Goal: Task Accomplishment & Management: Use online tool/utility

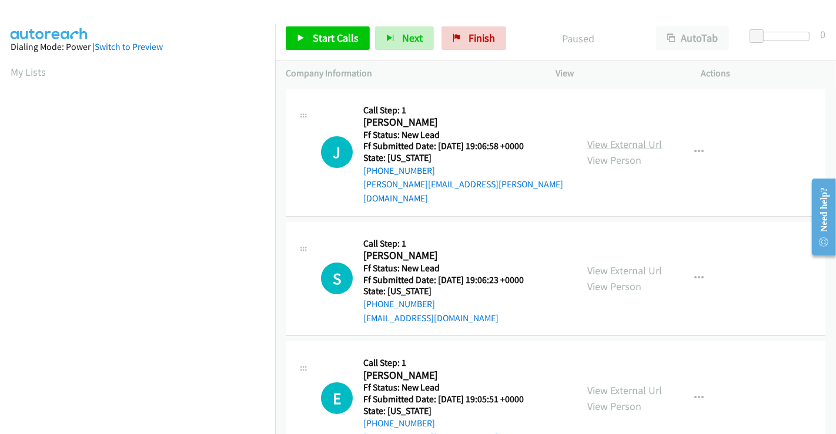
click at [611, 138] on link "View External Url" at bounding box center [624, 145] width 75 height 14
click at [606, 264] on link "View External Url" at bounding box center [624, 271] width 75 height 14
click at [612, 384] on link "View External Url" at bounding box center [624, 391] width 75 height 14
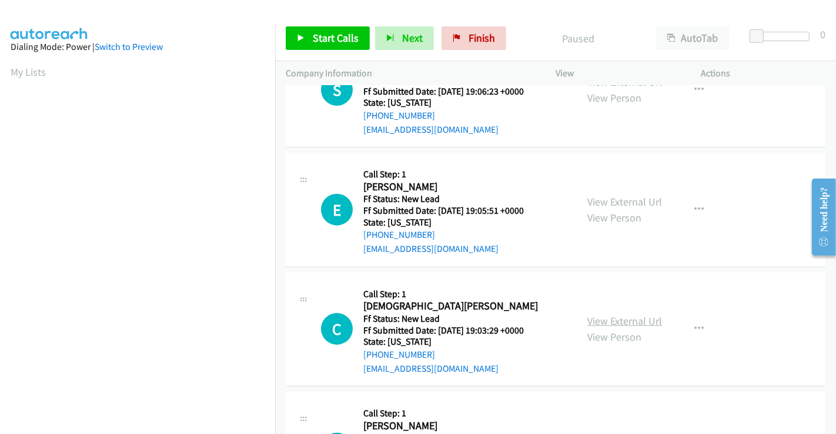
scroll to position [264, 0]
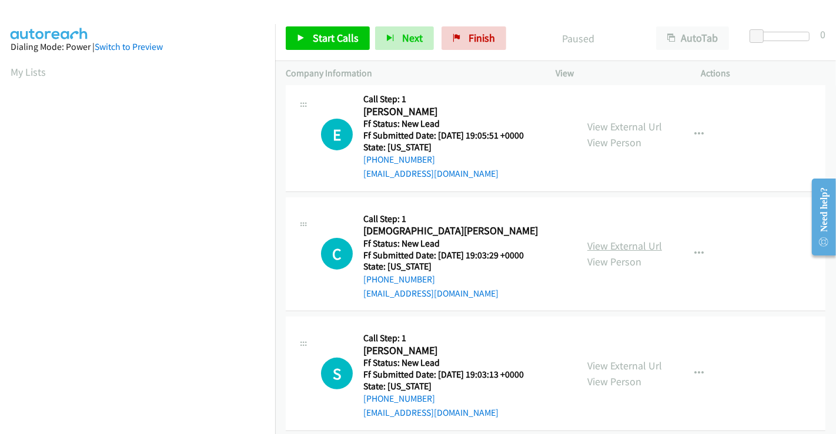
click at [621, 239] on link "View External Url" at bounding box center [624, 246] width 75 height 14
click at [628, 359] on link "View External Url" at bounding box center [624, 366] width 75 height 14
click at [324, 41] on span "Start Calls" at bounding box center [336, 38] width 46 height 14
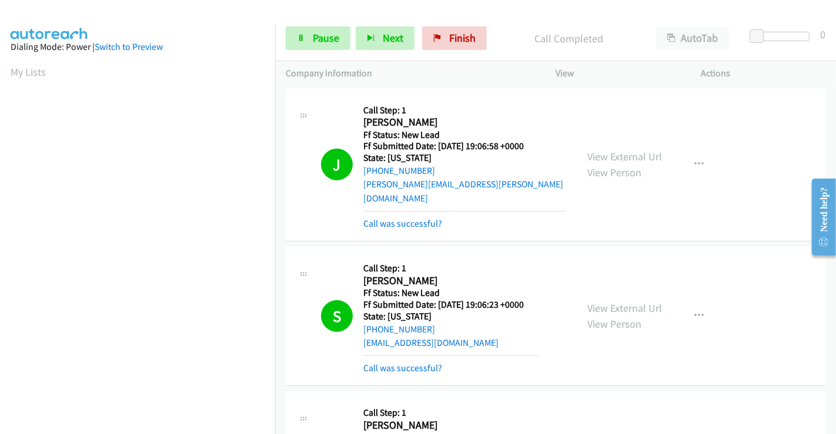
scroll to position [226, 0]
click at [313, 41] on span "Pause" at bounding box center [326, 38] width 26 height 14
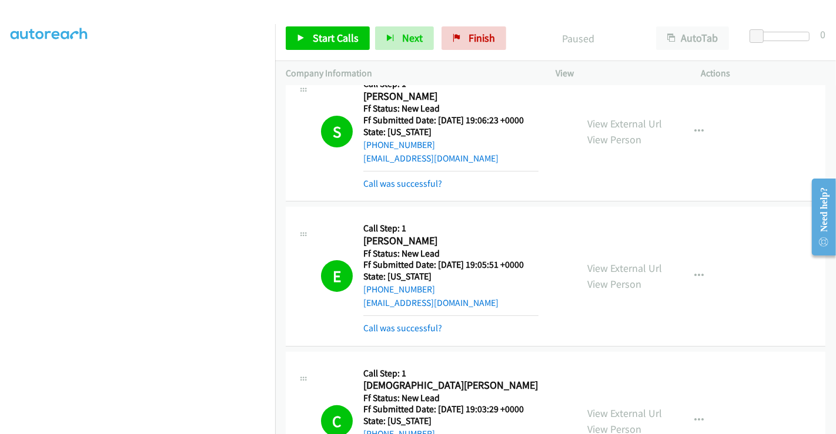
scroll to position [196, 0]
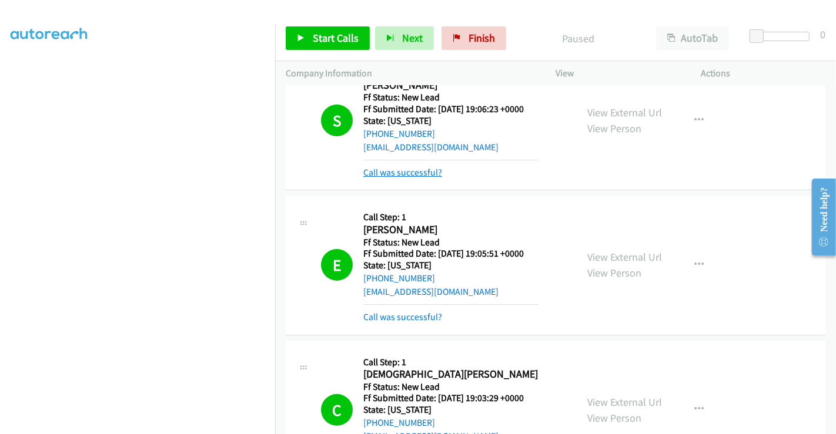
click at [422, 167] on link "Call was successful?" at bounding box center [402, 172] width 79 height 11
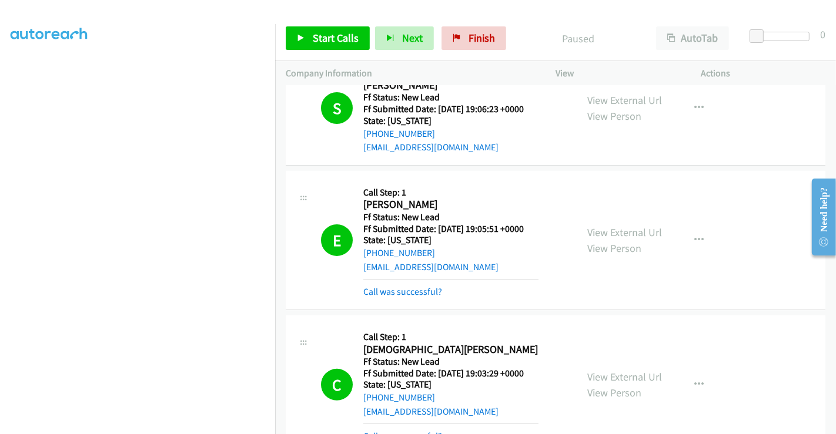
scroll to position [183, 0]
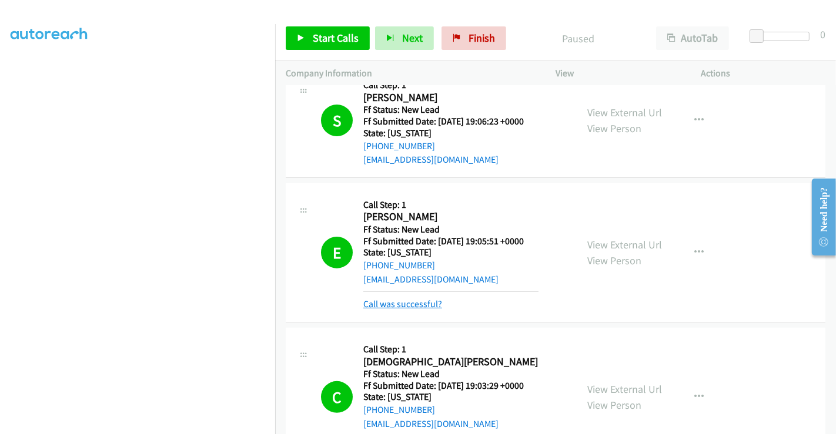
click at [412, 299] on link "Call was successful?" at bounding box center [402, 304] width 79 height 11
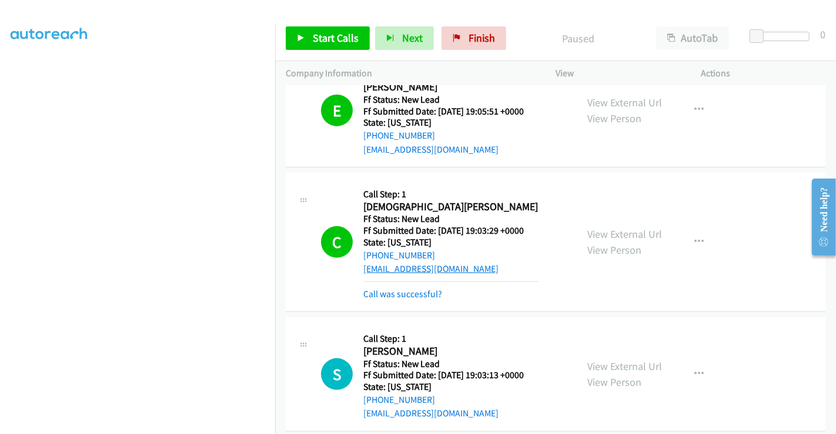
scroll to position [314, 0]
click at [416, 288] on link "Call was successful?" at bounding box center [402, 293] width 79 height 11
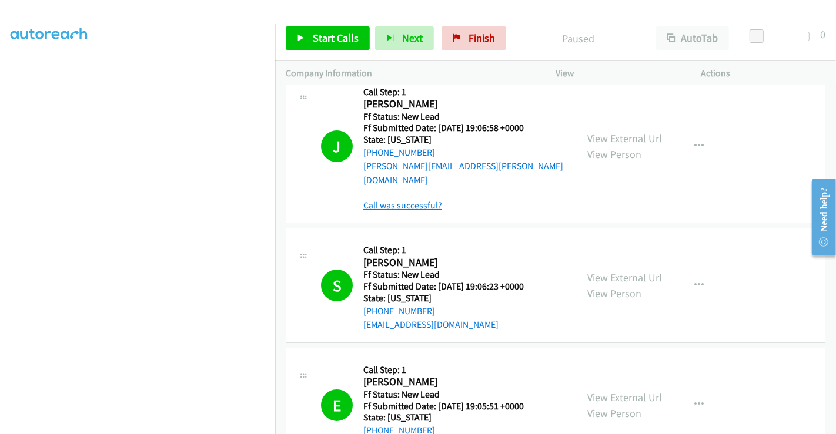
scroll to position [0, 0]
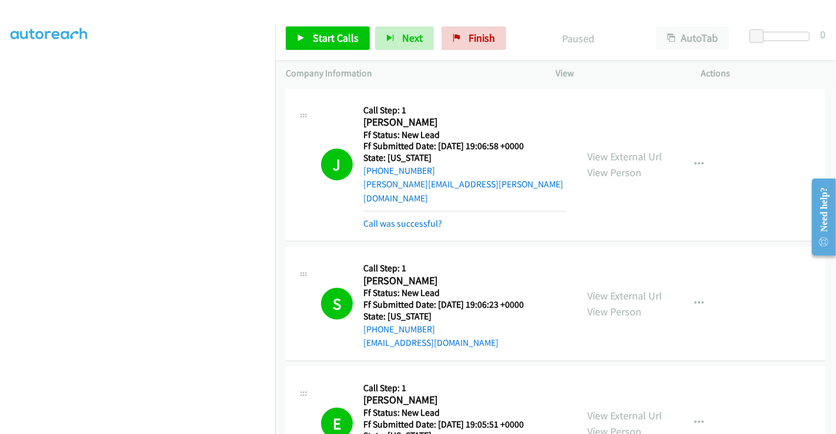
click at [407, 217] on div "J Callback Scheduled Call Step: 1 Jillian Dinius America/New_York Ff Status: Ne…" at bounding box center [556, 165] width 540 height 153
click at [402, 218] on link "Call was successful?" at bounding box center [402, 223] width 79 height 11
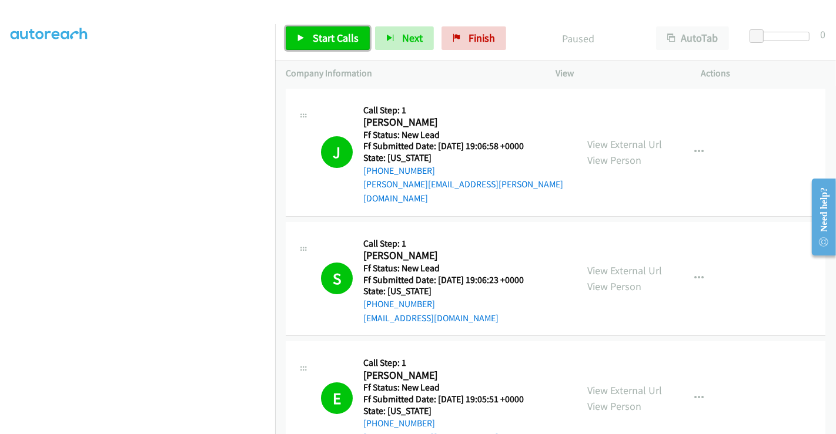
click at [322, 37] on span "Start Calls" at bounding box center [336, 38] width 46 height 14
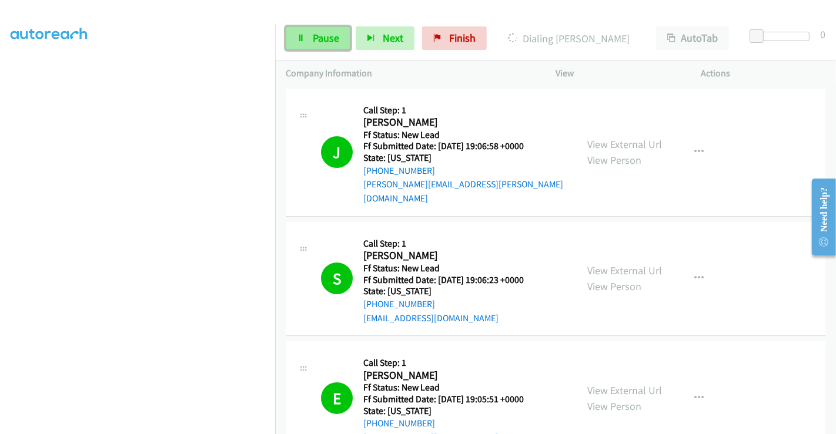
click at [309, 34] on link "Pause" at bounding box center [318, 38] width 65 height 24
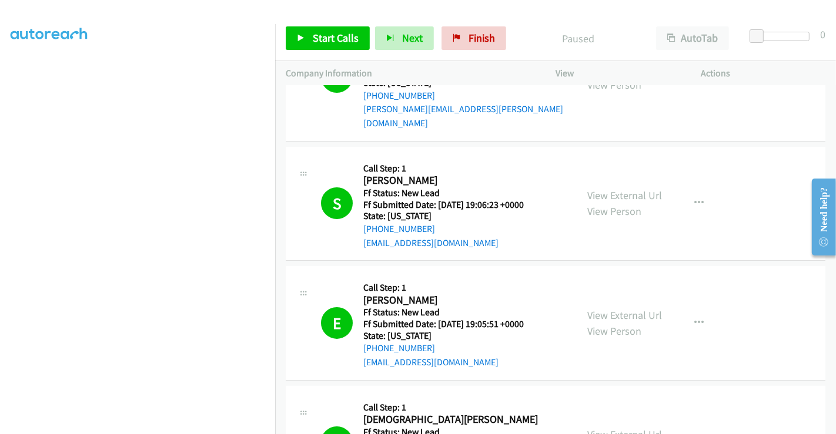
scroll to position [392, 0]
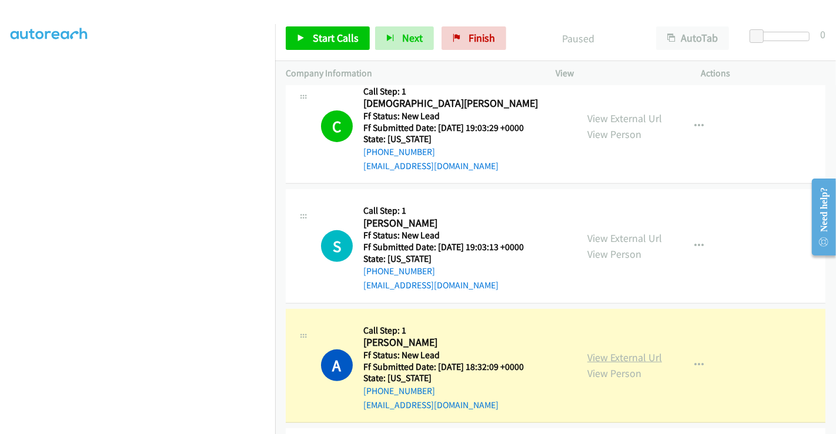
click at [616, 351] on link "View External Url" at bounding box center [624, 358] width 75 height 14
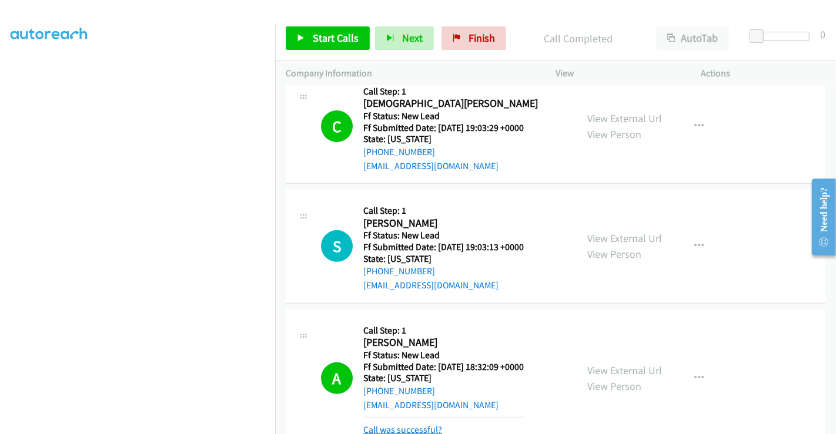
click at [416, 424] on link "Call was successful?" at bounding box center [402, 429] width 79 height 11
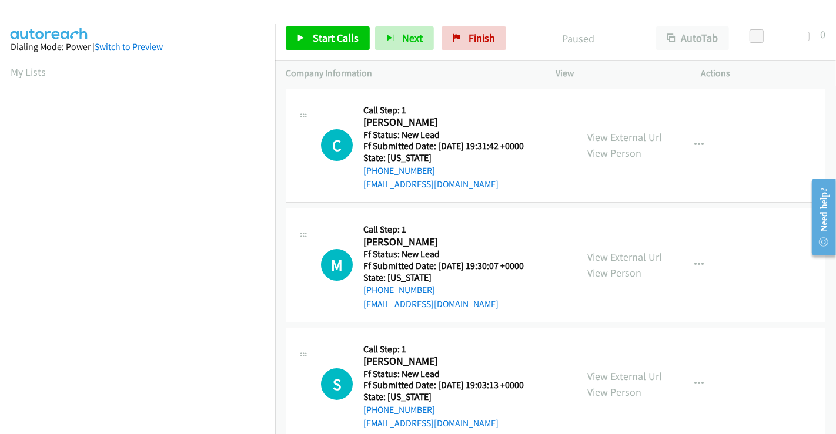
click at [616, 133] on link "View External Url" at bounding box center [624, 138] width 75 height 14
click at [621, 255] on link "View External Url" at bounding box center [624, 257] width 75 height 14
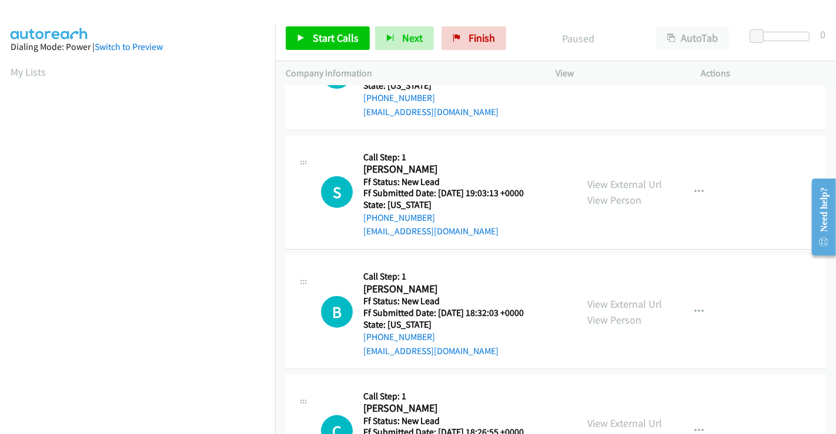
scroll to position [264, 0]
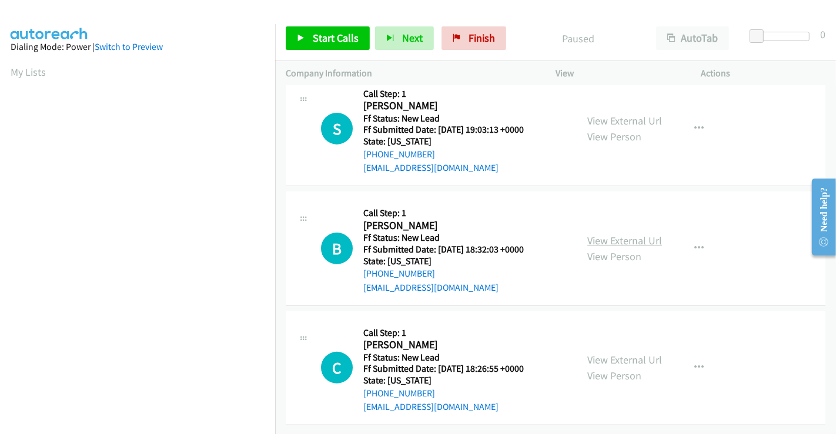
click at [594, 234] on link "View External Url" at bounding box center [624, 241] width 75 height 14
click at [612, 353] on link "View External Url" at bounding box center [624, 360] width 75 height 14
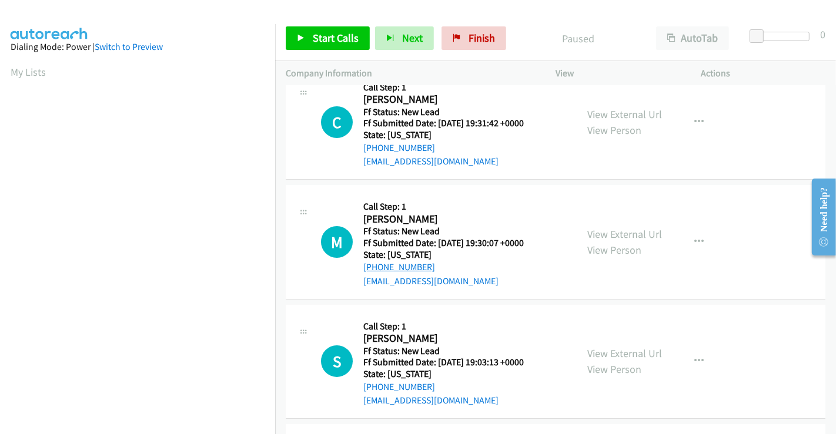
scroll to position [3, 0]
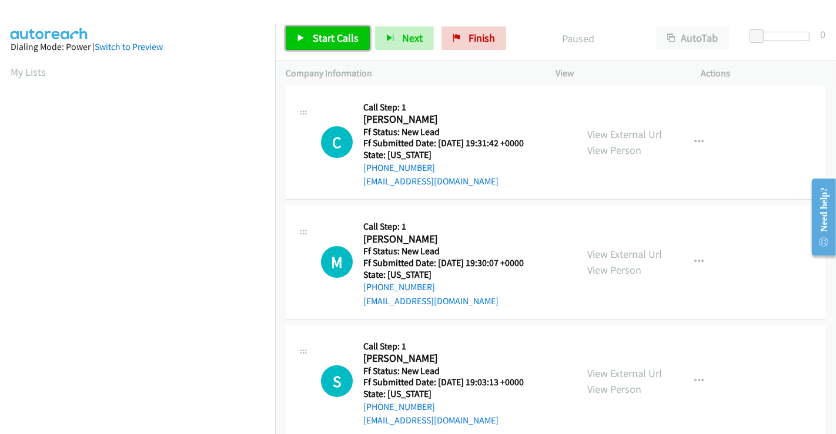
click at [344, 36] on span "Start Calls" at bounding box center [336, 38] width 46 height 14
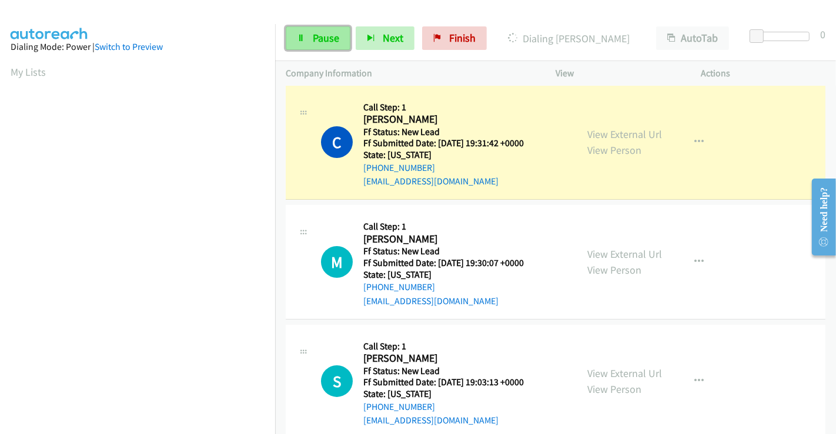
click at [313, 42] on span "Pause" at bounding box center [326, 38] width 26 height 14
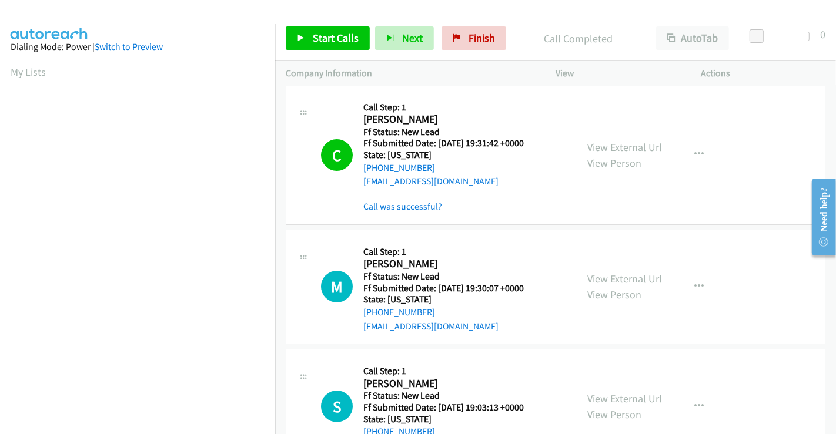
scroll to position [226, 0]
click at [623, 146] on link "View External Url" at bounding box center [624, 148] width 75 height 14
click at [326, 42] on span "Start Calls" at bounding box center [336, 38] width 46 height 14
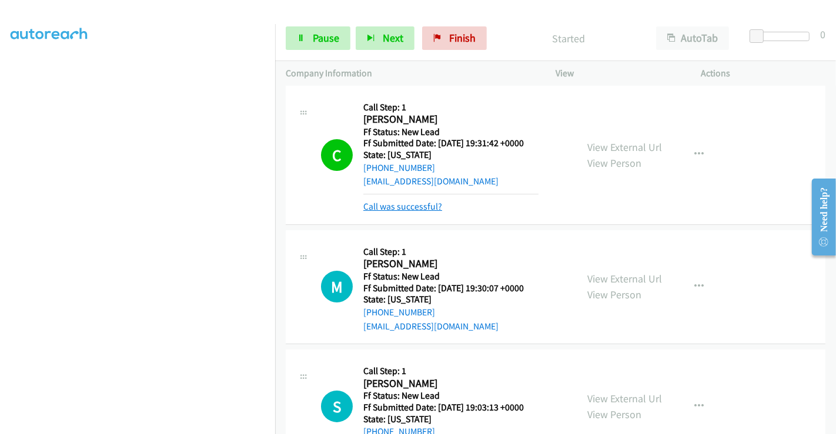
click at [408, 206] on link "Call was successful?" at bounding box center [402, 206] width 79 height 11
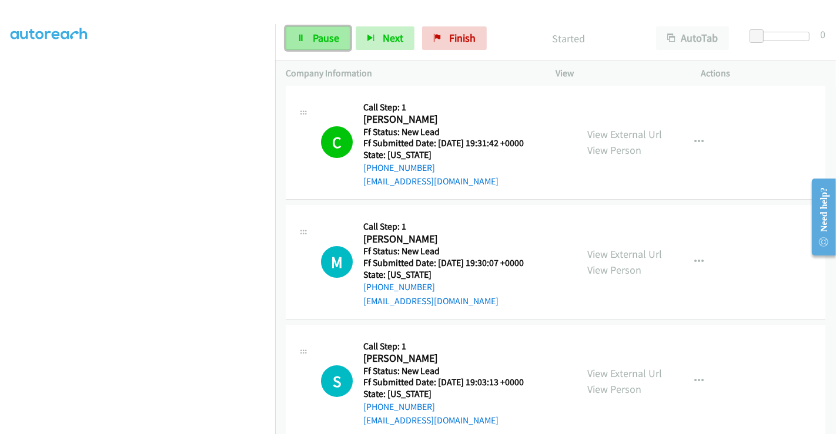
click at [313, 35] on span "Pause" at bounding box center [326, 38] width 26 height 14
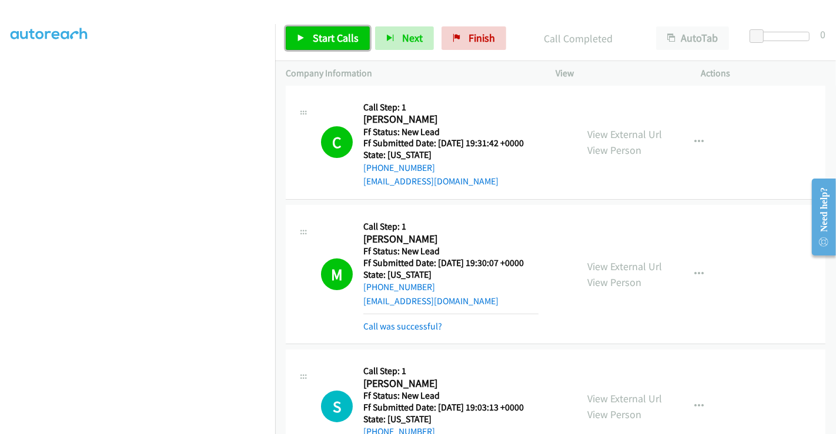
click at [313, 41] on span "Start Calls" at bounding box center [336, 38] width 46 height 14
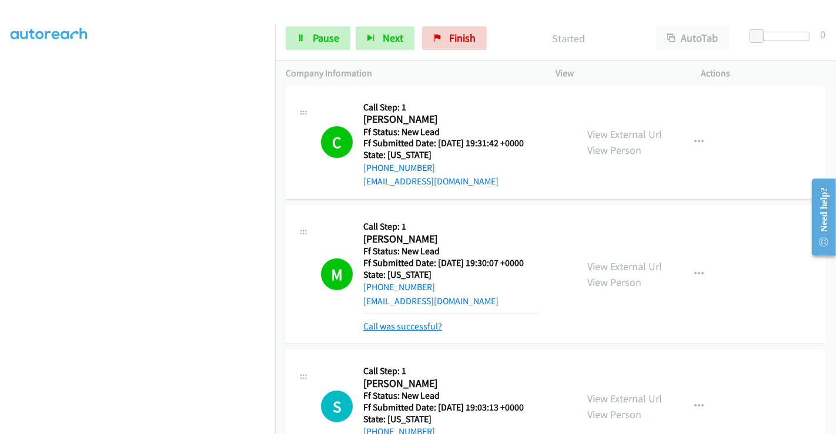
click at [418, 330] on link "Call was successful?" at bounding box center [402, 326] width 79 height 11
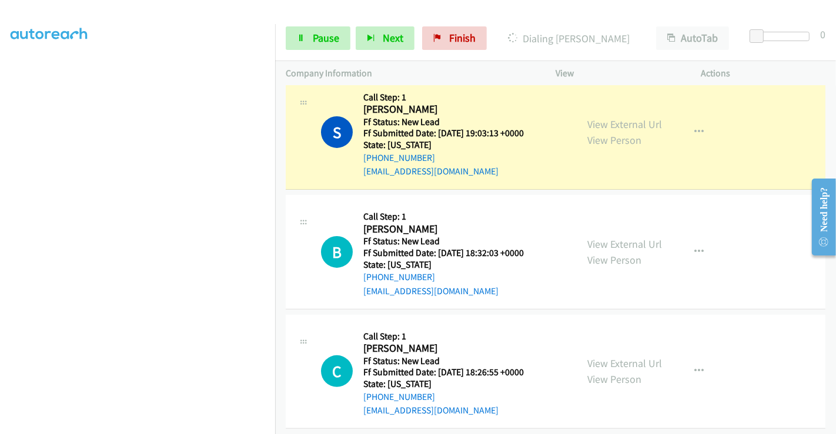
scroll to position [264, 0]
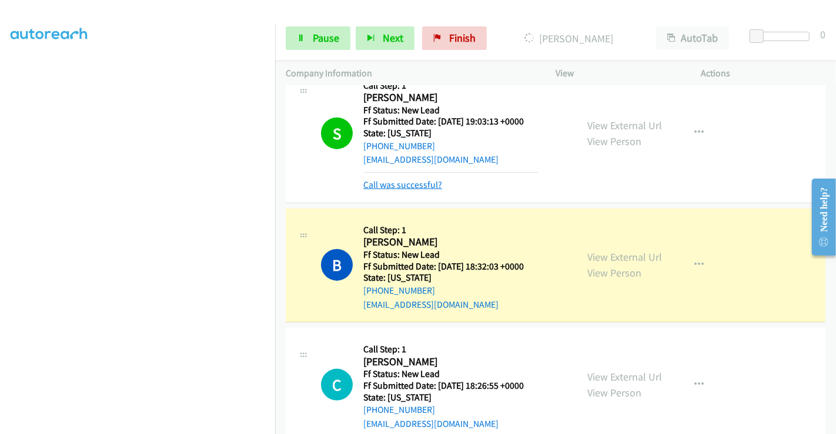
click at [430, 183] on link "Call was successful?" at bounding box center [402, 184] width 79 height 11
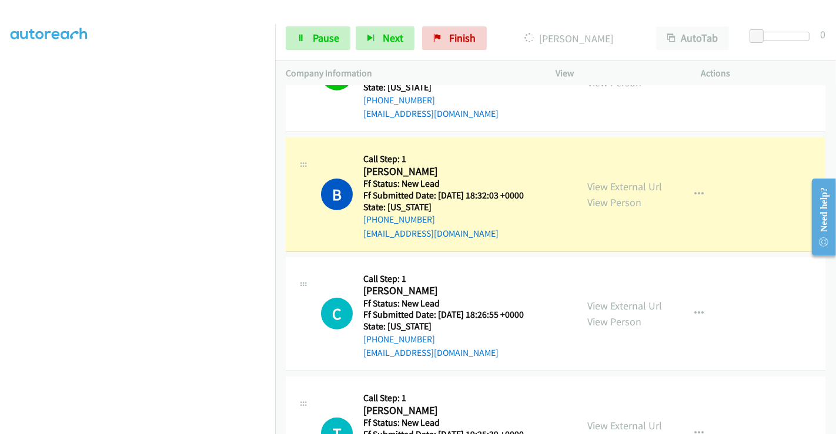
scroll to position [329, 0]
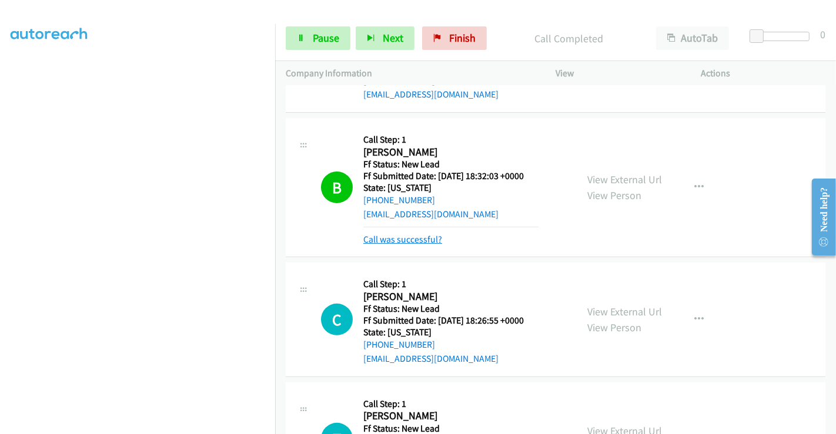
click at [403, 234] on link "Call was successful?" at bounding box center [402, 239] width 79 height 11
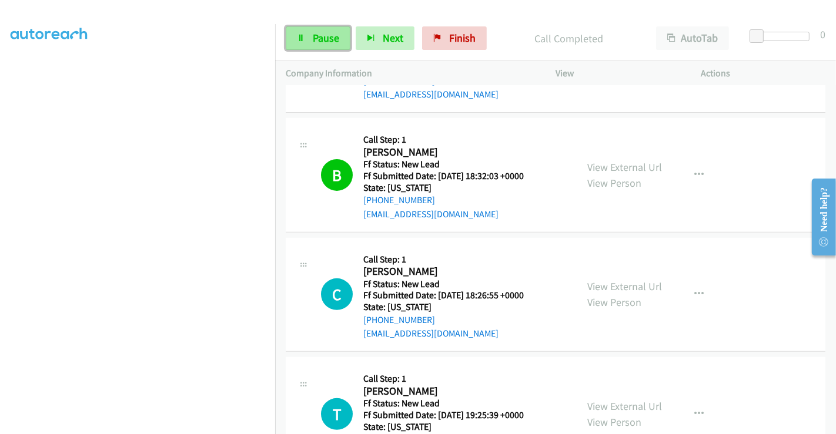
click at [314, 41] on span "Pause" at bounding box center [326, 38] width 26 height 14
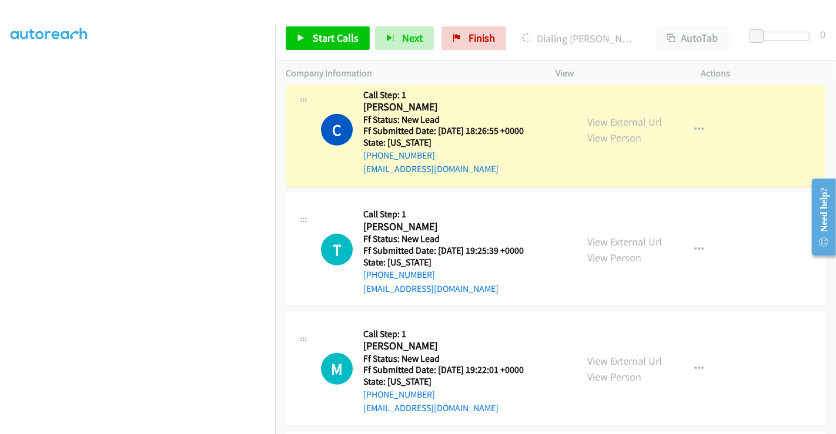
scroll to position [623, 0]
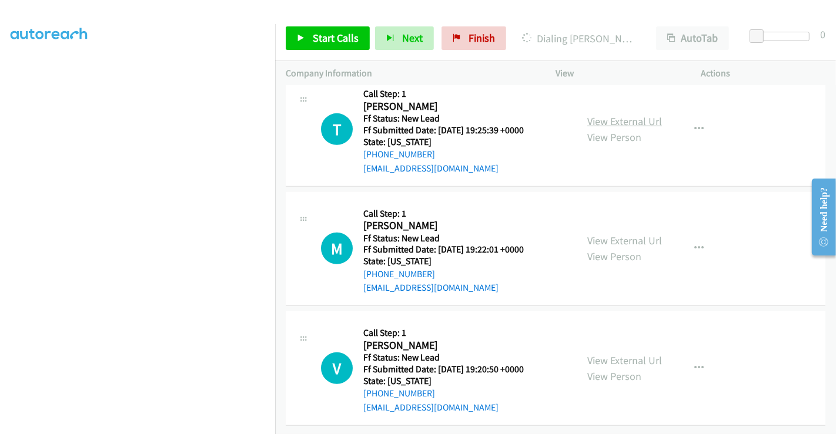
click at [601, 115] on link "View External Url" at bounding box center [624, 122] width 75 height 14
click at [600, 234] on link "View External Url" at bounding box center [624, 241] width 75 height 14
click at [605, 354] on link "View External Url" at bounding box center [624, 361] width 75 height 14
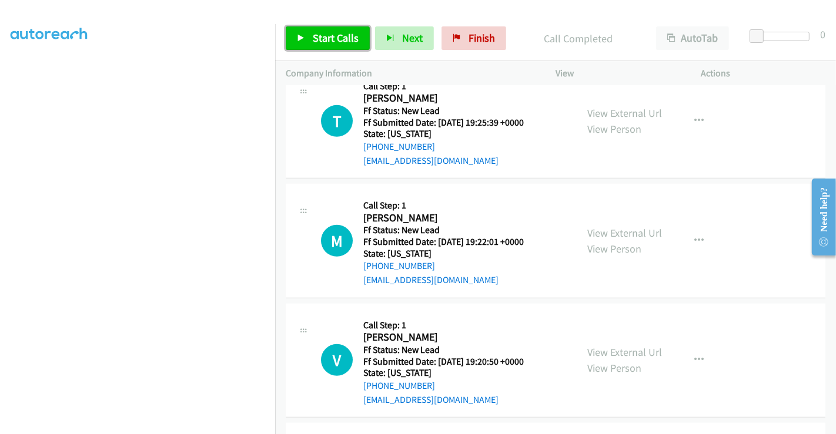
click at [324, 36] on span "Start Calls" at bounding box center [336, 38] width 46 height 14
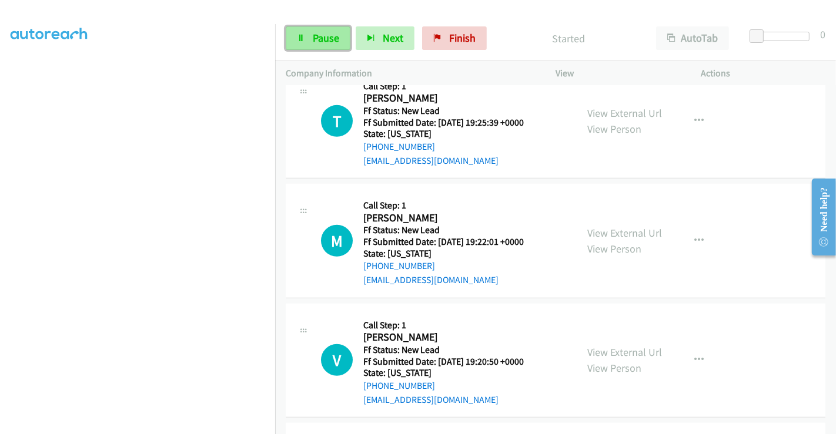
click at [319, 32] on span "Pause" at bounding box center [326, 38] width 26 height 14
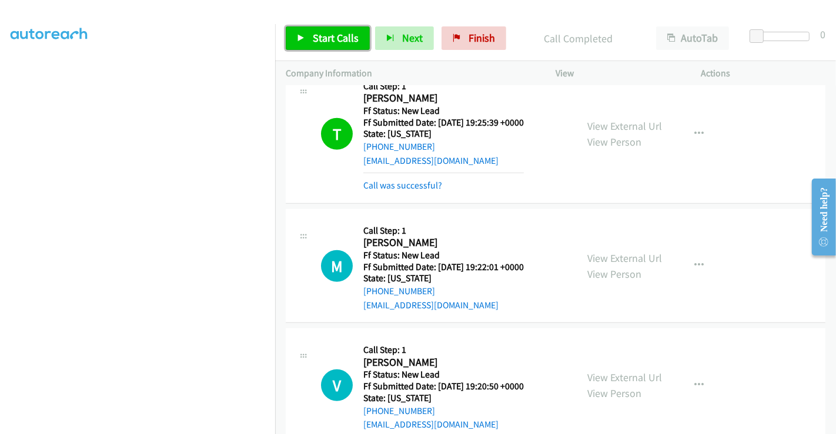
click at [295, 31] on link "Start Calls" at bounding box center [328, 38] width 84 height 24
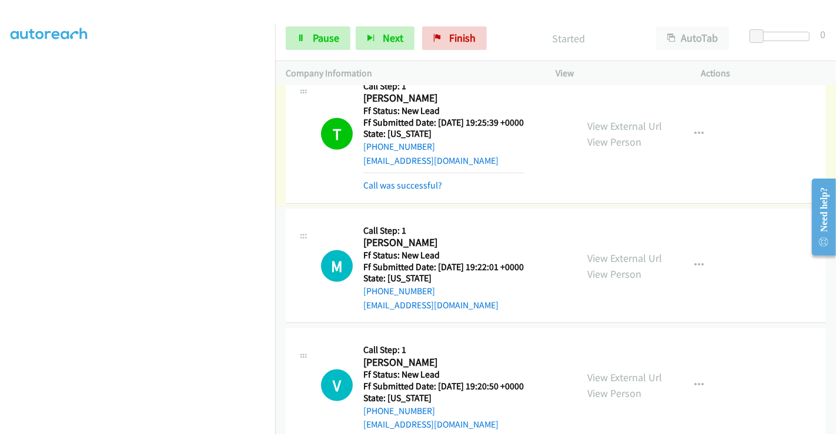
click at [417, 185] on link "Call was successful?" at bounding box center [402, 185] width 79 height 11
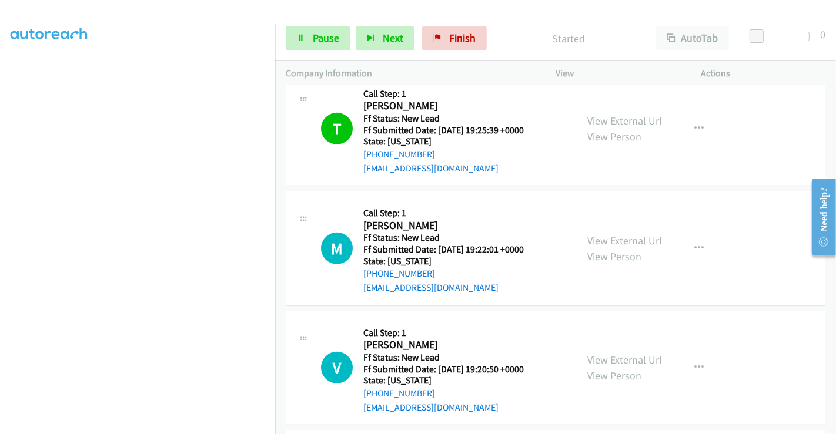
scroll to position [688, 0]
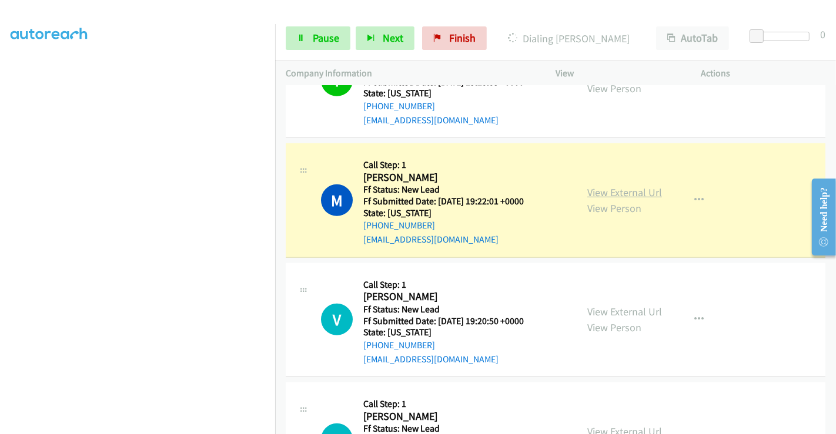
click at [604, 191] on link "View External Url" at bounding box center [624, 193] width 75 height 14
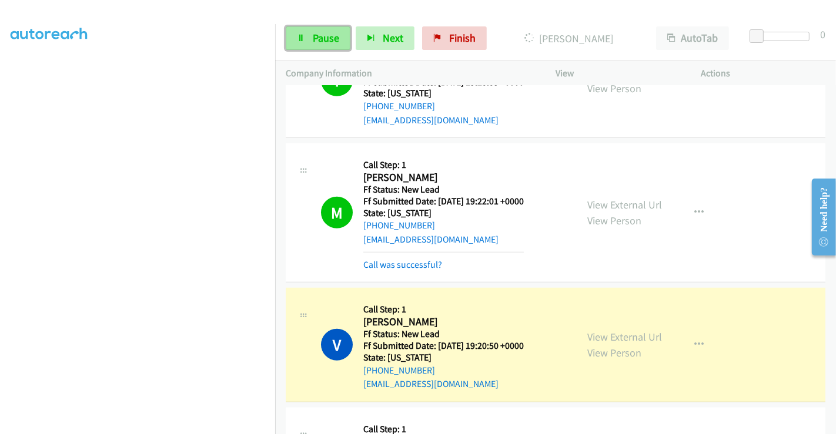
click at [320, 31] on link "Pause" at bounding box center [318, 38] width 65 height 24
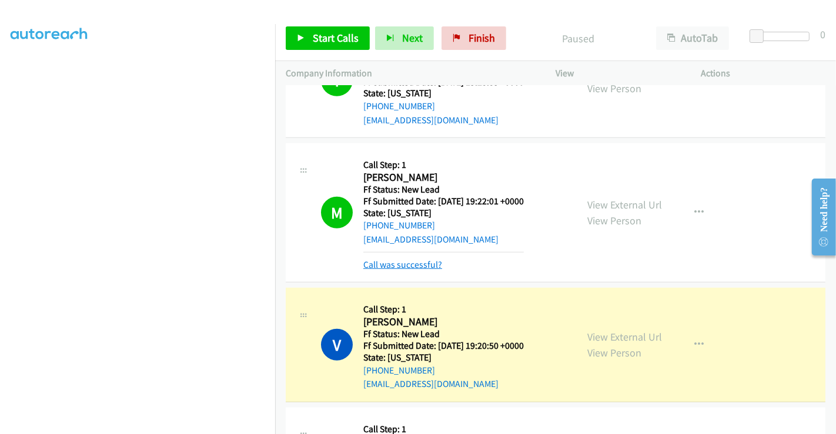
click at [414, 263] on link "Call was successful?" at bounding box center [402, 264] width 79 height 11
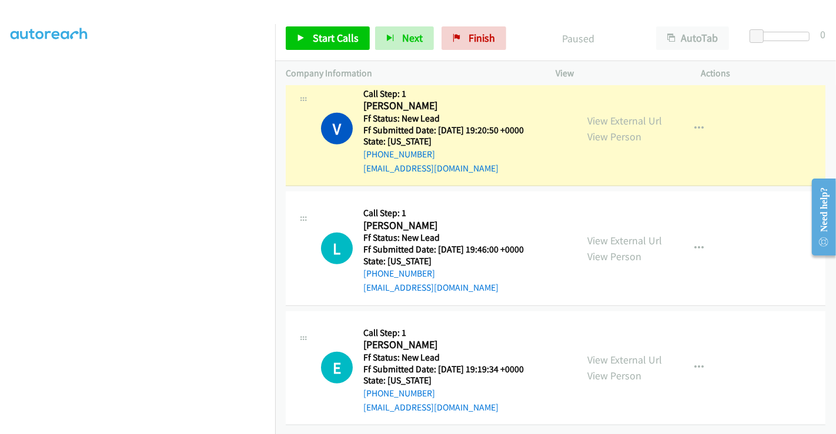
scroll to position [887, 0]
click at [606, 234] on link "View External Url" at bounding box center [624, 241] width 75 height 14
click at [612, 353] on link "View External Url" at bounding box center [624, 360] width 75 height 14
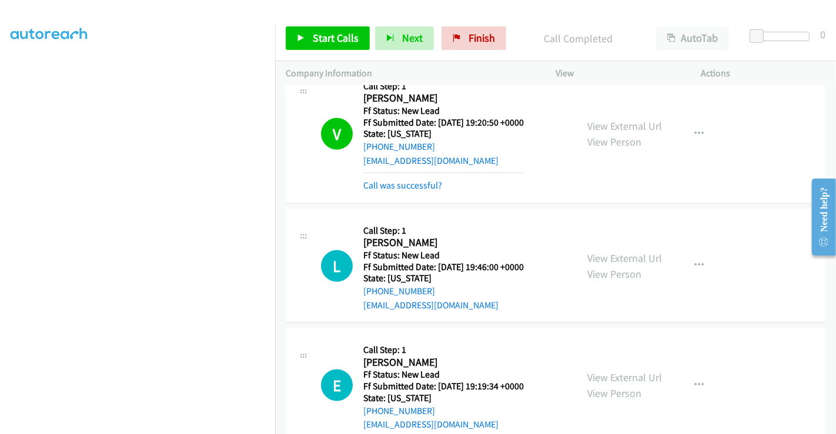
click at [319, 50] on div "Start Calls Pause Next Finish Call Completed AutoTab AutoTab 0" at bounding box center [555, 38] width 561 height 45
click at [401, 179] on div "Call was successful?" at bounding box center [443, 186] width 160 height 14
click at [401, 180] on link "Call was successful?" at bounding box center [402, 185] width 79 height 11
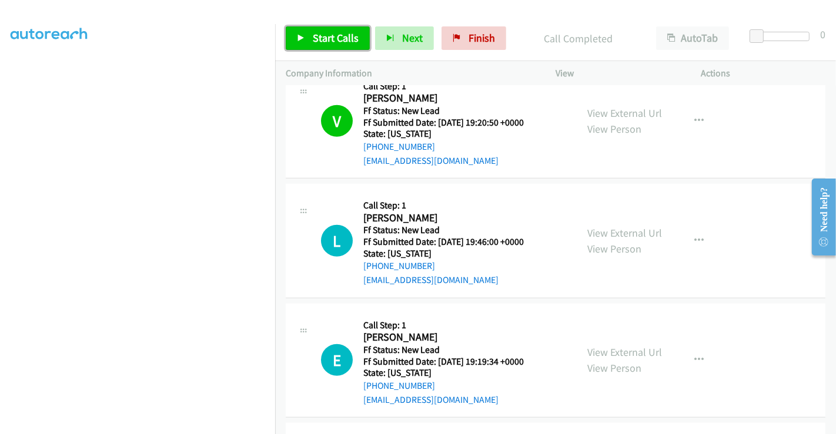
click at [326, 33] on span "Start Calls" at bounding box center [336, 38] width 46 height 14
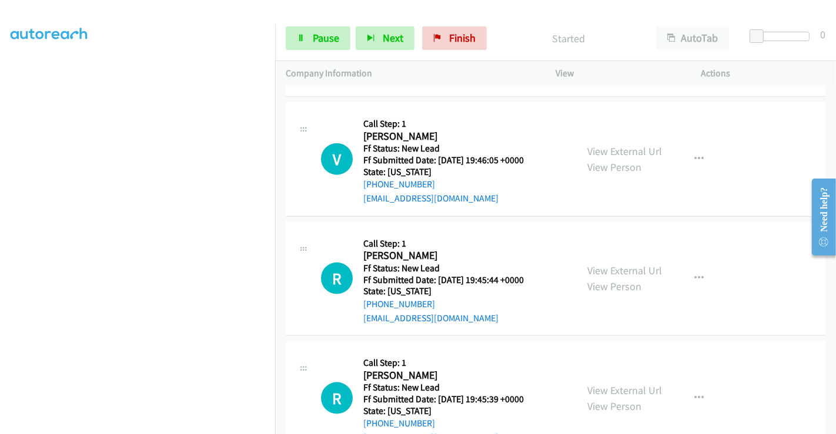
scroll to position [1213, 0]
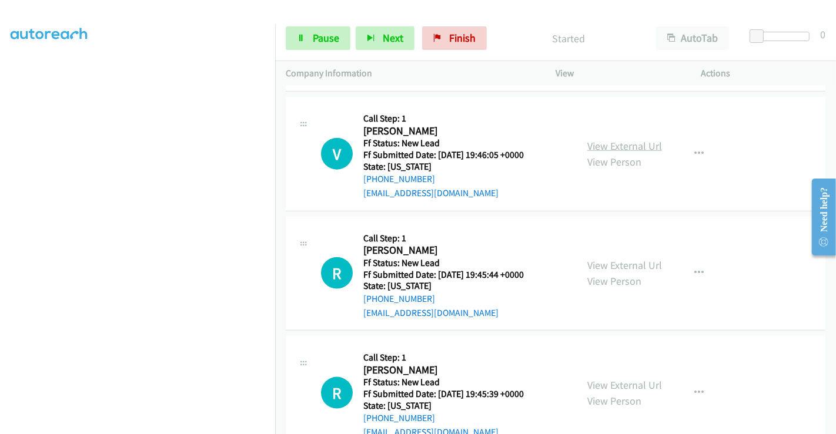
click at [612, 142] on link "View External Url" at bounding box center [624, 146] width 75 height 14
click at [614, 266] on link "View External Url" at bounding box center [624, 266] width 75 height 14
click at [600, 383] on link "View External Url" at bounding box center [624, 386] width 75 height 14
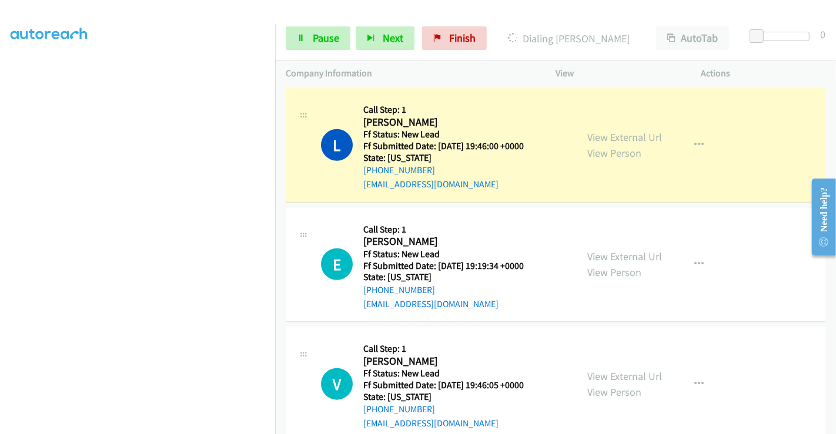
scroll to position [918, 0]
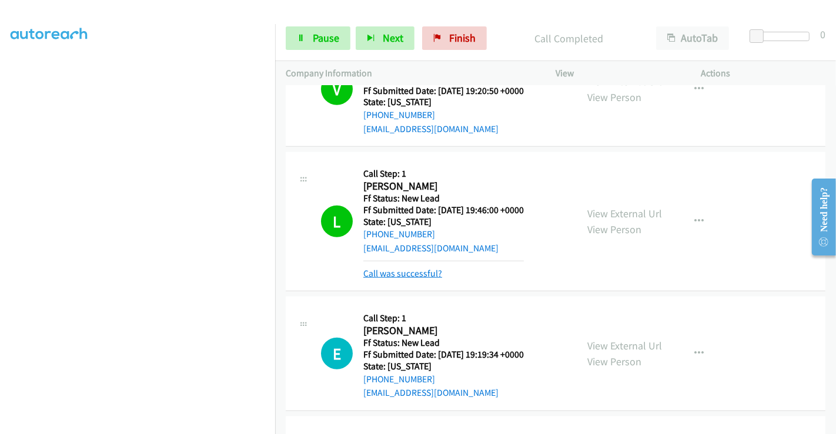
click at [416, 272] on link "Call was successful?" at bounding box center [402, 273] width 79 height 11
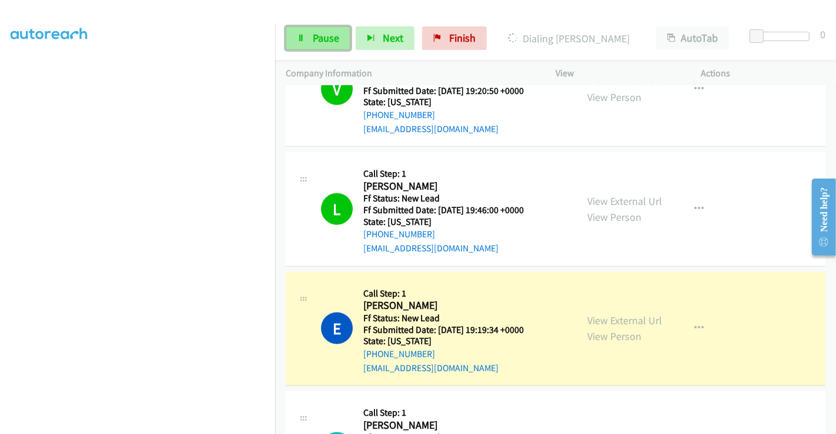
click at [322, 36] on span "Pause" at bounding box center [326, 38] width 26 height 14
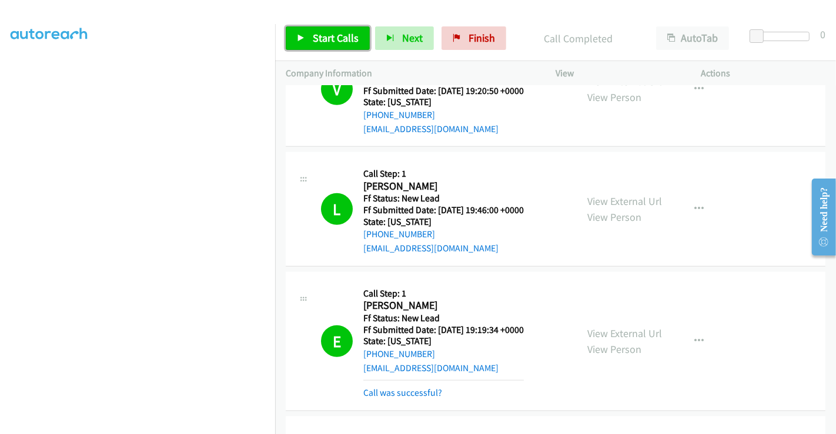
click at [318, 36] on span "Start Calls" at bounding box center [336, 38] width 46 height 14
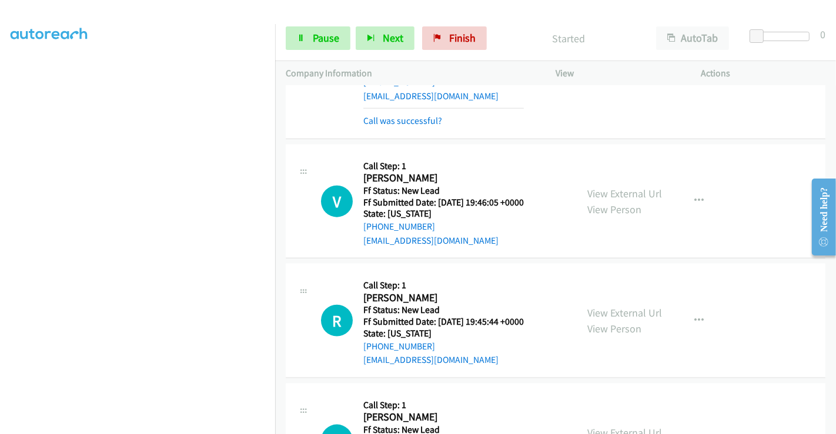
scroll to position [1245, 0]
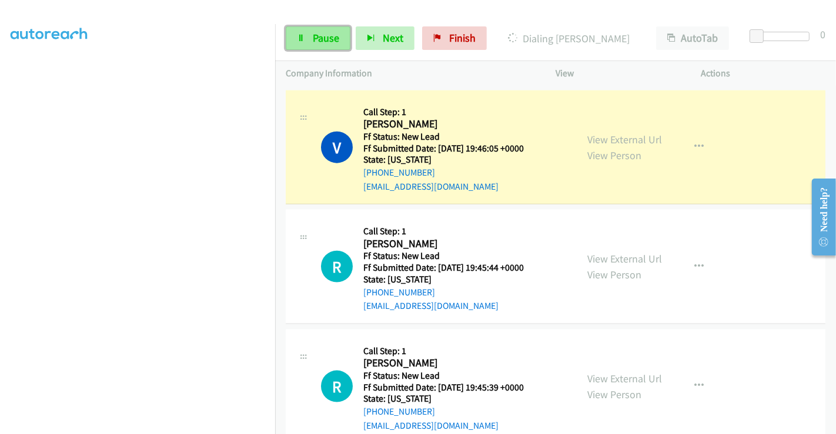
click at [319, 34] on span "Pause" at bounding box center [326, 38] width 26 height 14
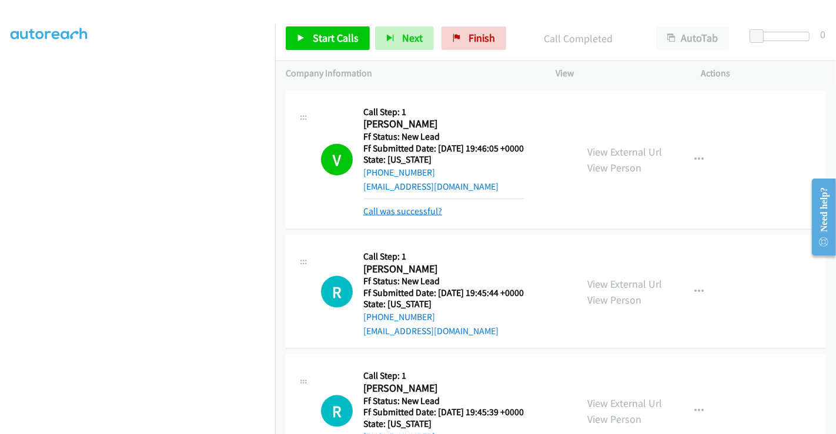
click at [386, 212] on link "Call was successful?" at bounding box center [402, 211] width 79 height 11
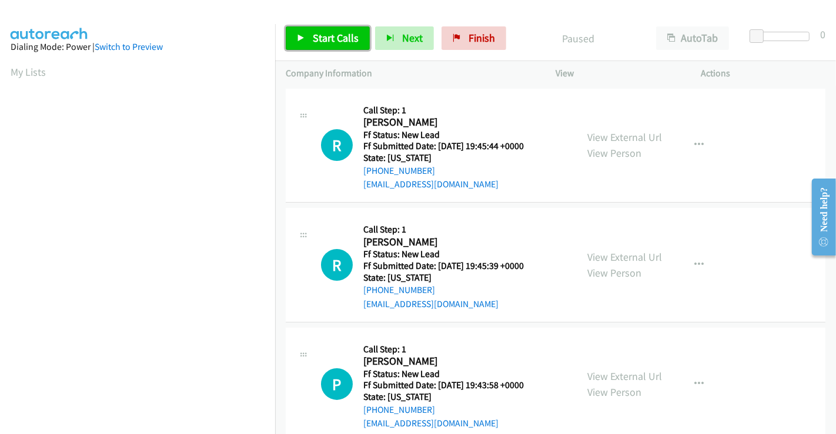
click at [324, 41] on span "Start Calls" at bounding box center [336, 38] width 46 height 14
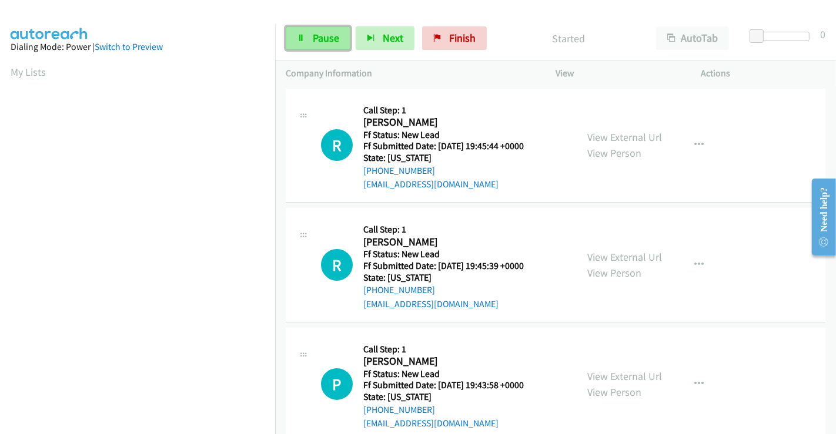
click at [309, 35] on link "Pause" at bounding box center [318, 38] width 65 height 24
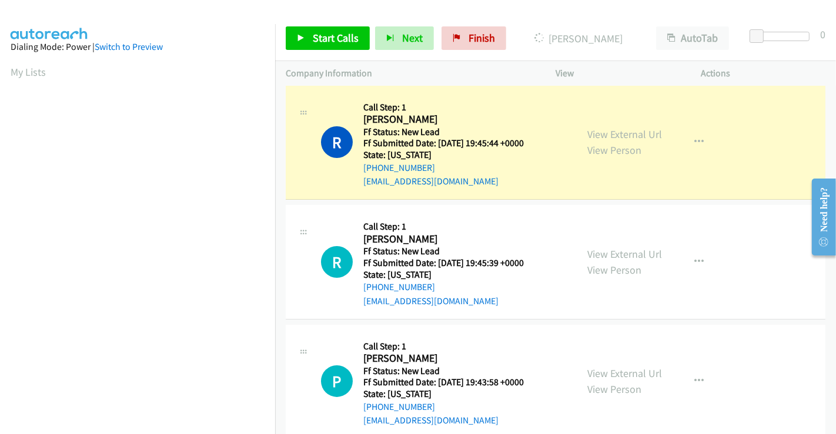
scroll to position [226, 0]
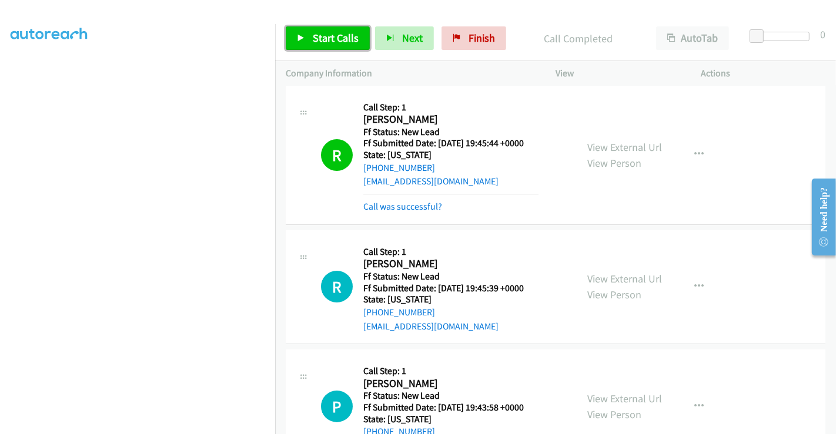
click at [333, 35] on span "Start Calls" at bounding box center [336, 38] width 46 height 14
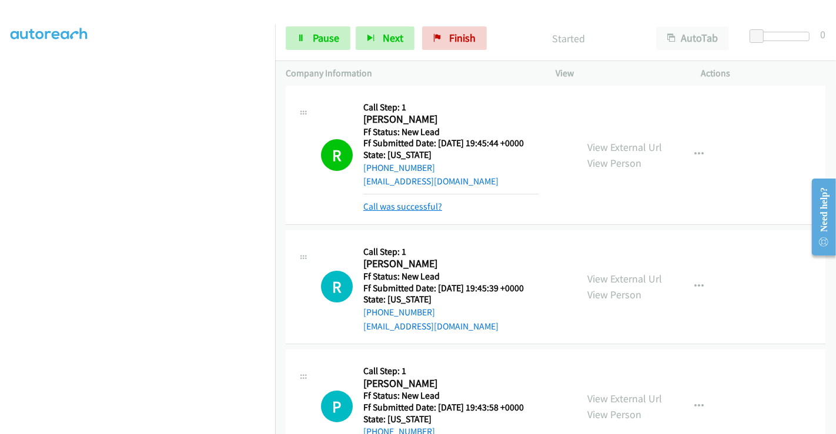
click at [406, 205] on link "Call was successful?" at bounding box center [402, 206] width 79 height 11
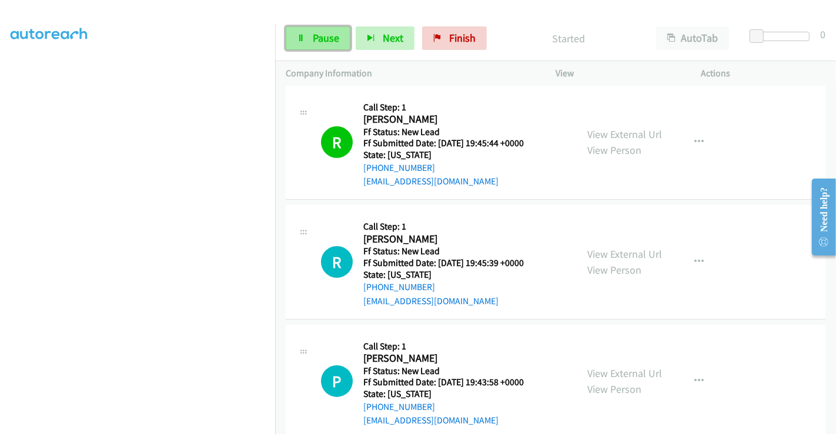
click at [313, 42] on span "Pause" at bounding box center [326, 38] width 26 height 14
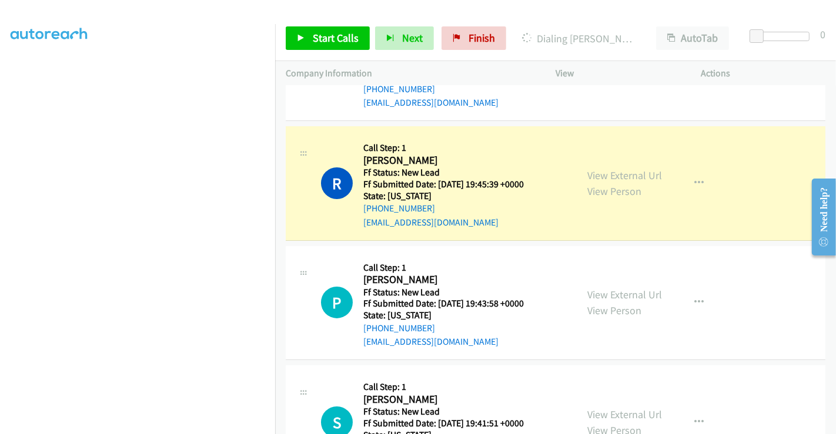
scroll to position [264, 0]
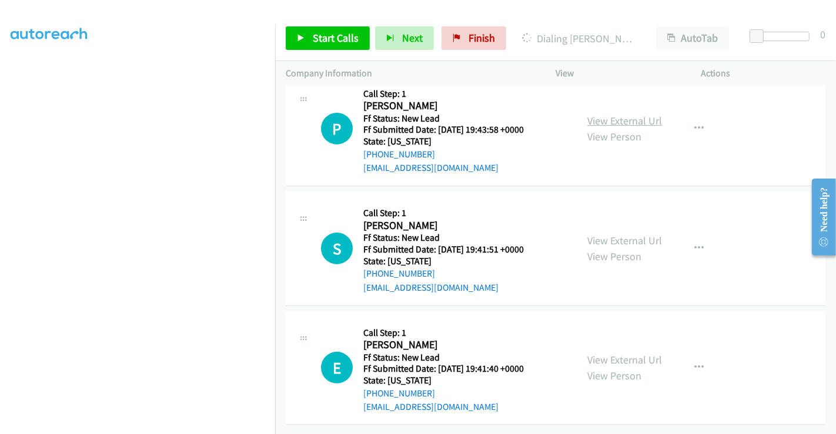
click at [611, 116] on link "View External Url" at bounding box center [624, 121] width 75 height 14
click at [610, 234] on link "View External Url" at bounding box center [624, 241] width 75 height 14
click at [608, 353] on link "View External Url" at bounding box center [624, 360] width 75 height 14
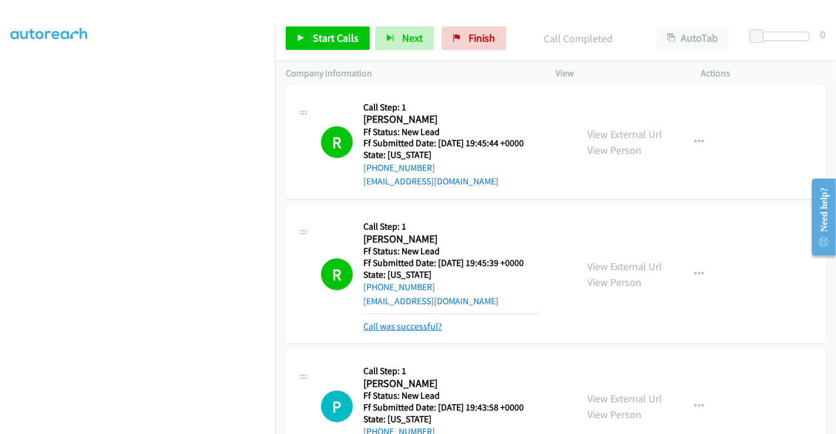
click at [407, 325] on link "Call was successful?" at bounding box center [402, 326] width 79 height 11
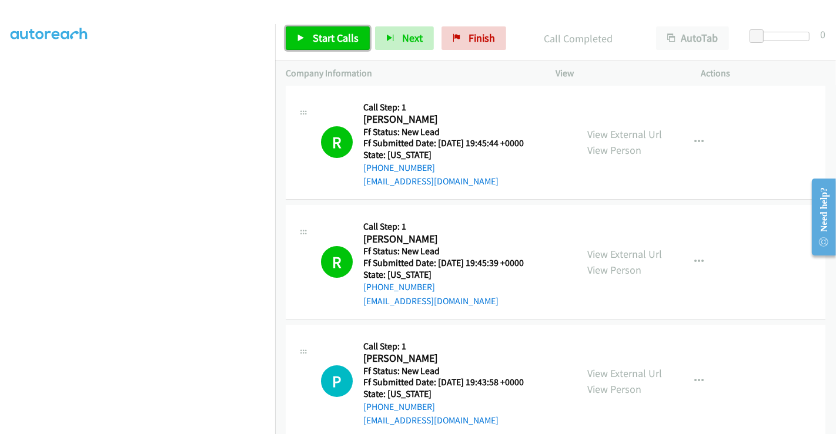
click at [330, 34] on span "Start Calls" at bounding box center [336, 38] width 46 height 14
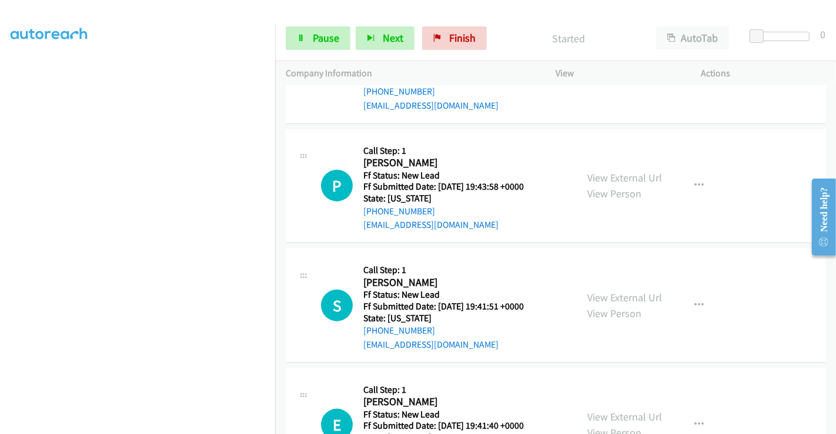
scroll to position [264, 0]
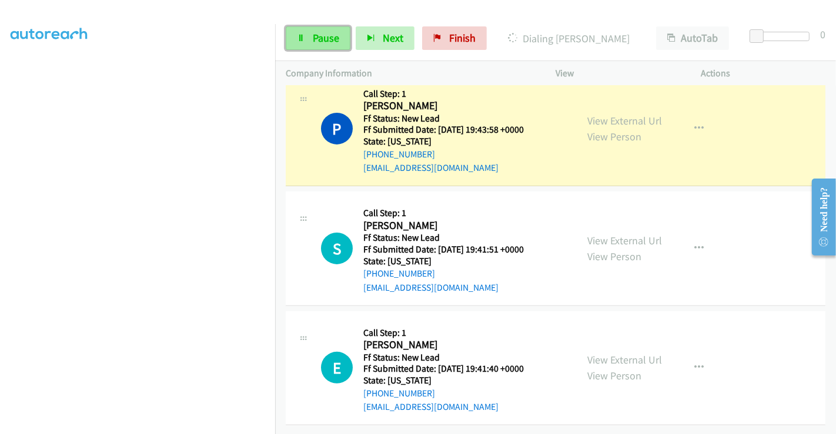
click at [310, 33] on link "Pause" at bounding box center [318, 38] width 65 height 24
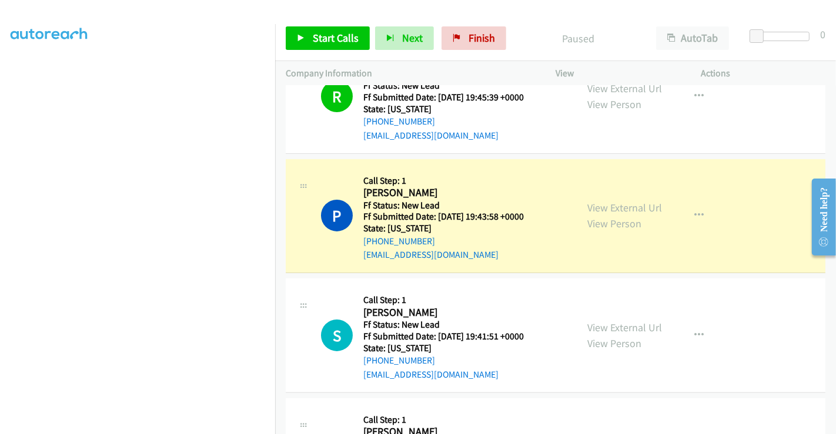
scroll to position [68, 0]
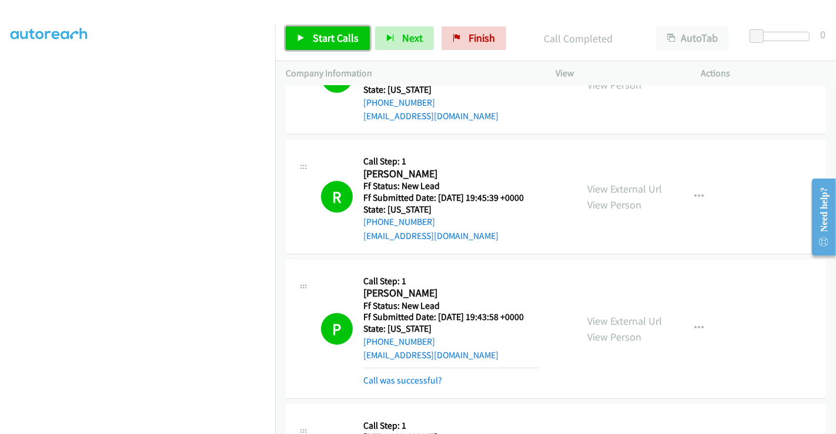
click at [323, 33] on span "Start Calls" at bounding box center [336, 38] width 46 height 14
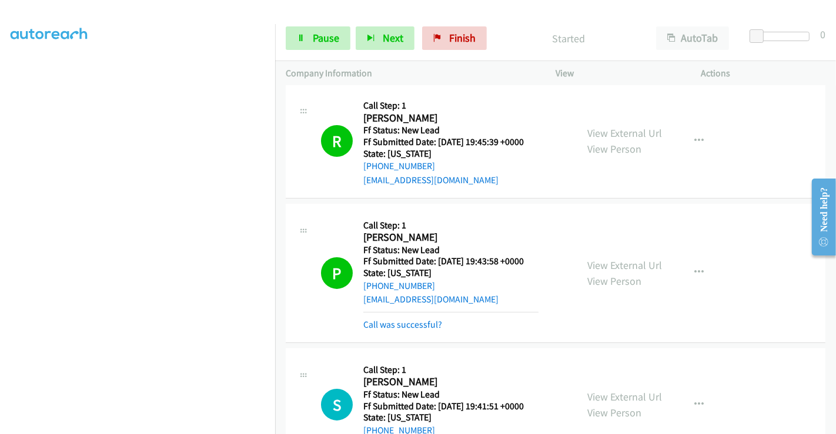
scroll to position [199, 0]
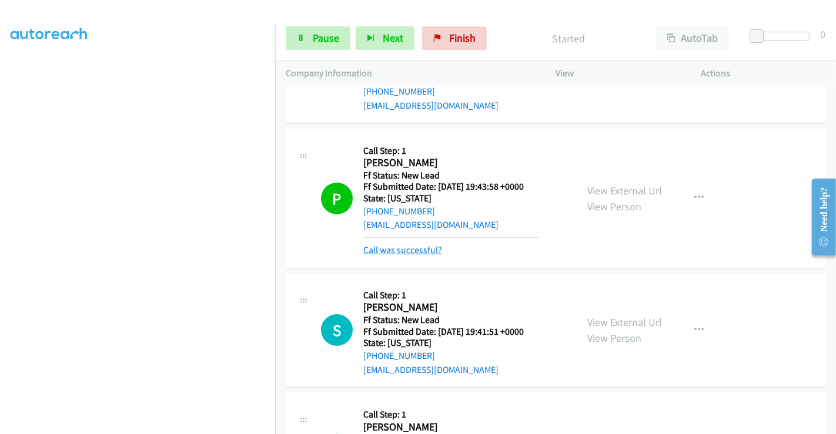
click at [394, 248] on link "Call was successful?" at bounding box center [402, 250] width 79 height 11
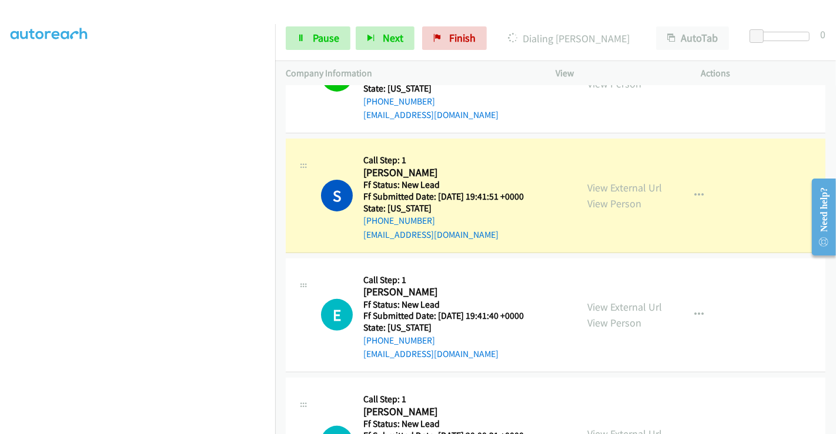
scroll to position [329, 0]
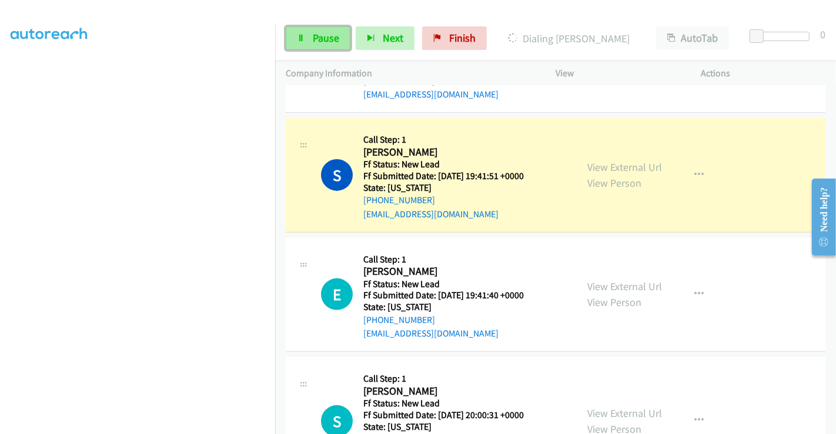
click at [324, 38] on span "Pause" at bounding box center [326, 38] width 26 height 14
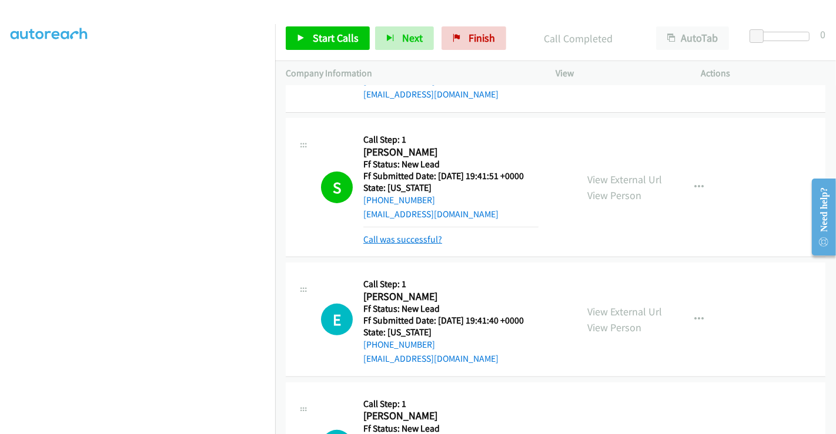
click at [388, 235] on link "Call was successful?" at bounding box center [402, 239] width 79 height 11
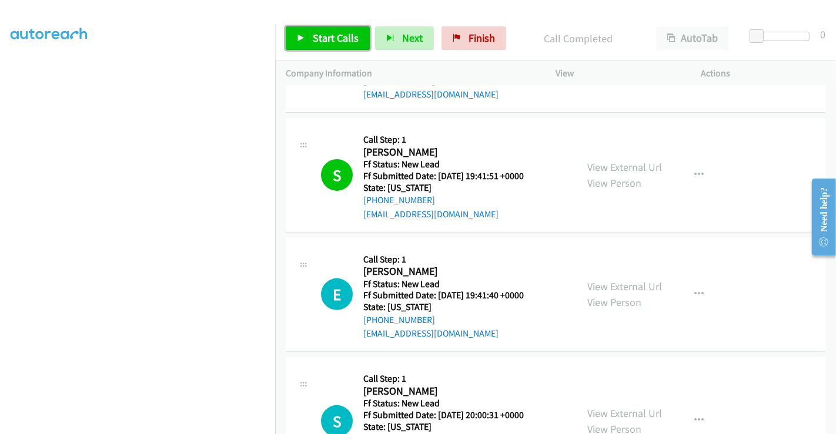
click at [324, 38] on span "Start Calls" at bounding box center [336, 38] width 46 height 14
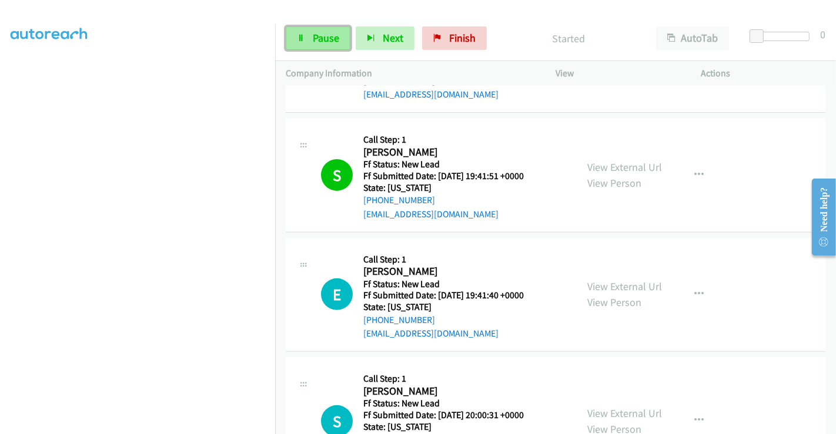
click at [319, 34] on span "Pause" at bounding box center [326, 38] width 26 height 14
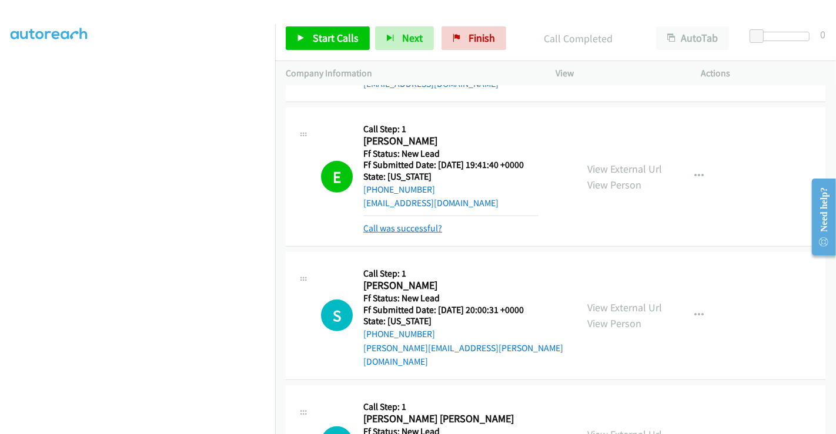
click at [419, 226] on link "Call was successful?" at bounding box center [402, 228] width 79 height 11
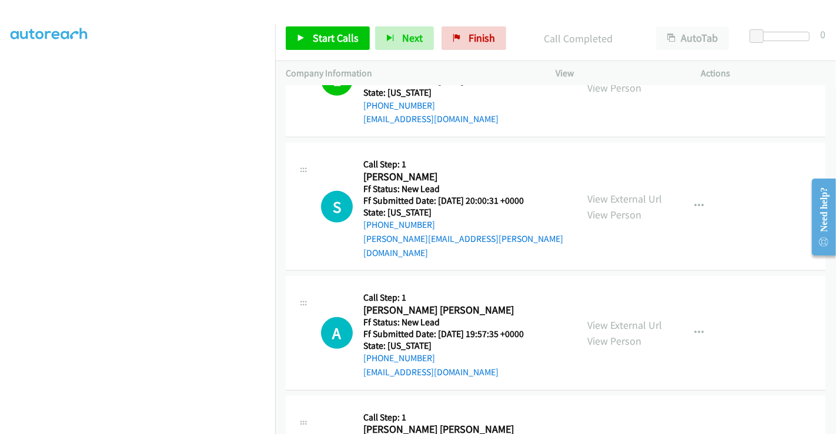
scroll to position [591, 0]
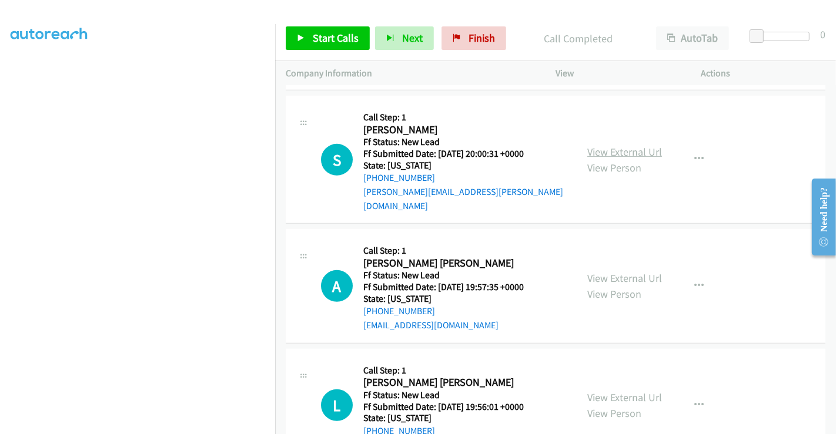
click at [629, 145] on link "View External Url" at bounding box center [624, 152] width 75 height 14
click at [609, 272] on link "View External Url" at bounding box center [624, 279] width 75 height 14
click at [630, 391] on link "View External Url" at bounding box center [624, 398] width 75 height 14
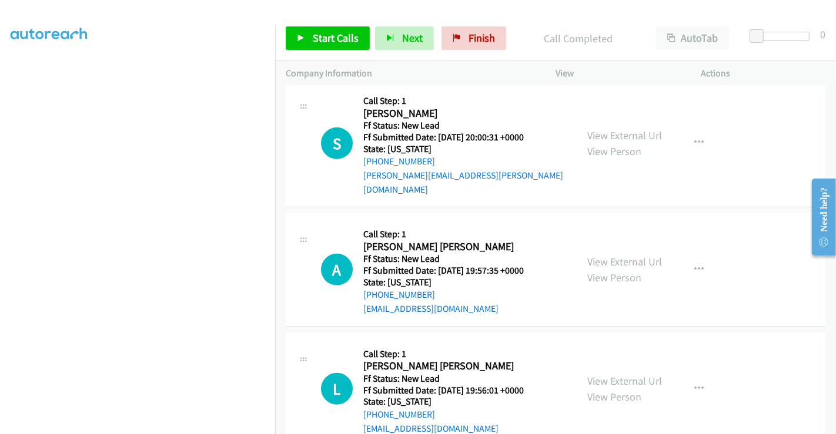
scroll to position [623, 0]
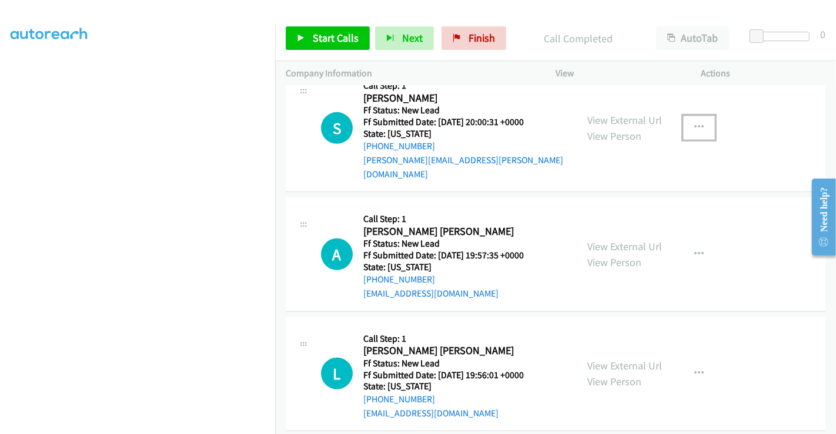
click at [683, 118] on button "button" at bounding box center [699, 128] width 32 height 24
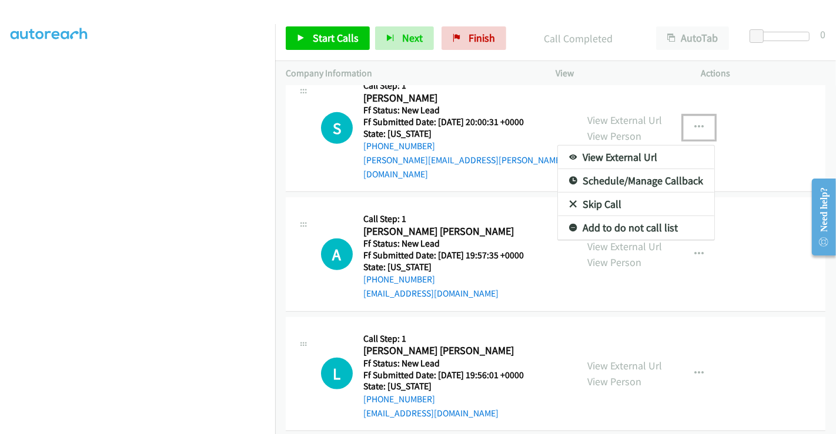
click at [591, 193] on link "Skip Call" at bounding box center [636, 205] width 156 height 24
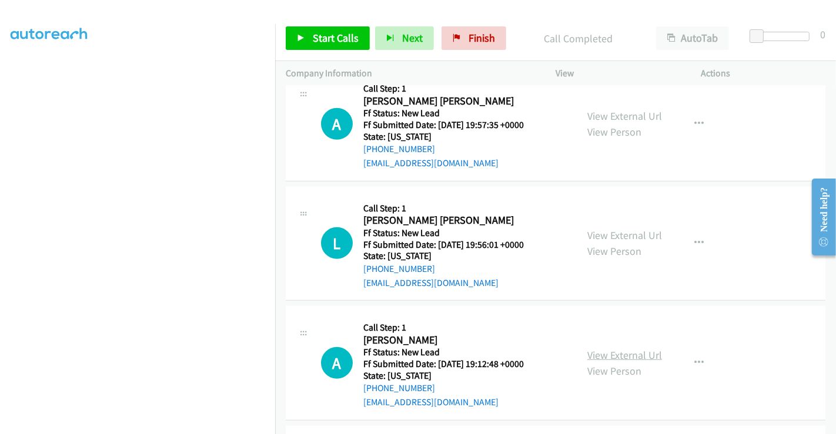
scroll to position [688, 0]
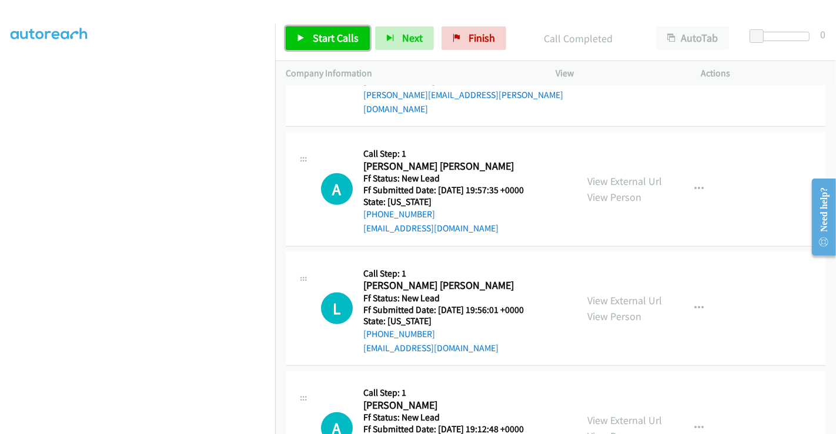
click at [320, 31] on span "Start Calls" at bounding box center [336, 38] width 46 height 14
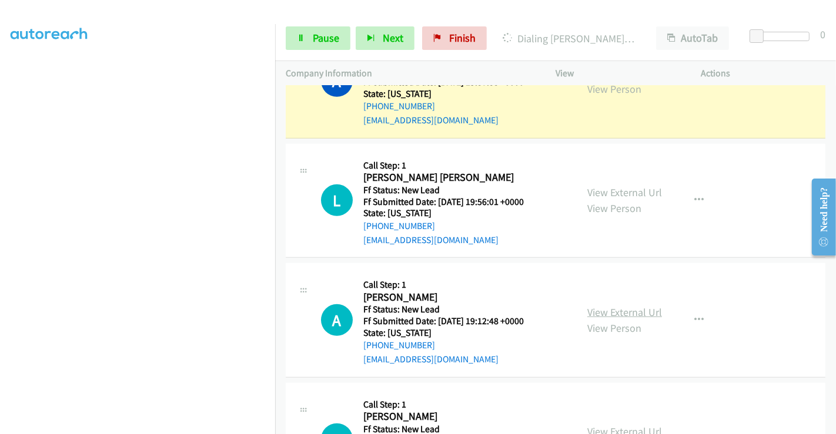
scroll to position [949, 0]
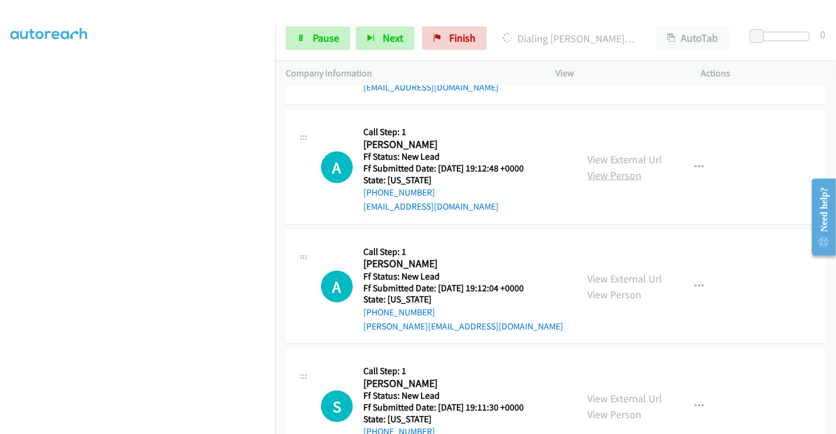
drag, startPoint x: 613, startPoint y: 145, endPoint x: 616, endPoint y: 152, distance: 7.1
click at [613, 153] on link "View External Url" at bounding box center [624, 160] width 75 height 14
click at [620, 272] on link "View External Url" at bounding box center [624, 279] width 75 height 14
click at [613, 392] on link "View External Url" at bounding box center [624, 399] width 75 height 14
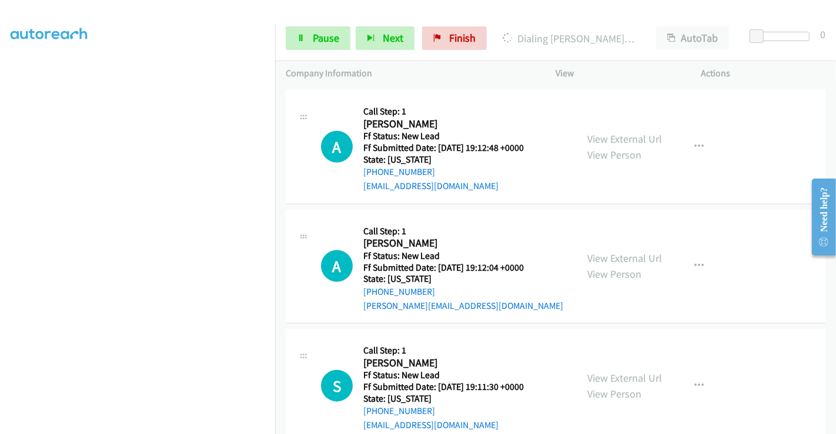
scroll to position [981, 0]
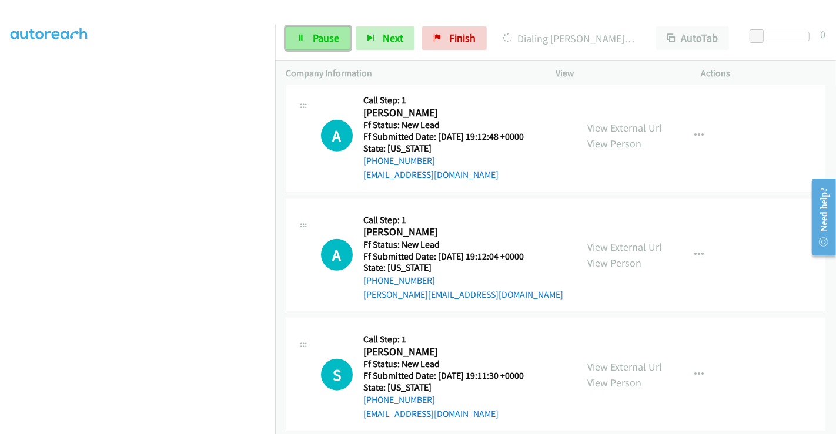
click at [325, 33] on span "Pause" at bounding box center [326, 38] width 26 height 14
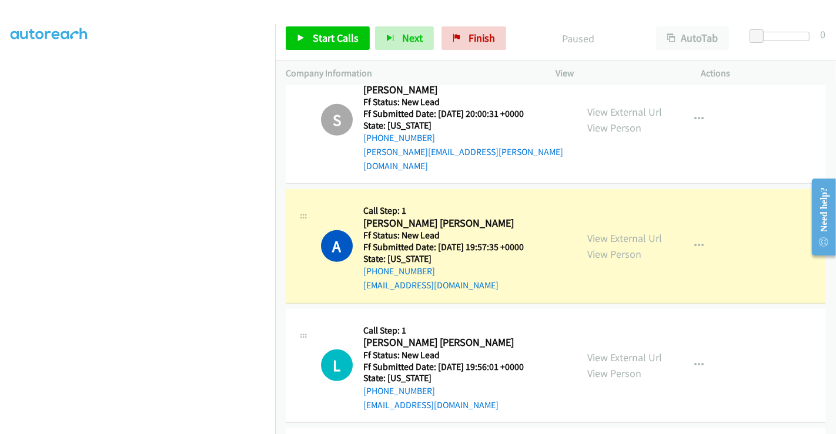
scroll to position [589, 0]
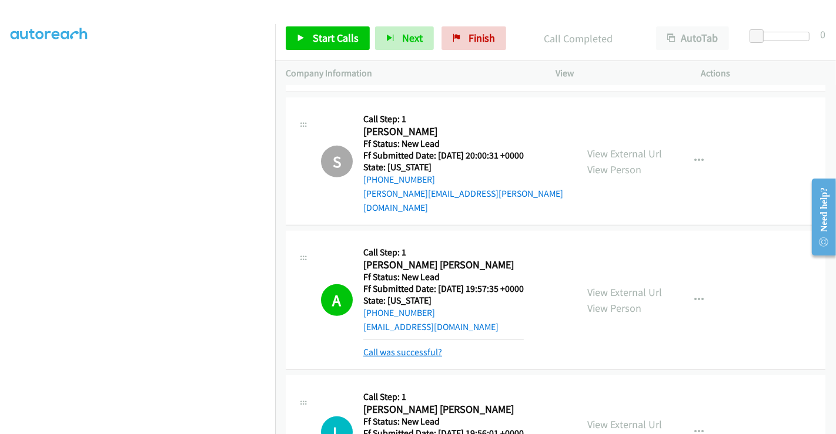
click at [407, 338] on div "Callback Scheduled Call Step: 1 Audrey J Rice America/New_York Ff Status: New L…" at bounding box center [443, 301] width 160 height 118
click at [395, 347] on link "Call was successful?" at bounding box center [402, 352] width 79 height 11
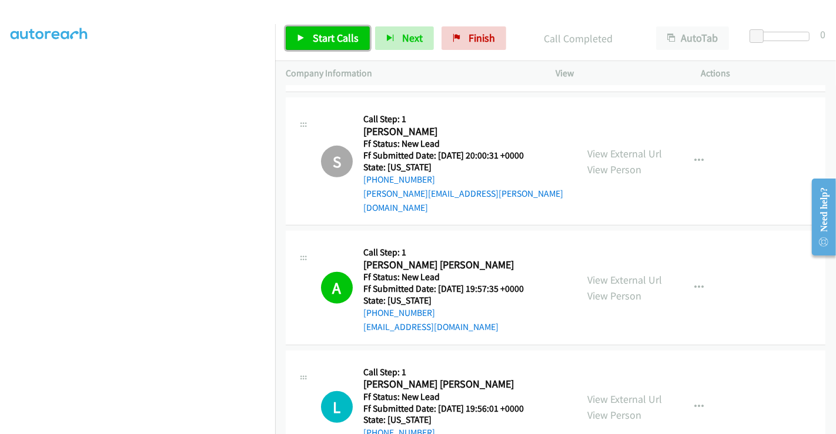
click at [317, 34] on span "Start Calls" at bounding box center [336, 38] width 46 height 14
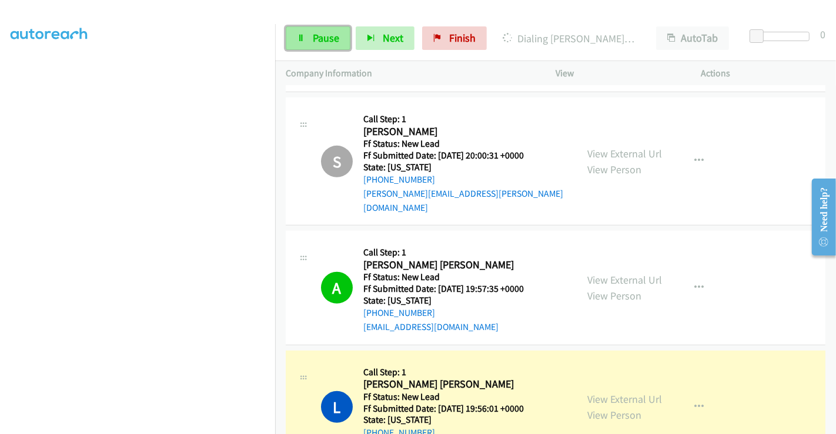
click at [309, 41] on link "Pause" at bounding box center [318, 38] width 65 height 24
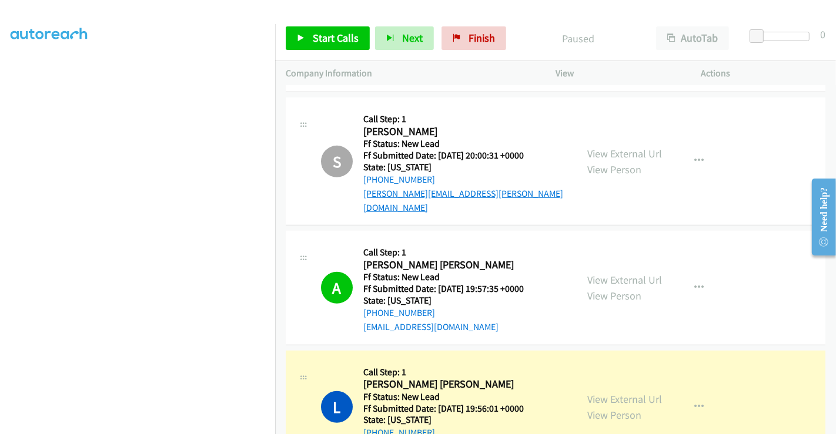
scroll to position [850, 0]
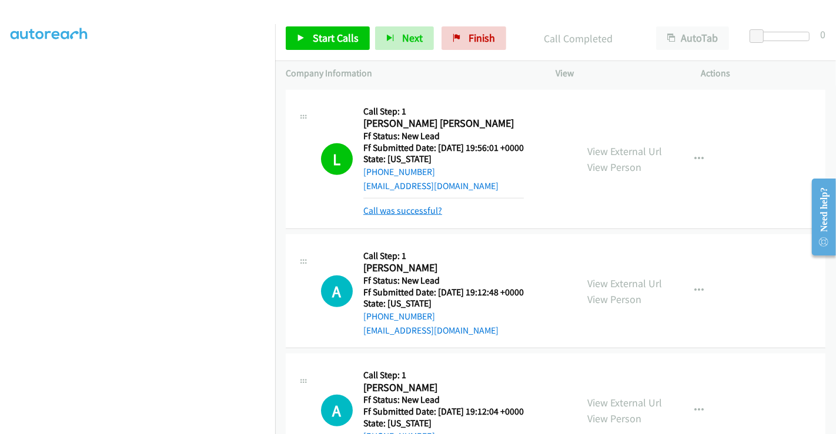
click at [400, 205] on link "Call was successful?" at bounding box center [402, 210] width 79 height 11
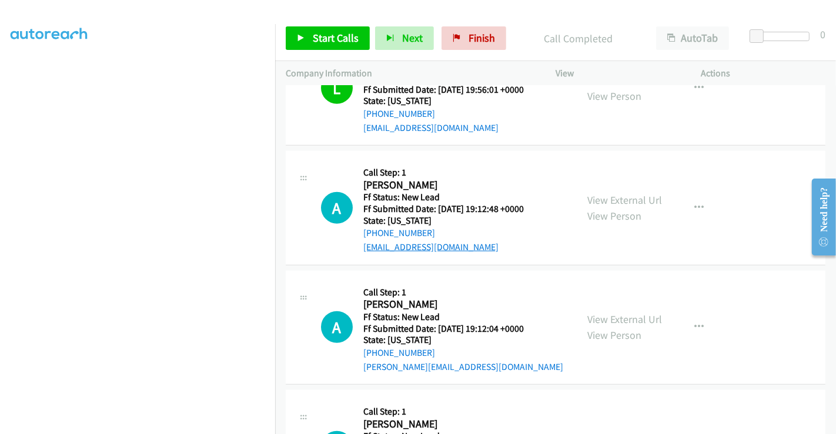
scroll to position [981, 0]
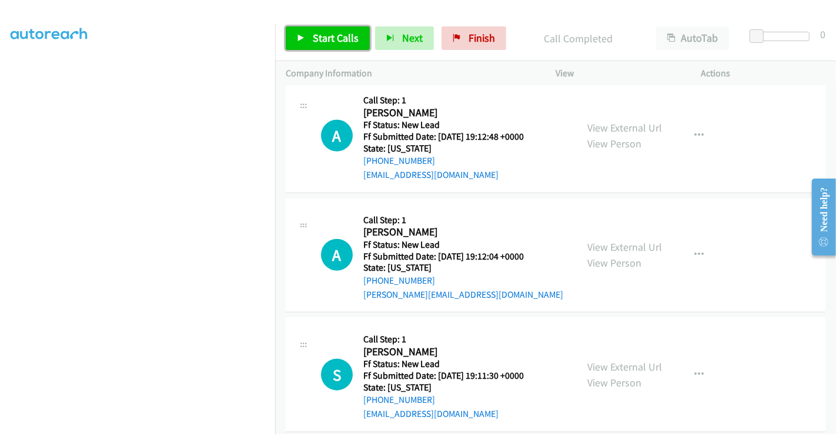
click at [306, 38] on link "Start Calls" at bounding box center [328, 38] width 84 height 24
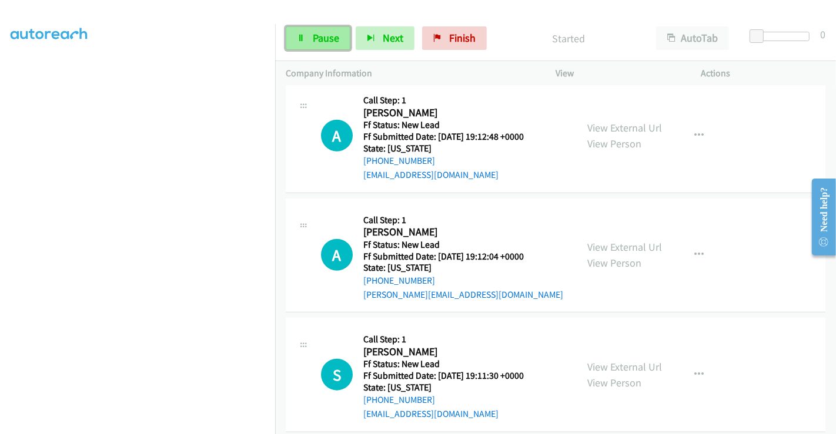
click at [320, 38] on span "Pause" at bounding box center [326, 38] width 26 height 14
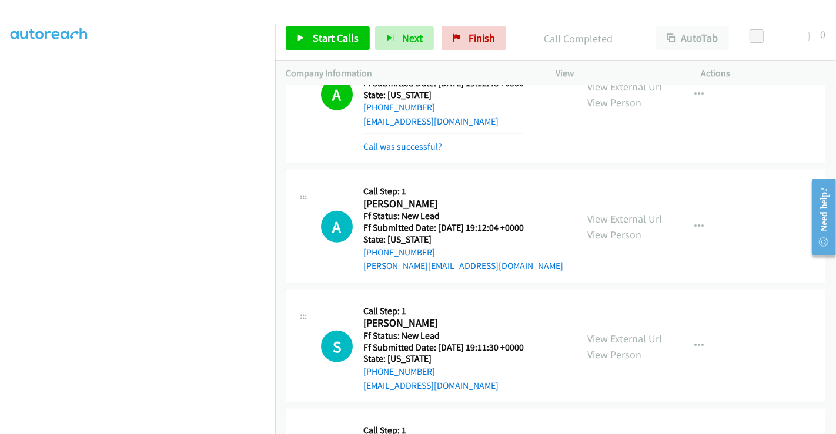
scroll to position [1035, 0]
click at [339, 36] on span "Start Calls" at bounding box center [336, 38] width 46 height 14
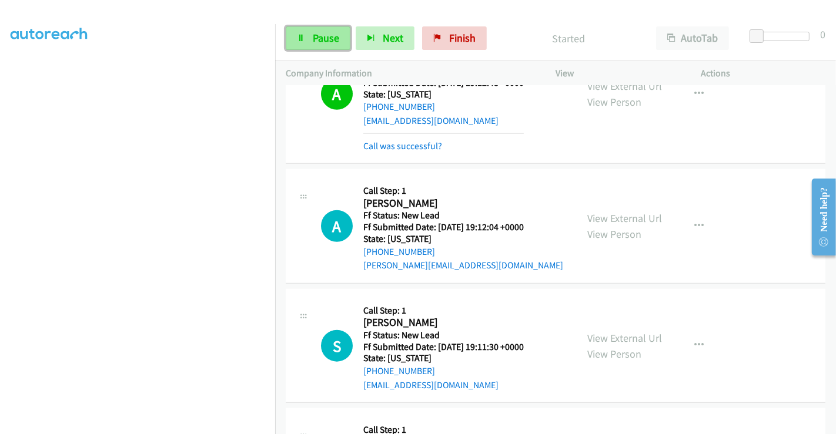
click at [316, 34] on span "Pause" at bounding box center [326, 38] width 26 height 14
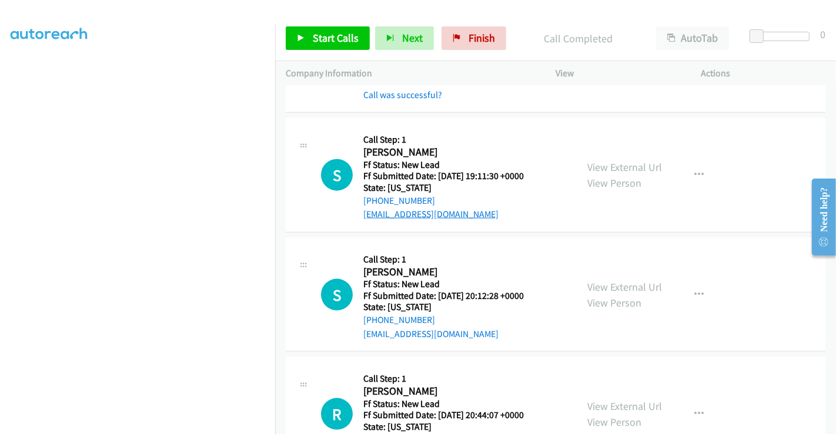
scroll to position [1231, 0]
click at [331, 29] on link "Start Calls" at bounding box center [328, 38] width 84 height 24
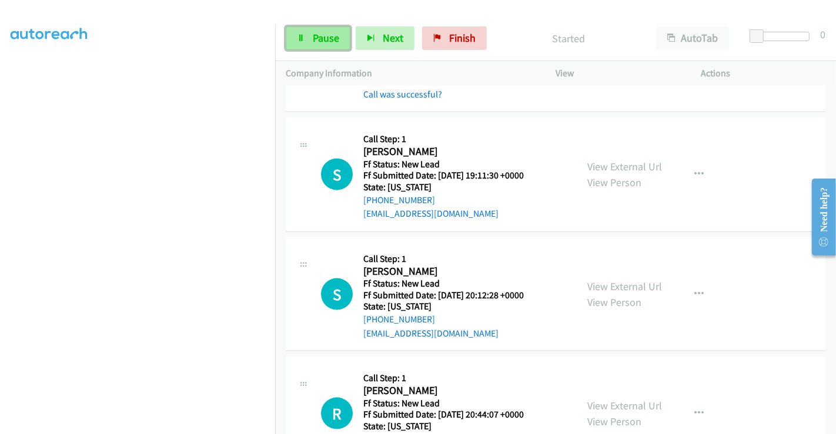
click at [320, 36] on span "Pause" at bounding box center [326, 38] width 26 height 14
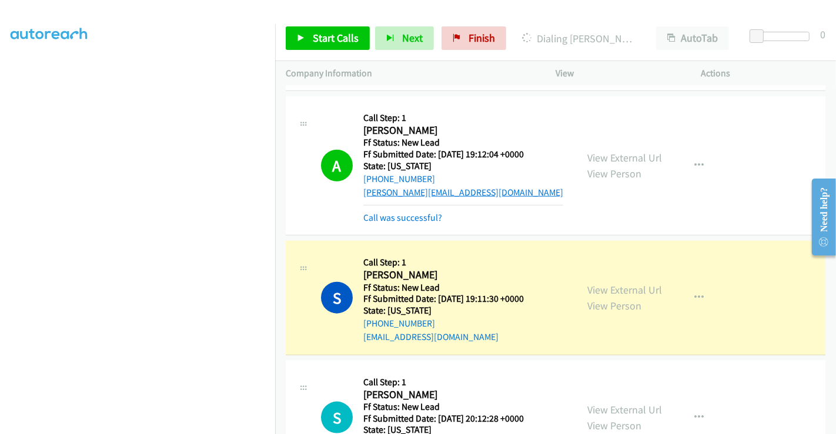
scroll to position [1035, 0]
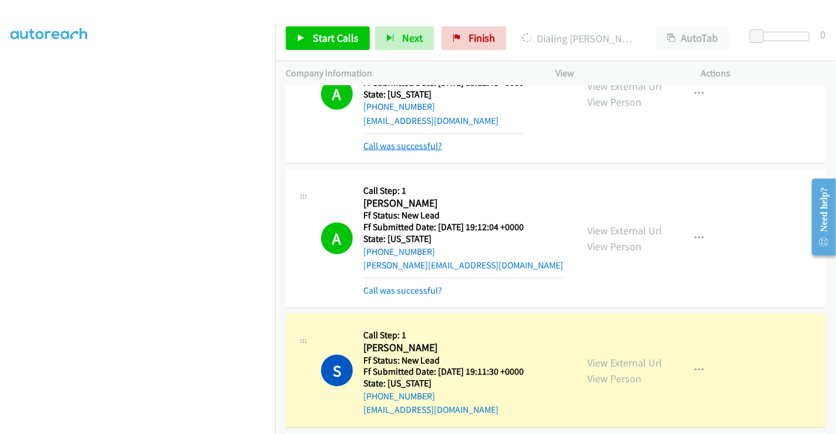
click at [406, 141] on link "Call was successful?" at bounding box center [402, 146] width 79 height 11
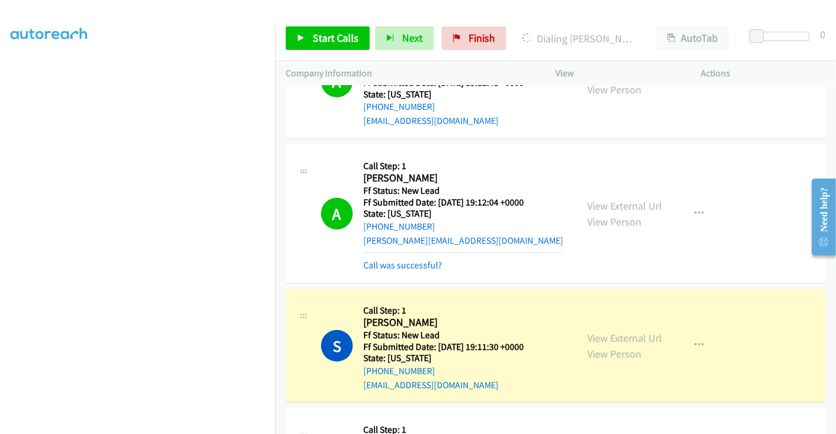
scroll to position [1023, 0]
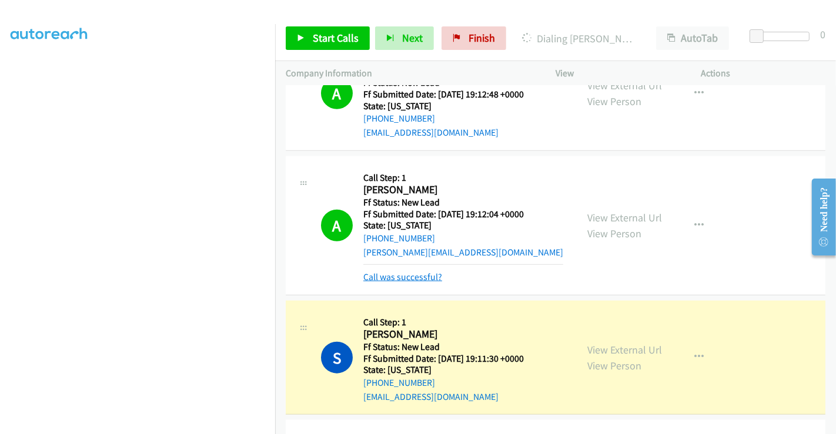
click at [396, 272] on link "Call was successful?" at bounding box center [402, 277] width 79 height 11
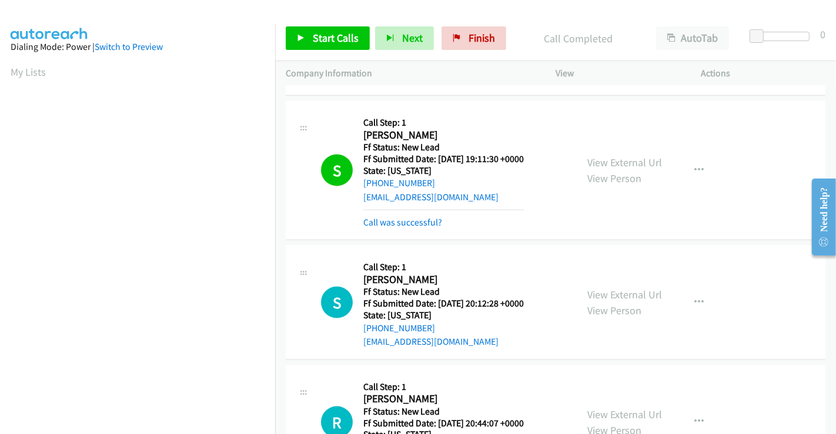
scroll to position [226, 0]
click at [423, 217] on link "Call was successful?" at bounding box center [402, 222] width 79 height 11
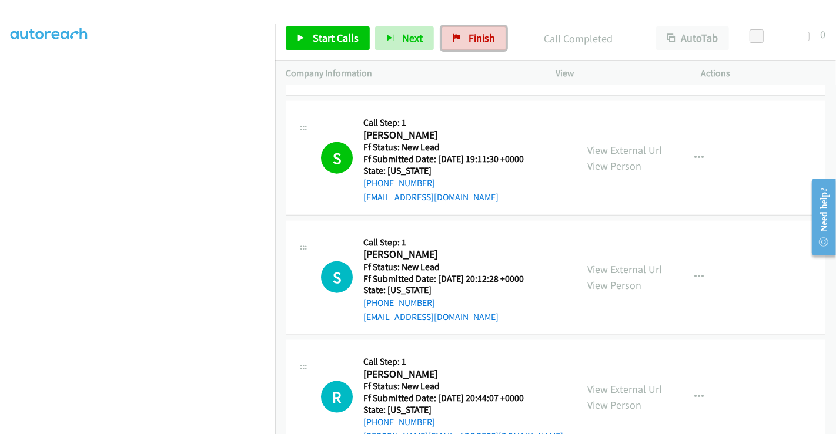
click at [483, 42] on span "Finish" at bounding box center [482, 38] width 26 height 14
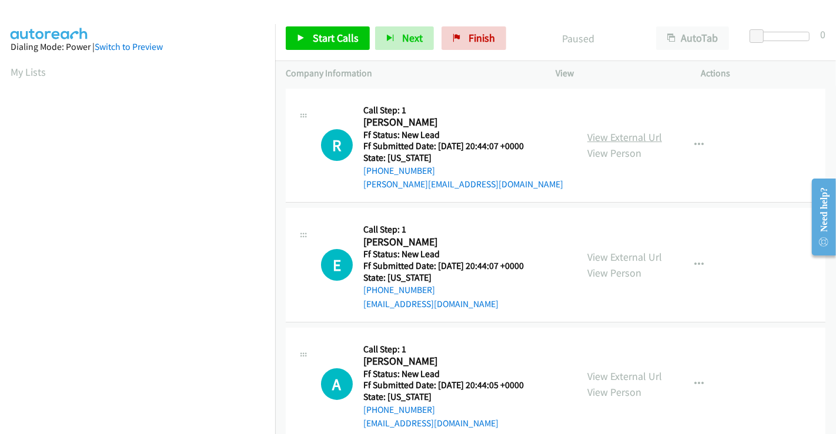
click at [608, 136] on link "View External Url" at bounding box center [624, 138] width 75 height 14
click at [616, 256] on link "View External Url" at bounding box center [624, 257] width 75 height 14
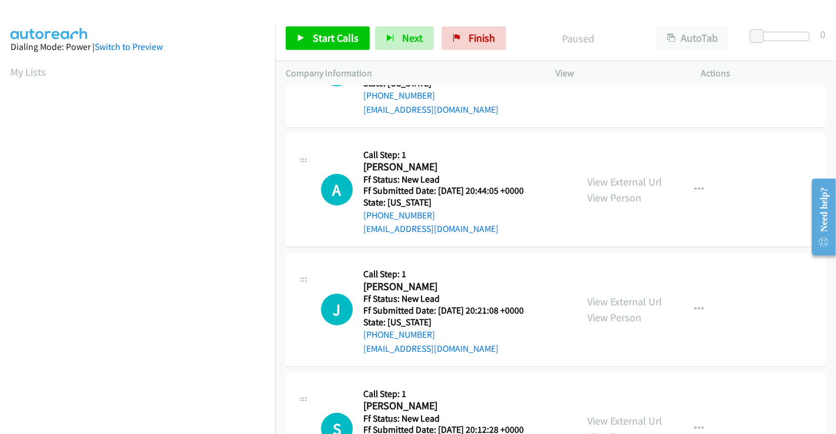
scroll to position [196, 0]
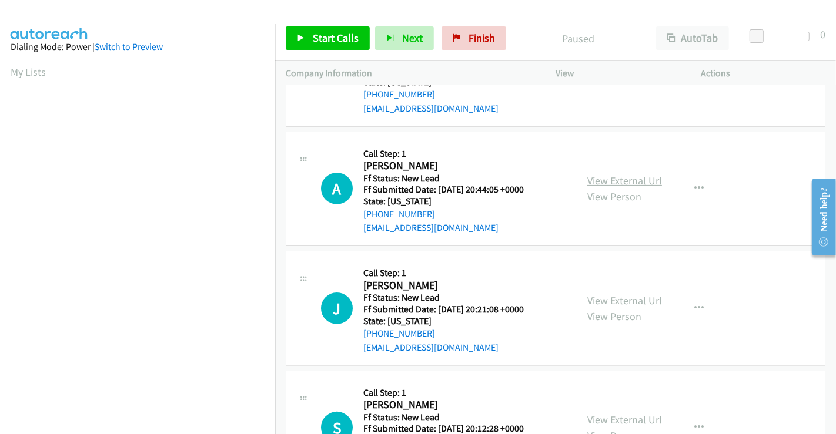
click at [612, 183] on link "View External Url" at bounding box center [624, 181] width 75 height 14
click at [610, 295] on link "View External Url" at bounding box center [624, 301] width 75 height 14
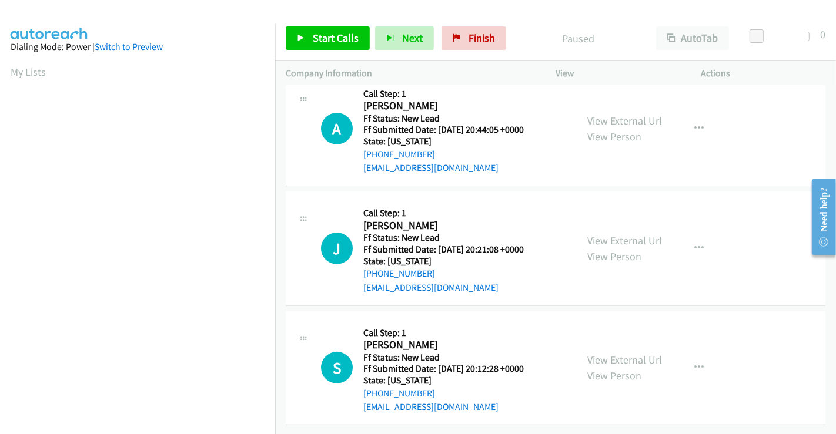
scroll to position [264, 0]
click at [614, 353] on link "View External Url" at bounding box center [624, 360] width 75 height 14
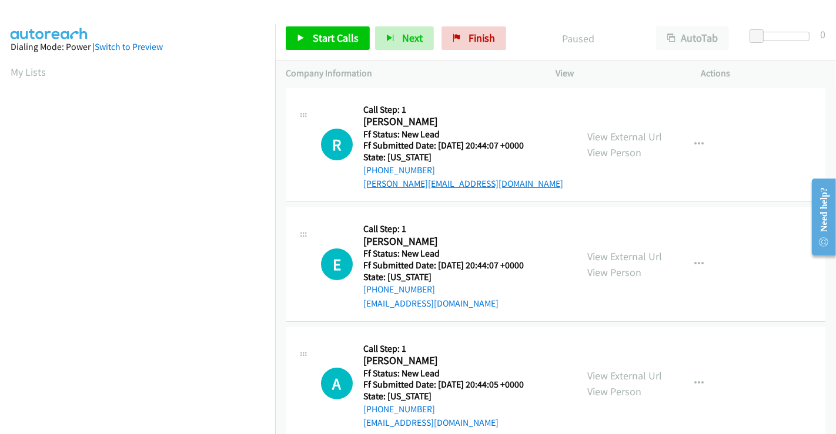
scroll to position [0, 0]
click at [314, 34] on span "Start Calls" at bounding box center [336, 38] width 46 height 14
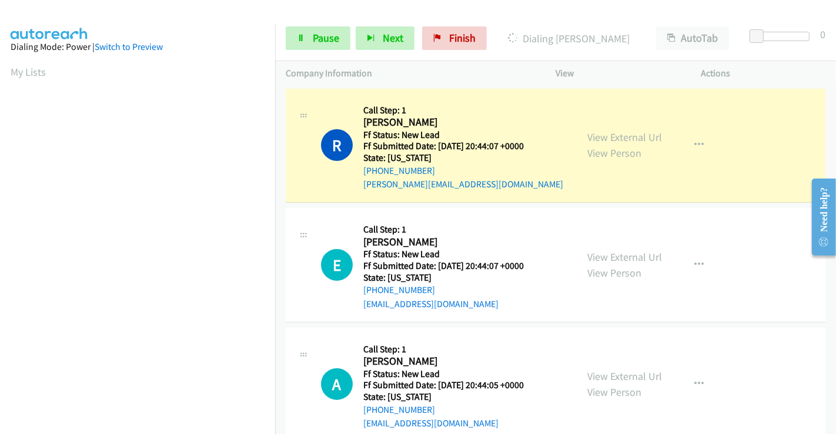
scroll to position [226, 0]
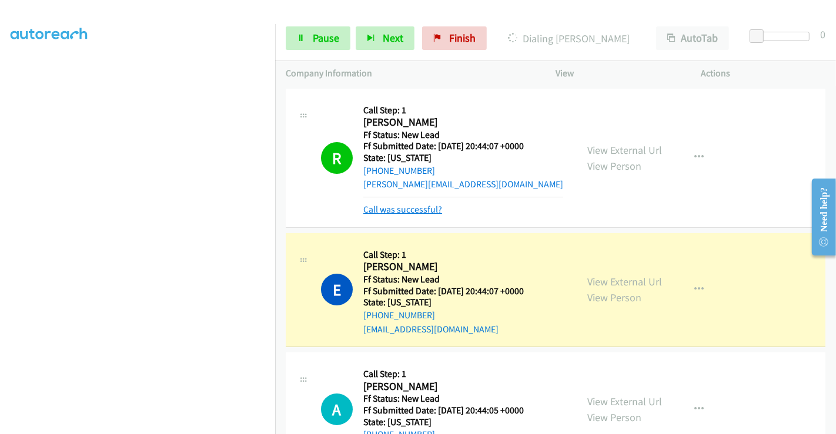
click at [402, 208] on link "Call was successful?" at bounding box center [402, 209] width 79 height 11
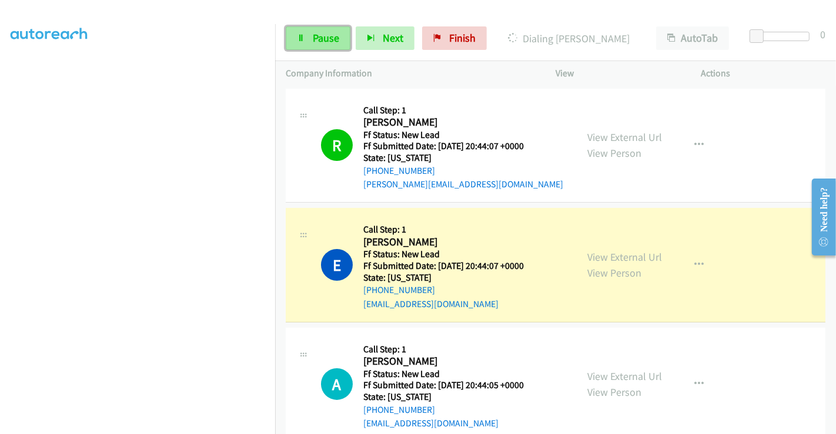
click at [319, 31] on span "Pause" at bounding box center [326, 38] width 26 height 14
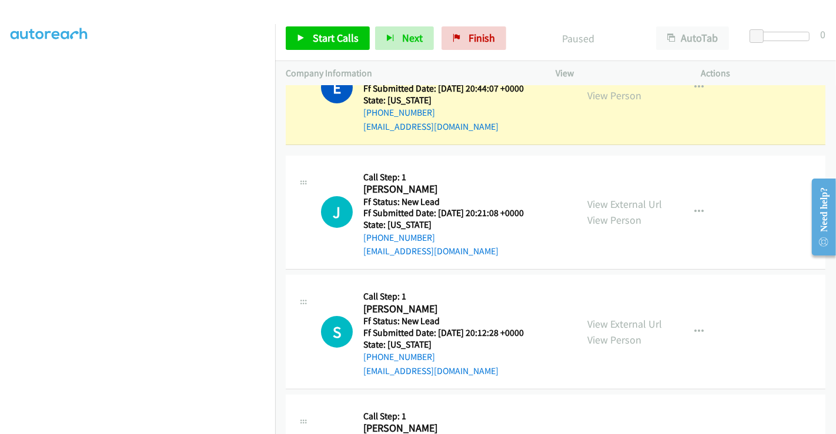
scroll to position [199, 0]
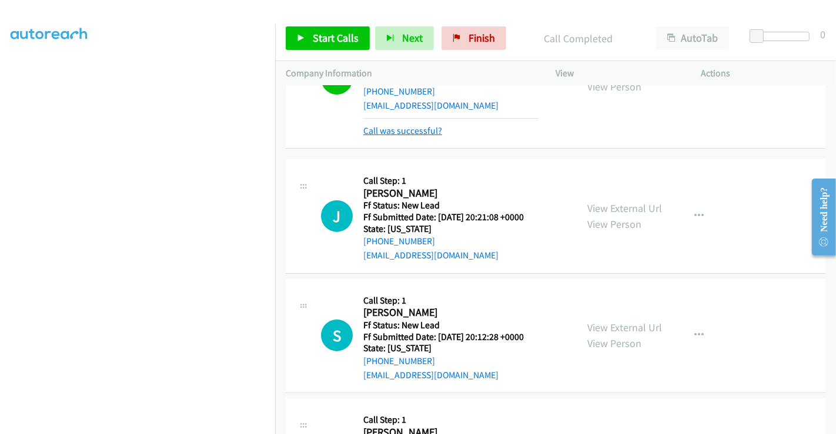
click at [416, 135] on link "Call was successful?" at bounding box center [402, 130] width 79 height 11
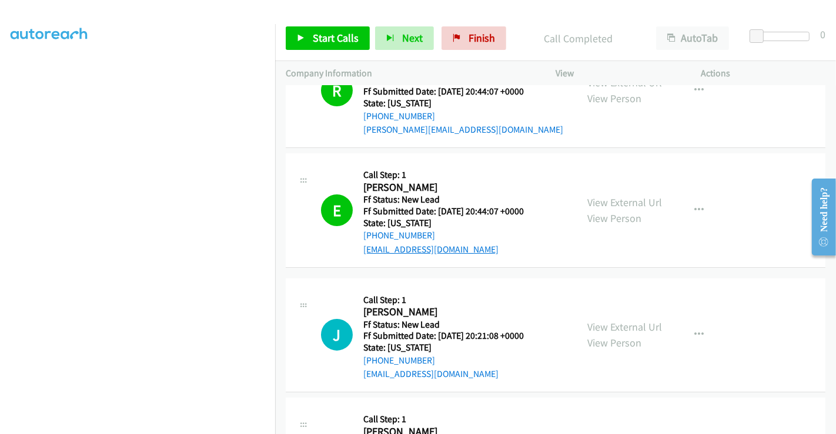
scroll to position [0, 0]
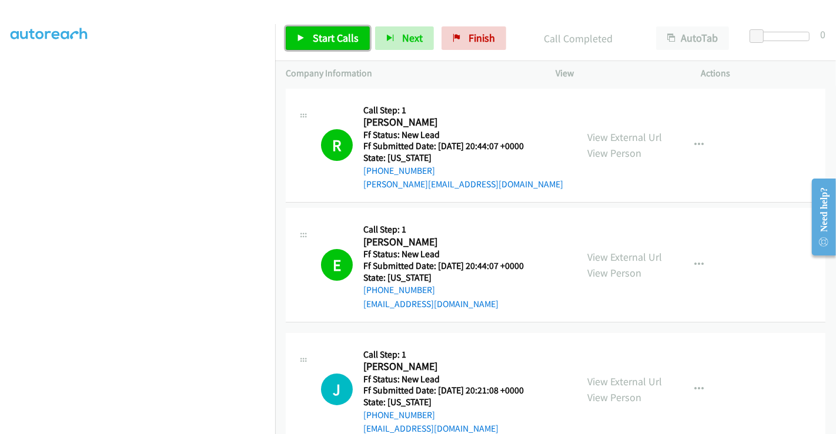
click at [342, 39] on span "Start Calls" at bounding box center [336, 38] width 46 height 14
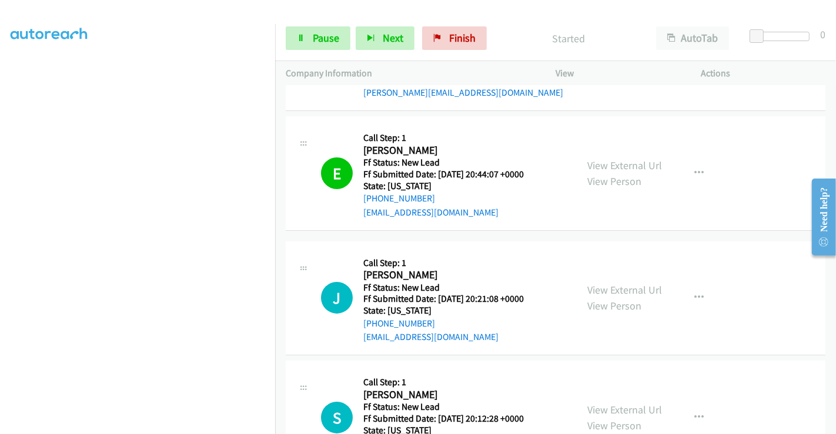
scroll to position [196, 0]
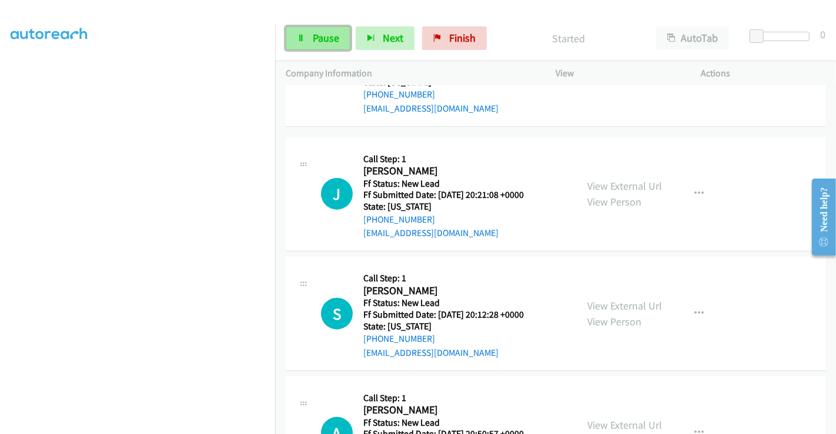
click at [320, 38] on span "Pause" at bounding box center [326, 38] width 26 height 14
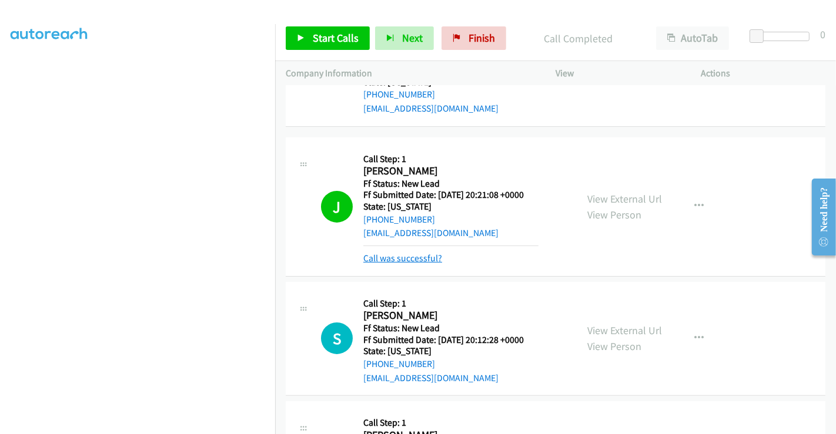
click at [402, 255] on link "Call was successful?" at bounding box center [402, 258] width 79 height 11
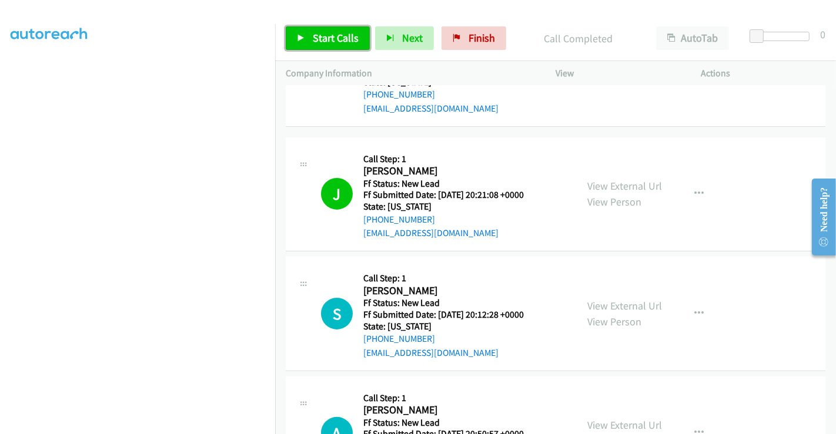
click at [319, 38] on span "Start Calls" at bounding box center [336, 38] width 46 height 14
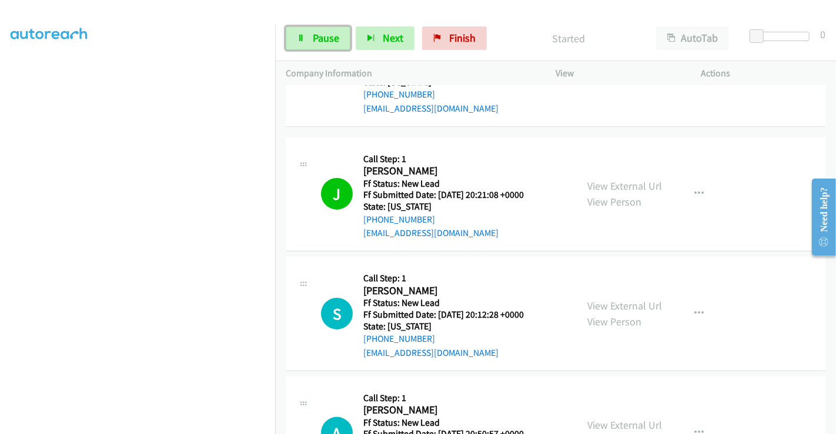
click at [319, 38] on span "Pause" at bounding box center [326, 38] width 26 height 14
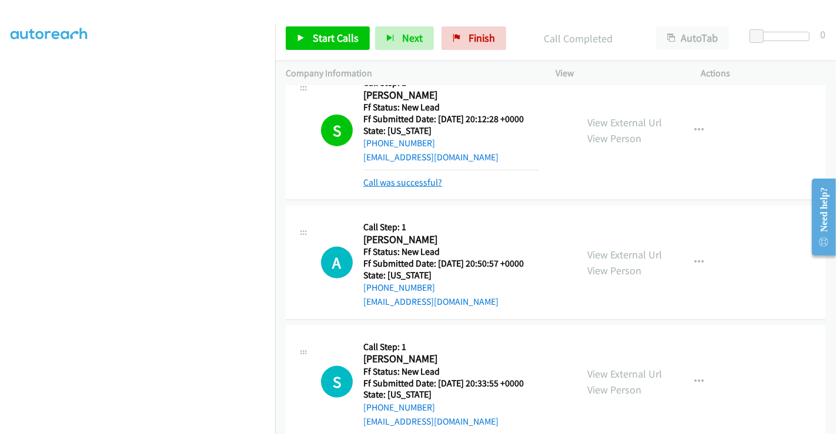
click at [404, 179] on link "Call was successful?" at bounding box center [402, 182] width 79 height 11
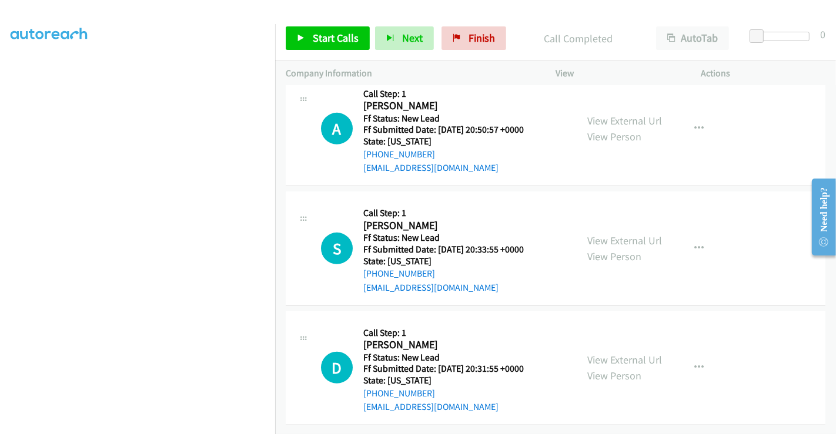
scroll to position [509, 0]
click at [610, 114] on link "View External Url" at bounding box center [624, 121] width 75 height 14
click at [623, 234] on link "View External Url" at bounding box center [624, 241] width 75 height 14
click at [596, 353] on link "View External Url" at bounding box center [624, 360] width 75 height 14
click at [333, 38] on span "Start Calls" at bounding box center [336, 38] width 46 height 14
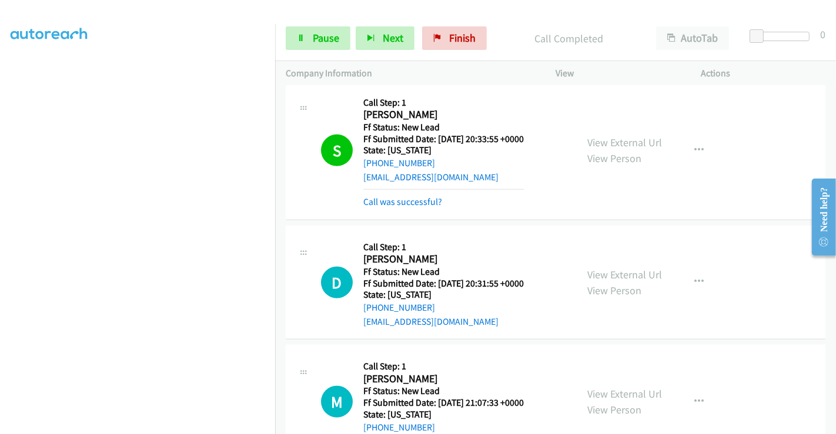
scroll to position [639, 0]
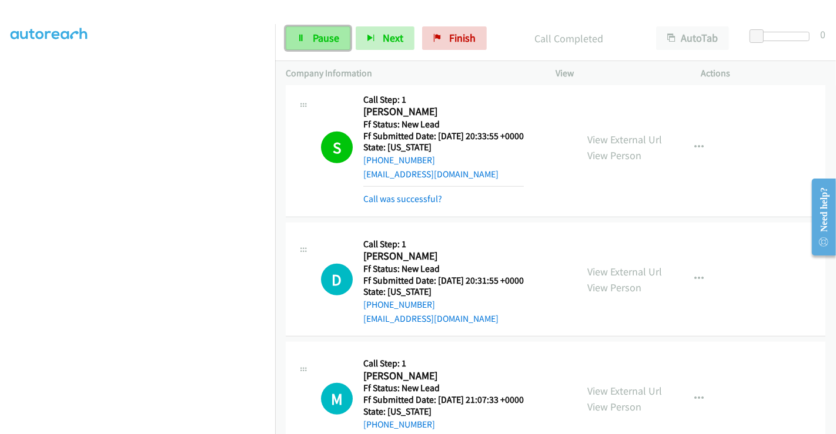
click at [329, 34] on span "Pause" at bounding box center [326, 38] width 26 height 14
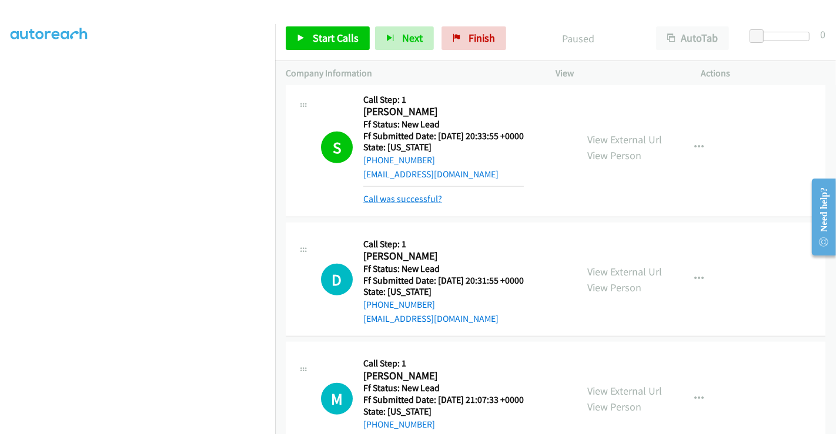
click at [413, 202] on link "Call was successful?" at bounding box center [402, 198] width 79 height 11
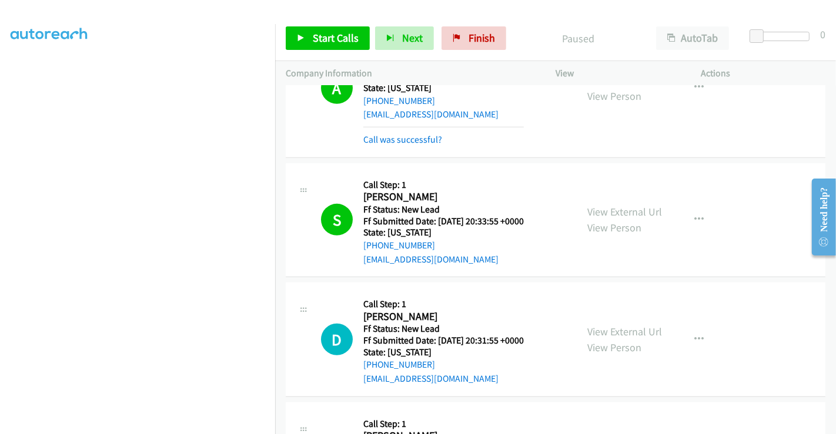
scroll to position [443, 0]
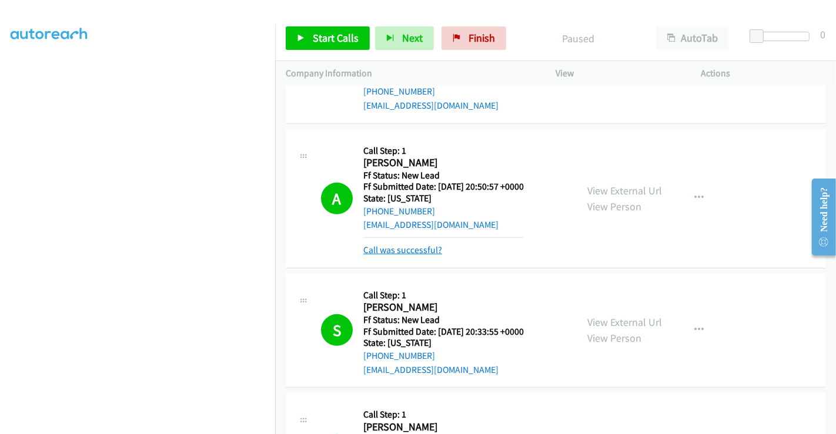
click at [395, 246] on link "Call was successful?" at bounding box center [402, 250] width 79 height 11
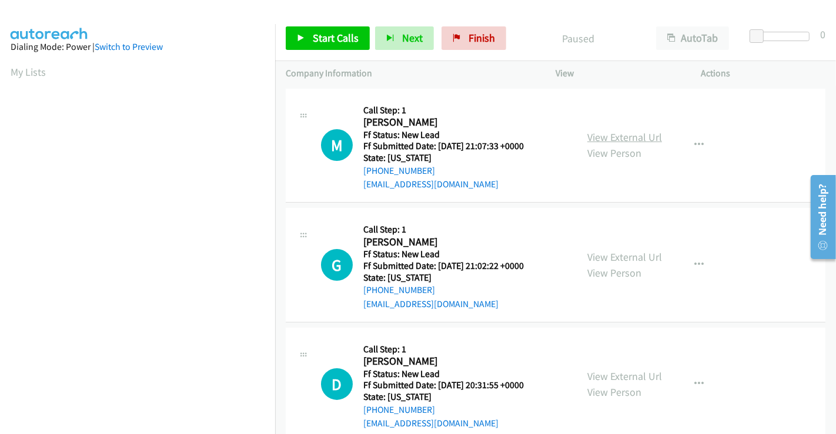
click at [603, 135] on link "View External Url" at bounding box center [624, 138] width 75 height 14
click at [612, 254] on link "View External Url" at bounding box center [624, 257] width 75 height 14
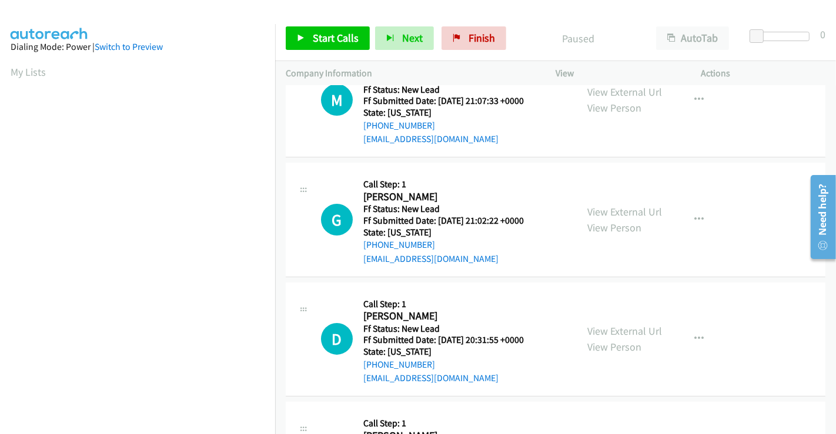
scroll to position [65, 0]
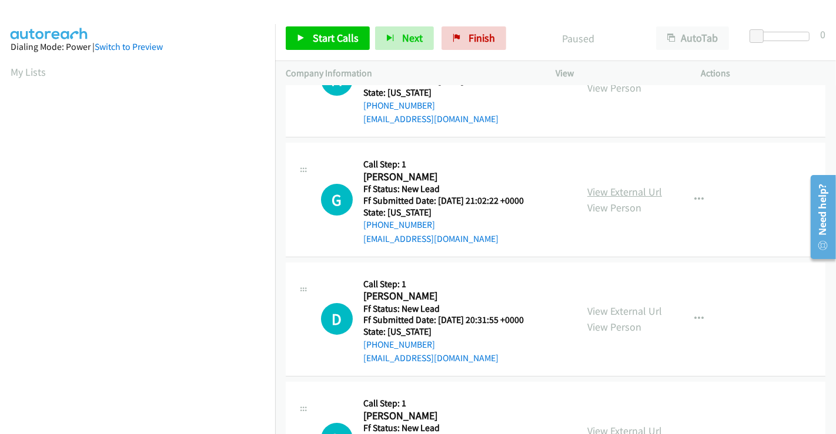
click at [599, 195] on link "View External Url" at bounding box center [624, 192] width 75 height 14
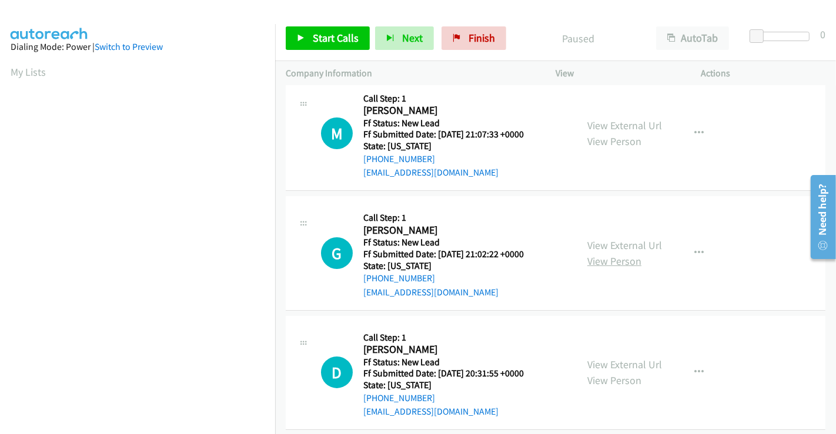
scroll to position [0, 0]
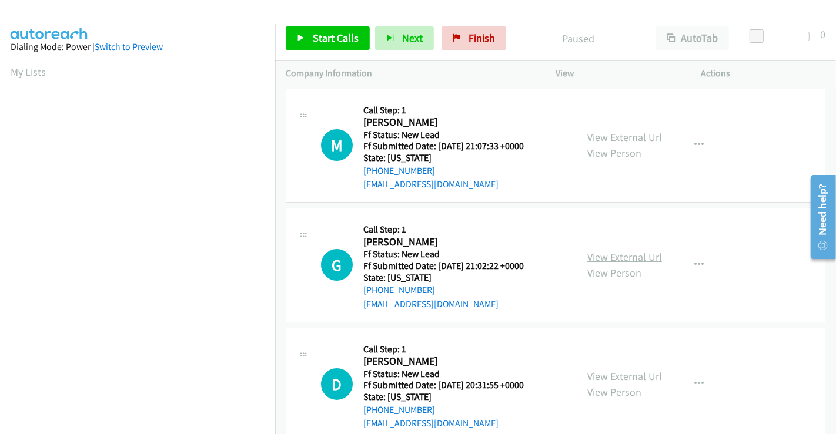
click at [598, 257] on link "View External Url" at bounding box center [624, 257] width 75 height 14
click at [321, 29] on link "Start Calls" at bounding box center [328, 38] width 84 height 24
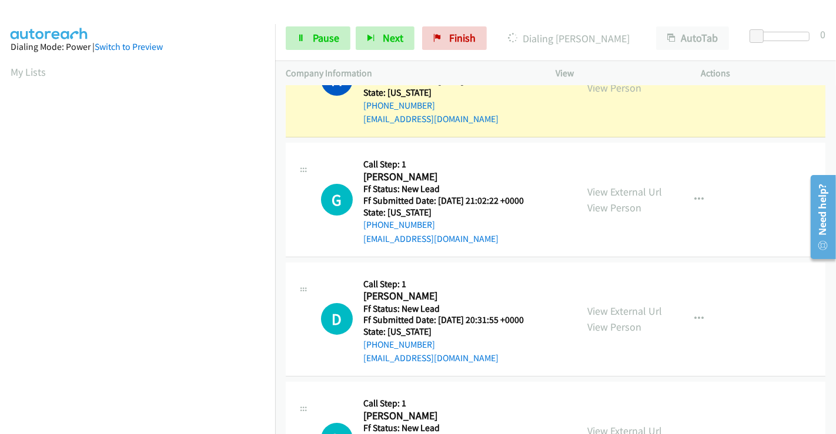
scroll to position [145, 0]
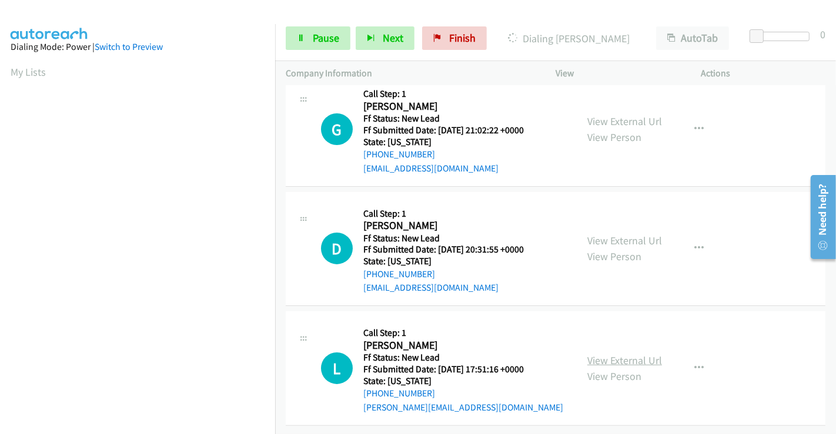
click at [598, 354] on link "View External Url" at bounding box center [624, 361] width 75 height 14
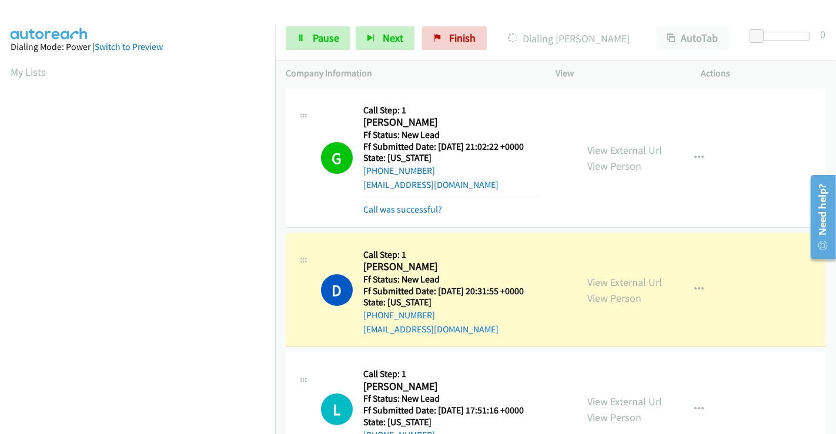
scroll to position [169, 0]
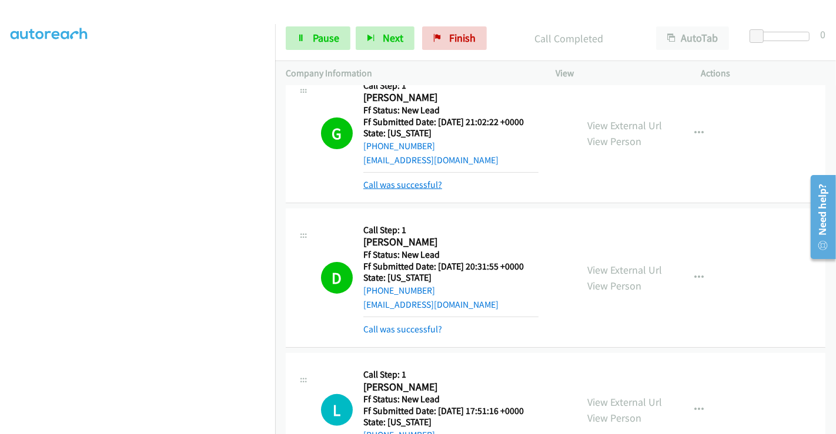
click at [402, 183] on link "Call was successful?" at bounding box center [402, 184] width 79 height 11
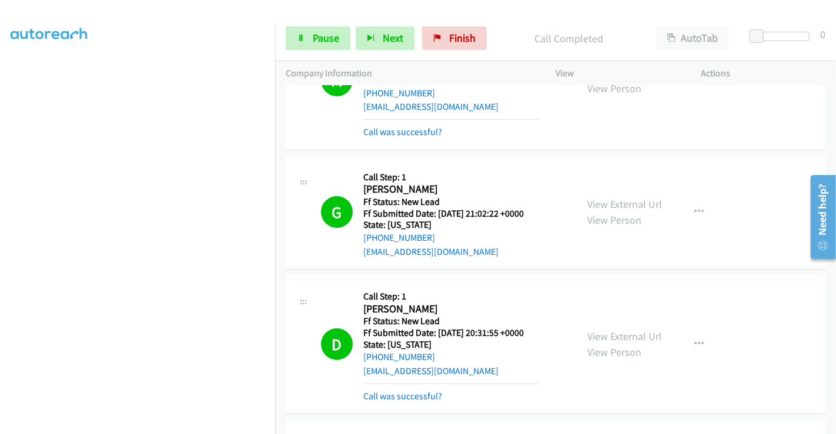
scroll to position [0, 0]
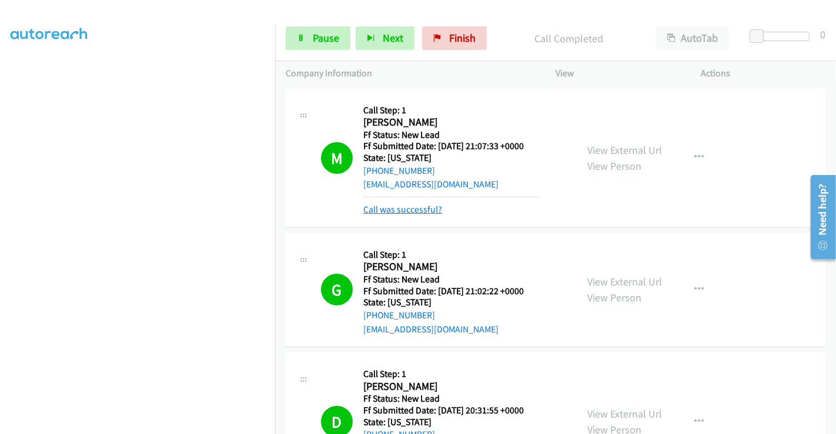
click at [408, 212] on link "Call was successful?" at bounding box center [402, 209] width 79 height 11
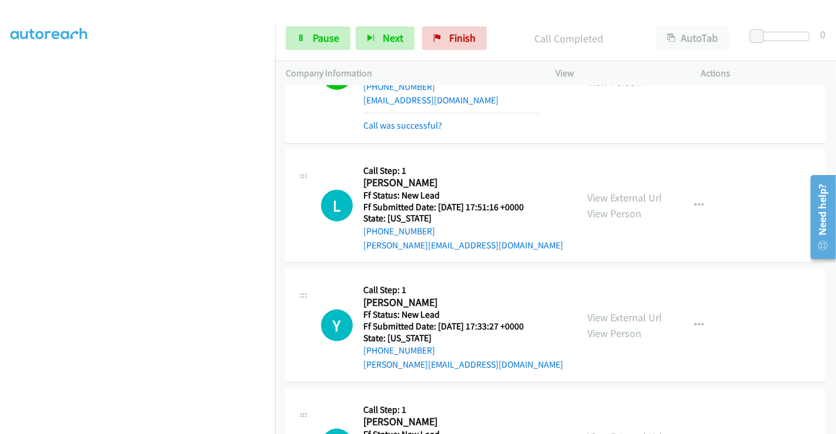
scroll to position [326, 0]
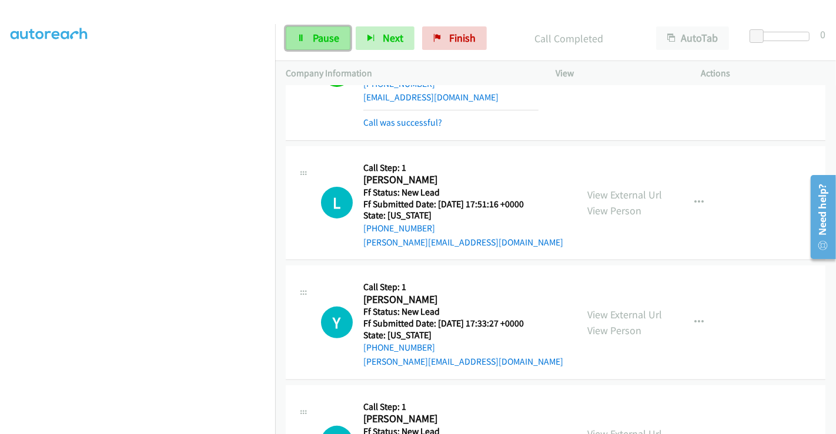
click at [323, 33] on span "Pause" at bounding box center [326, 38] width 26 height 14
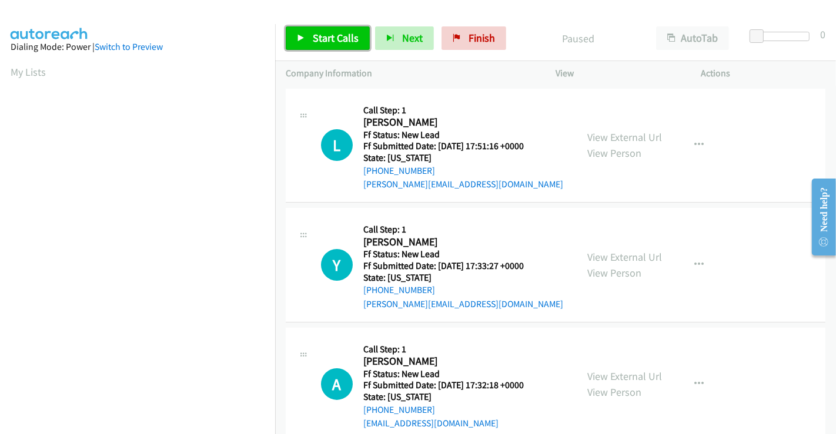
click at [317, 37] on span "Start Calls" at bounding box center [336, 38] width 46 height 14
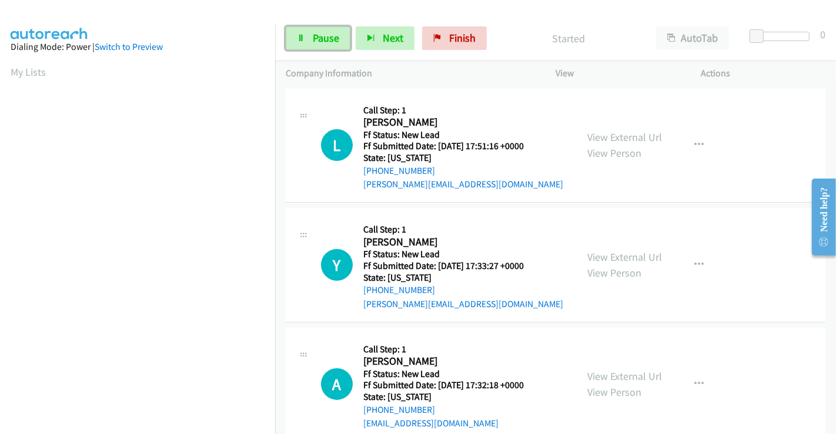
click at [317, 37] on span "Pause" at bounding box center [326, 38] width 26 height 14
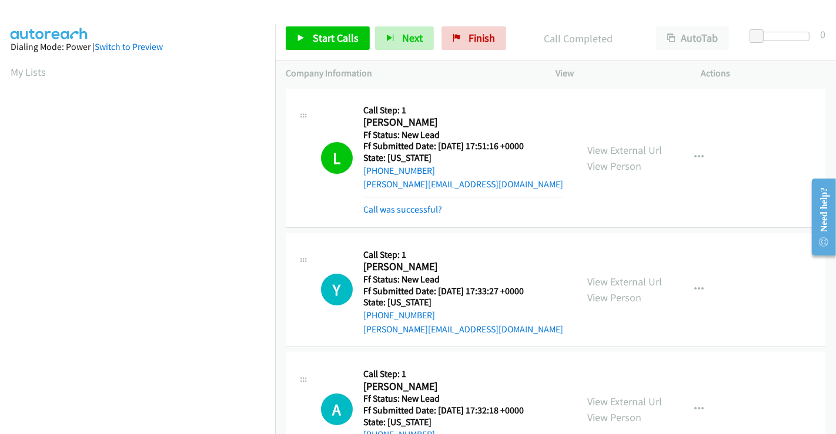
scroll to position [226, 0]
click at [410, 211] on link "Call was successful?" at bounding box center [402, 209] width 79 height 11
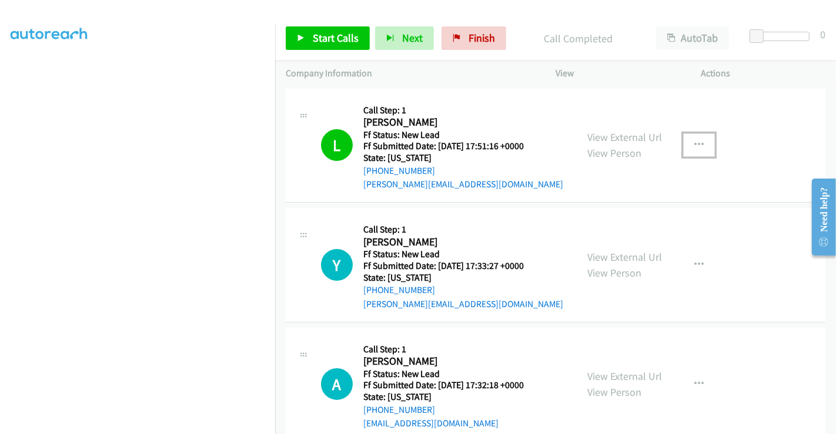
click at [688, 146] on button "button" at bounding box center [699, 145] width 32 height 24
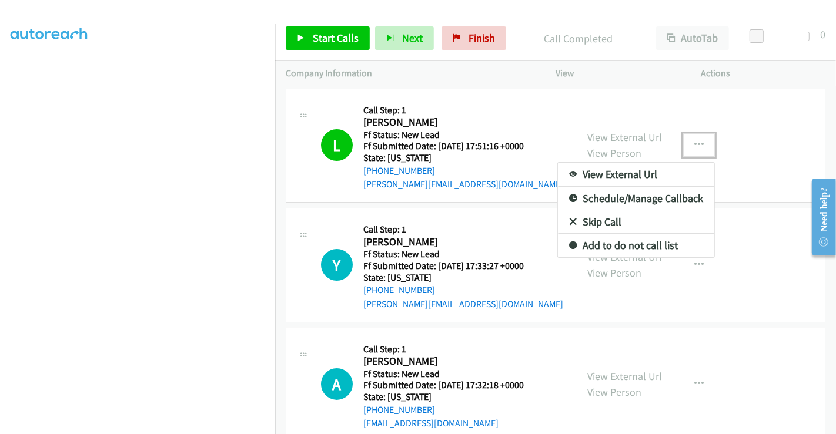
click at [569, 244] on icon at bounding box center [573, 246] width 8 height 8
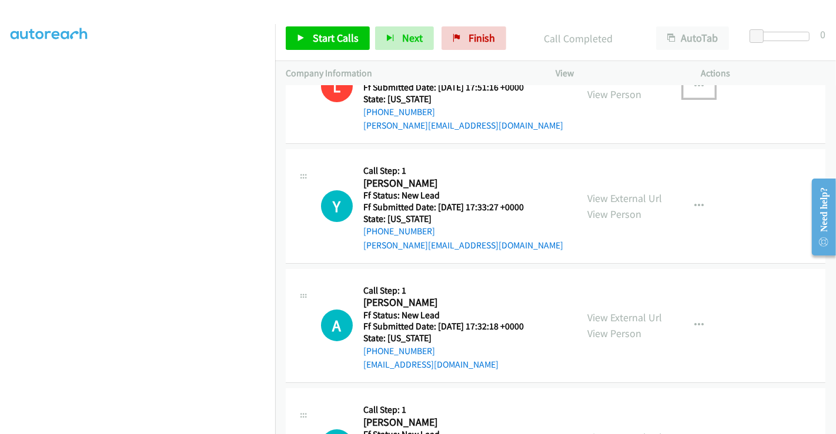
scroll to position [131, 0]
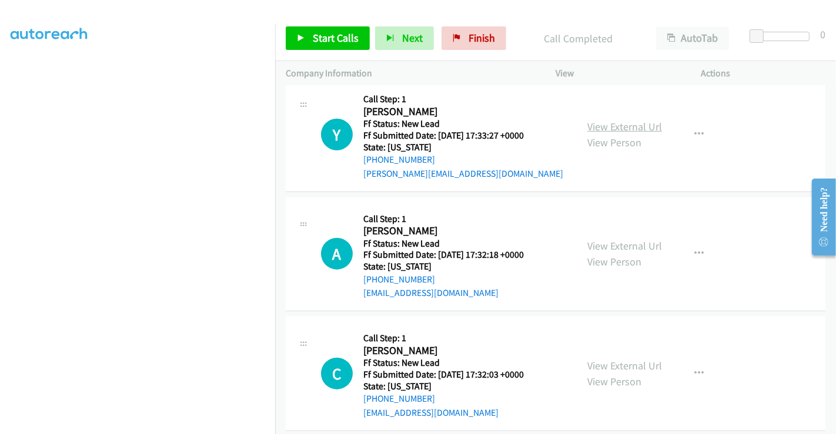
click at [622, 122] on link "View External Url" at bounding box center [624, 127] width 75 height 14
click at [603, 240] on link "View External Url" at bounding box center [624, 246] width 75 height 14
click at [615, 362] on link "View External Url" at bounding box center [624, 366] width 75 height 14
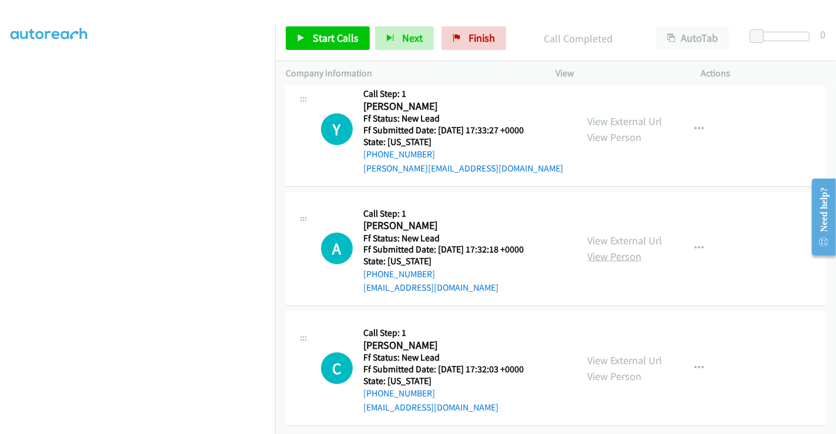
scroll to position [145, 0]
click at [335, 37] on span "Start Calls" at bounding box center [336, 38] width 46 height 14
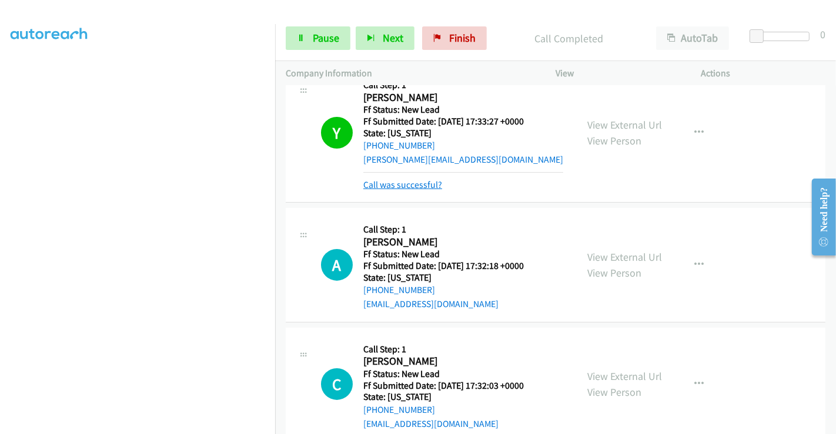
click at [431, 183] on link "Call was successful?" at bounding box center [402, 184] width 79 height 11
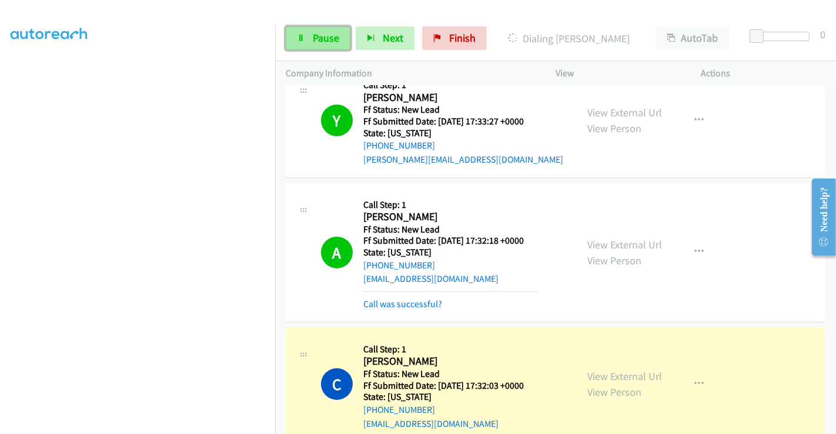
click at [313, 41] on span "Pause" at bounding box center [326, 38] width 26 height 14
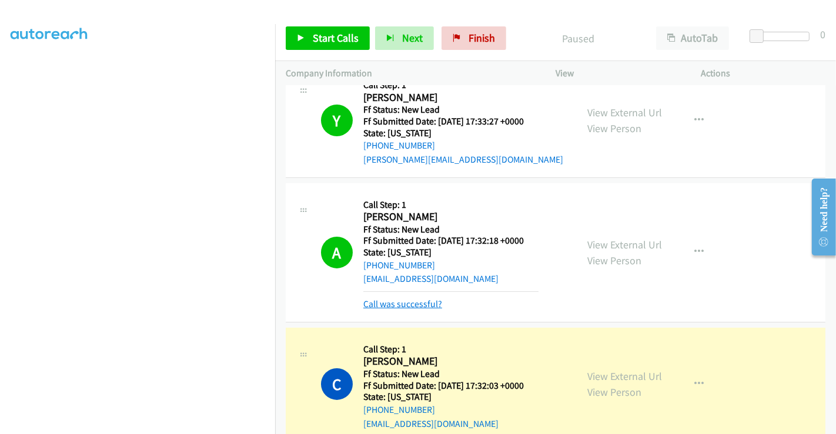
click at [423, 305] on link "Call was successful?" at bounding box center [402, 304] width 79 height 11
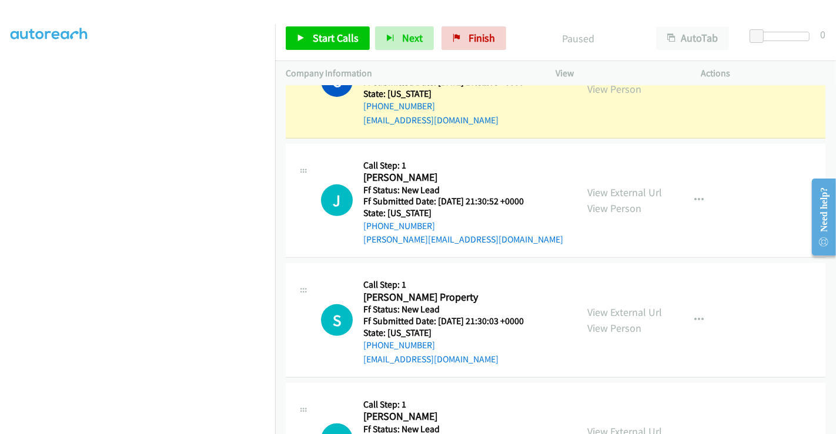
scroll to position [503, 0]
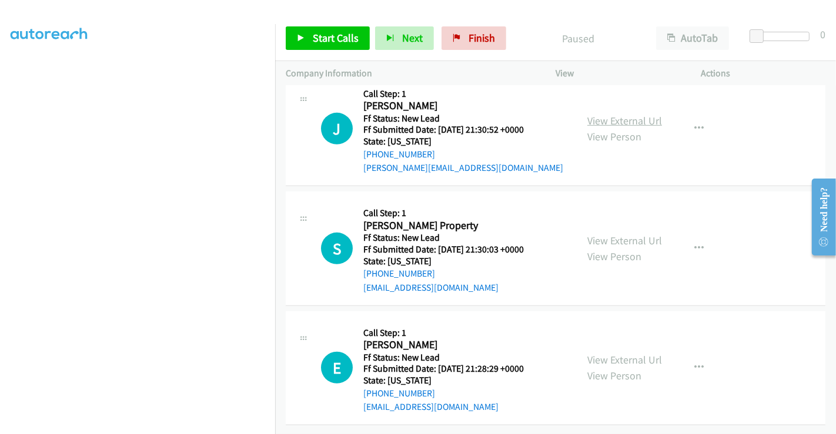
click at [603, 114] on link "View External Url" at bounding box center [624, 121] width 75 height 14
click at [616, 234] on link "View External Url" at bounding box center [624, 241] width 75 height 14
click at [613, 353] on link "View External Url" at bounding box center [624, 360] width 75 height 14
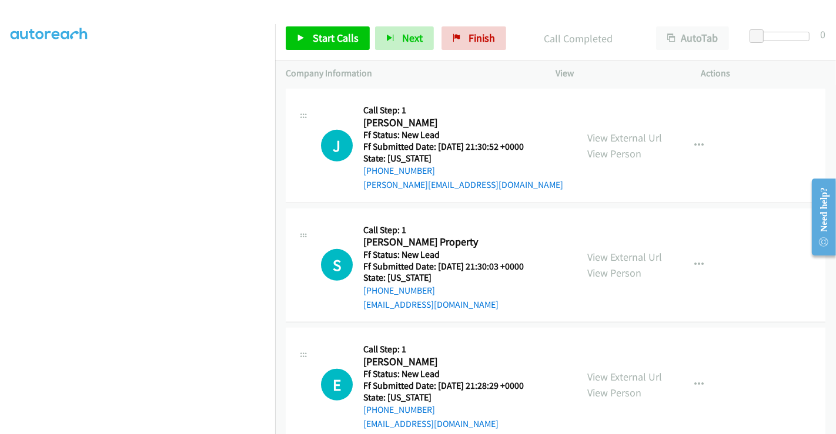
scroll to position [528, 0]
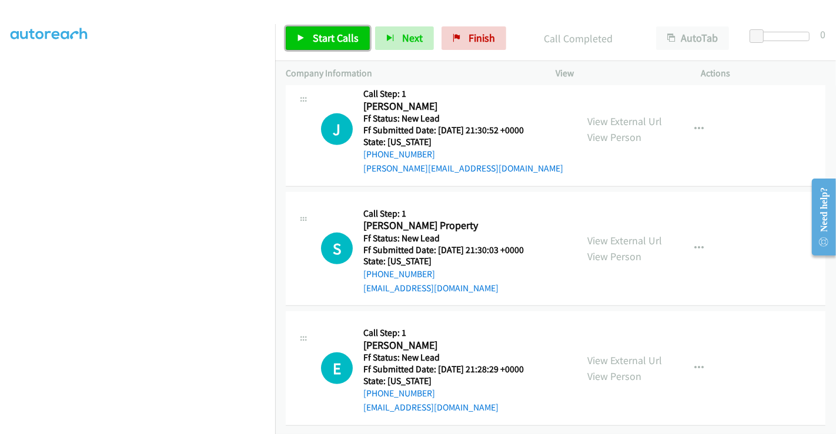
click at [330, 29] on link "Start Calls" at bounding box center [328, 38] width 84 height 24
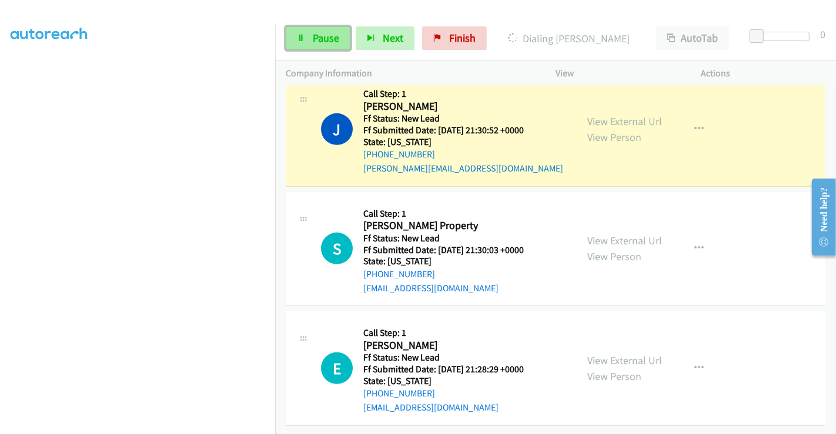
click at [322, 35] on span "Pause" at bounding box center [326, 38] width 26 height 14
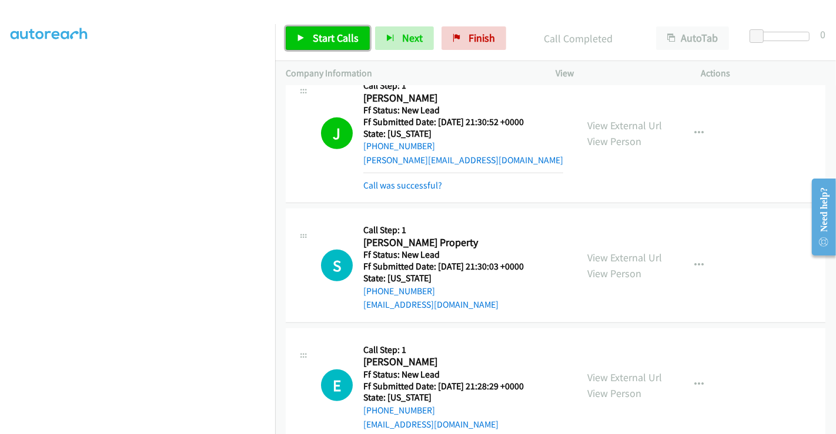
click at [343, 42] on span "Start Calls" at bounding box center [336, 38] width 46 height 14
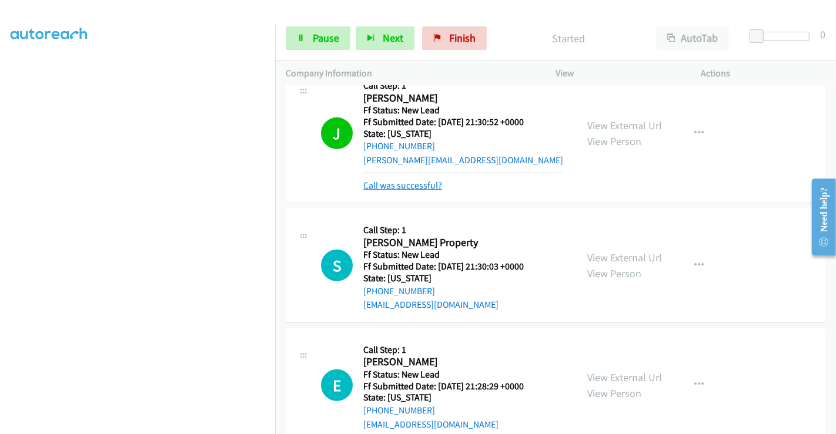
click at [419, 183] on link "Call was successful?" at bounding box center [402, 185] width 79 height 11
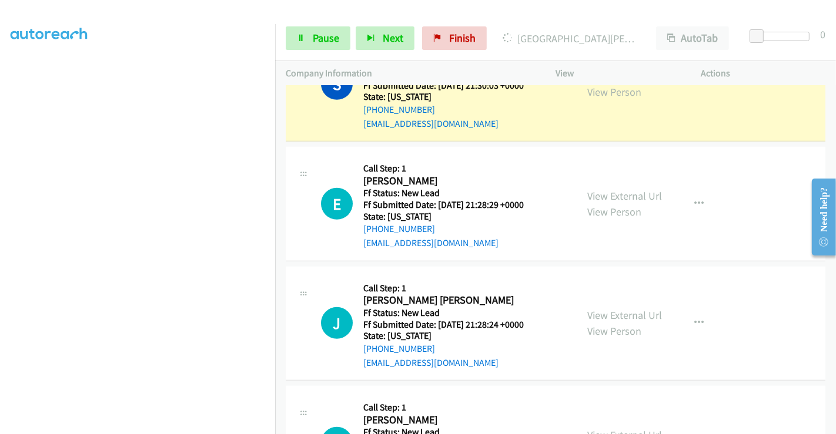
scroll to position [560, 0]
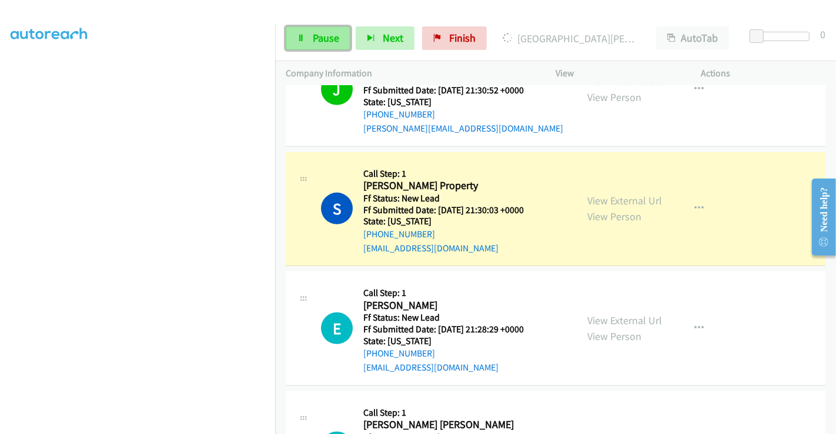
click at [315, 29] on link "Pause" at bounding box center [318, 38] width 65 height 24
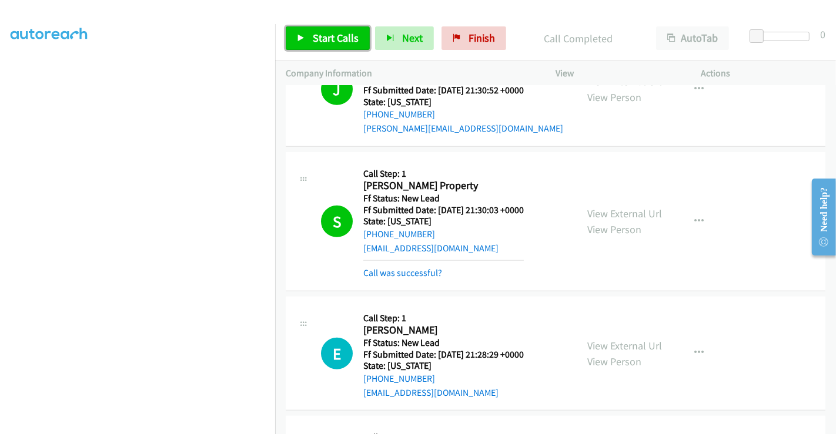
click at [304, 36] on icon at bounding box center [301, 39] width 8 height 8
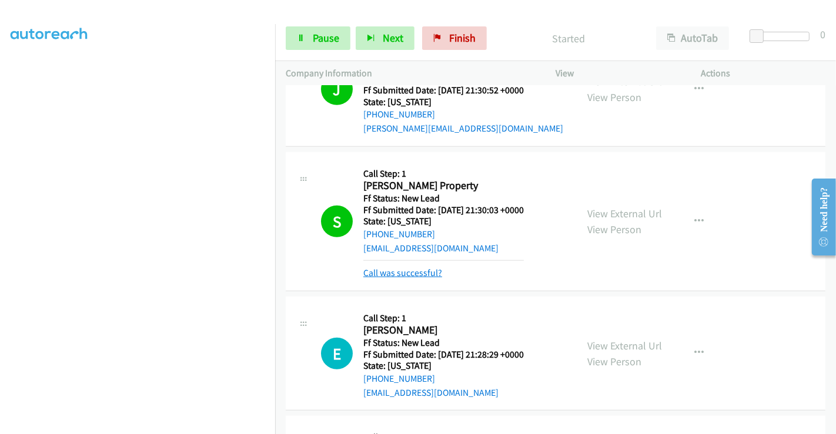
click at [420, 272] on link "Call was successful?" at bounding box center [402, 272] width 79 height 11
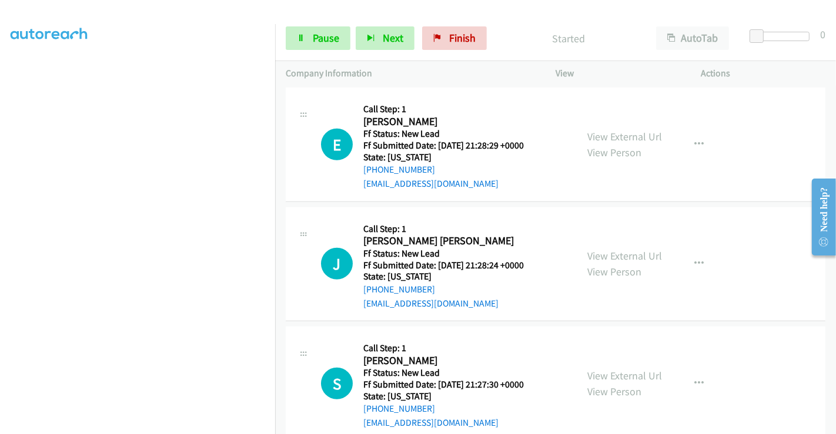
scroll to position [755, 0]
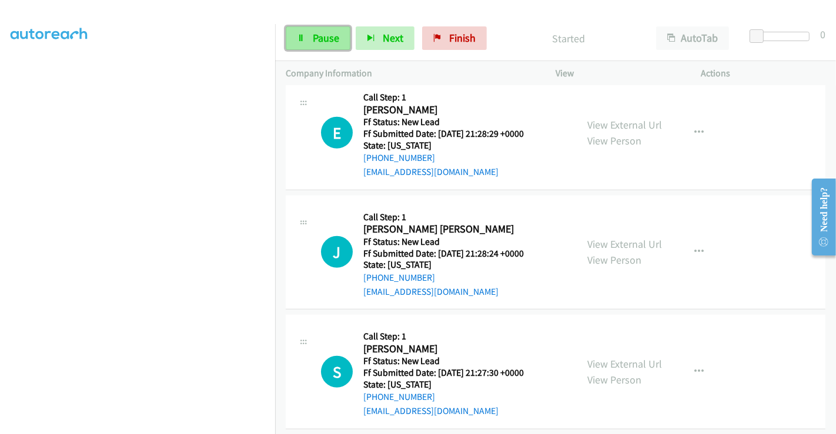
click at [316, 38] on span "Pause" at bounding box center [326, 38] width 26 height 14
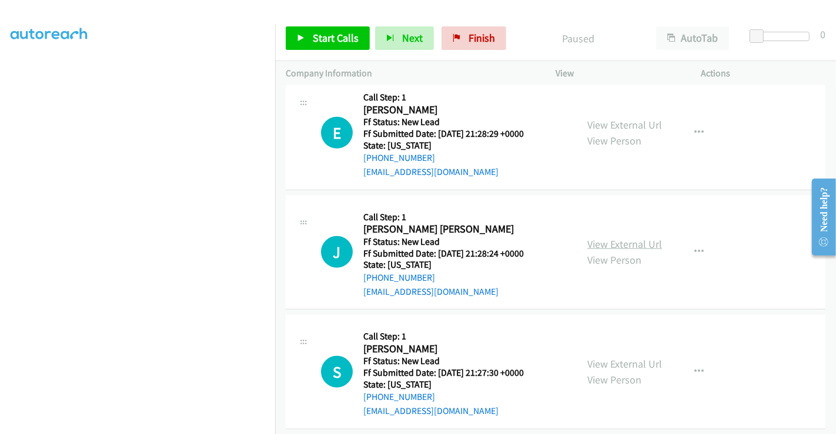
click at [622, 241] on link "View External Url" at bounding box center [624, 245] width 75 height 14
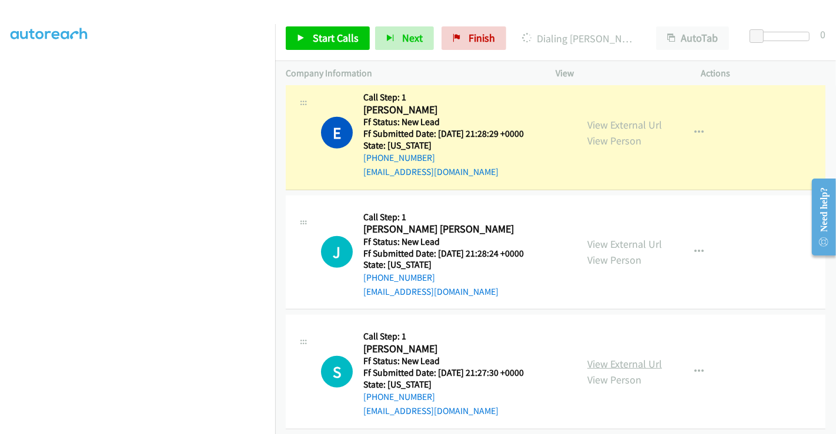
click at [611, 362] on link "View External Url" at bounding box center [624, 364] width 75 height 14
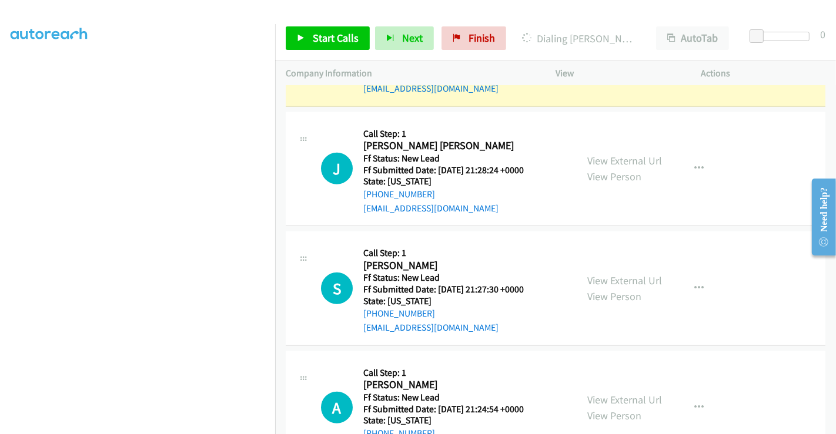
scroll to position [887, 0]
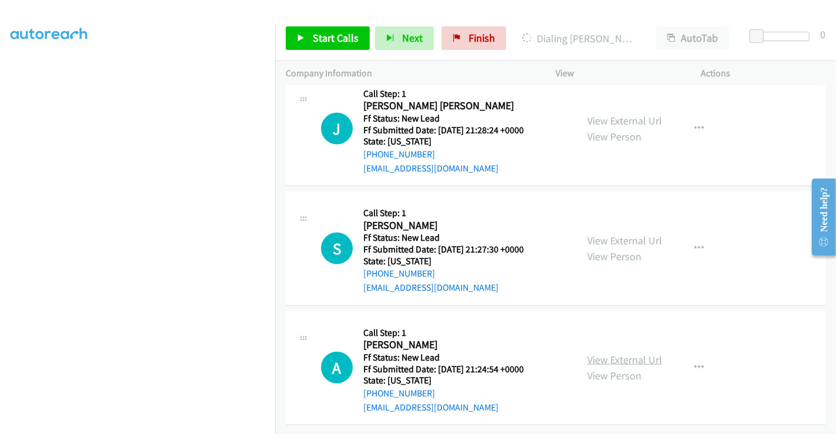
click at [607, 353] on link "View External Url" at bounding box center [624, 360] width 75 height 14
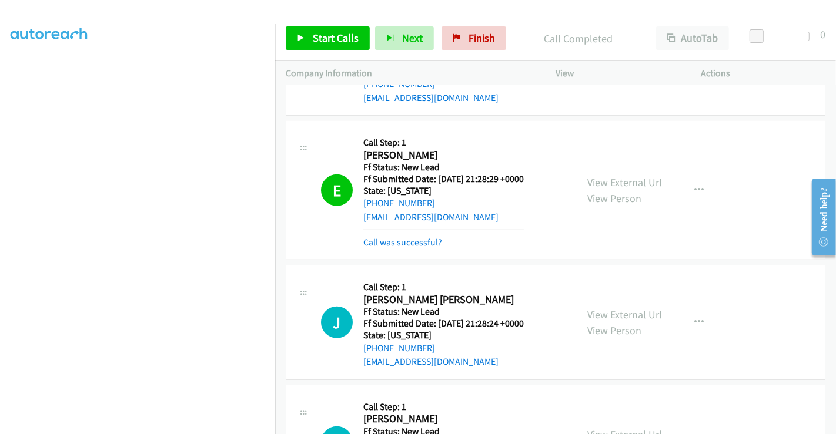
scroll to position [781, 0]
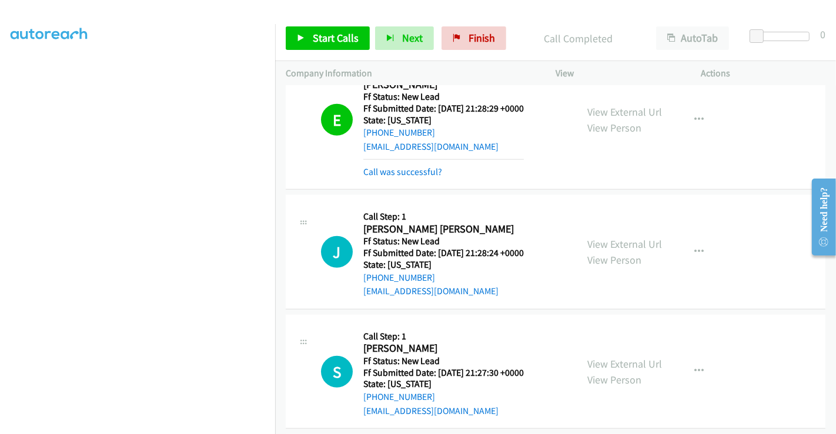
click at [409, 169] on link "Call was successful?" at bounding box center [402, 171] width 79 height 11
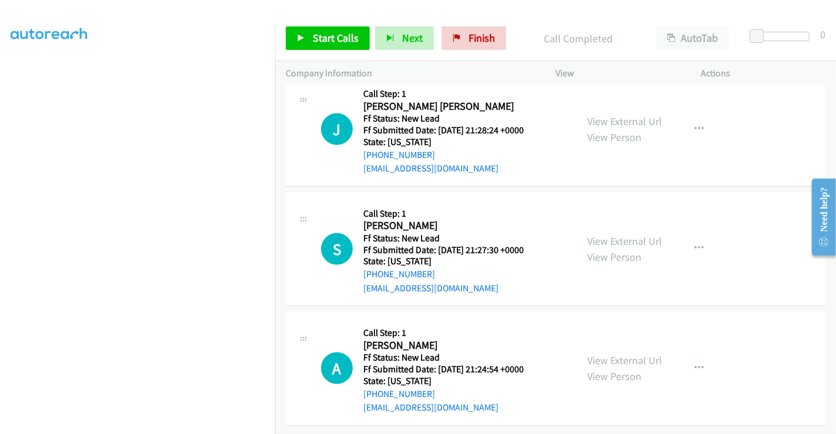
scroll to position [887, 0]
click at [694, 124] on icon "button" at bounding box center [698, 128] width 9 height 9
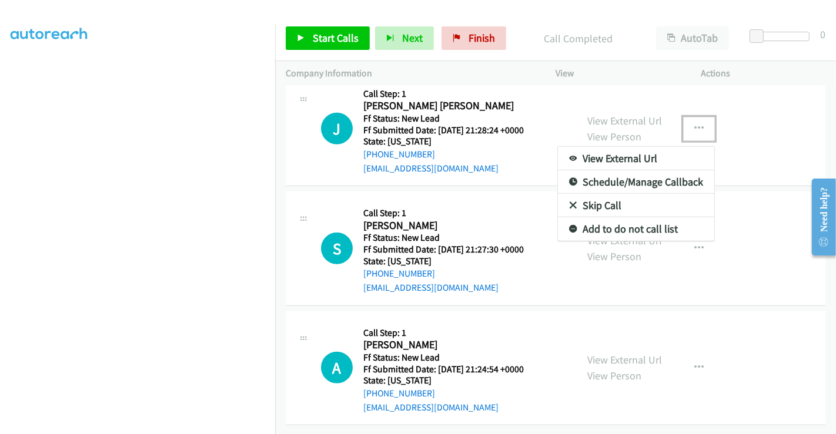
click at [606, 194] on link "Skip Call" at bounding box center [636, 206] width 156 height 24
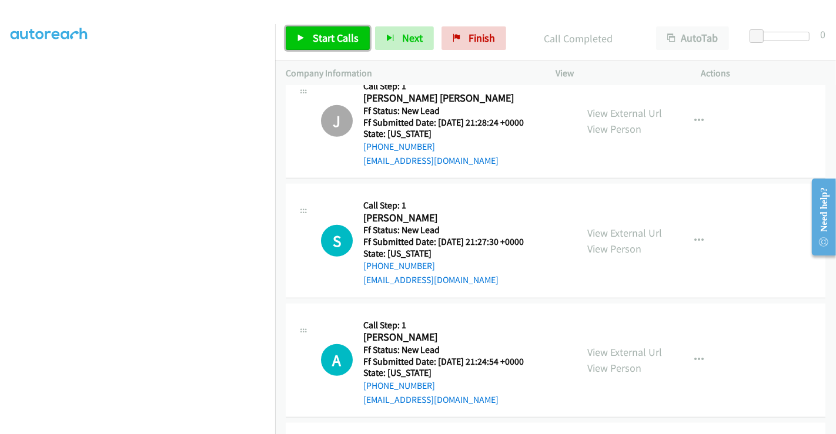
click at [319, 42] on span "Start Calls" at bounding box center [336, 38] width 46 height 14
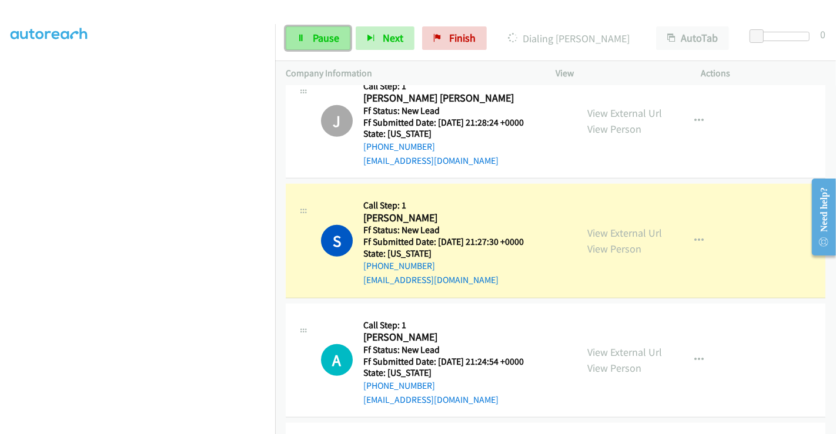
click at [313, 38] on span "Pause" at bounding box center [326, 38] width 26 height 14
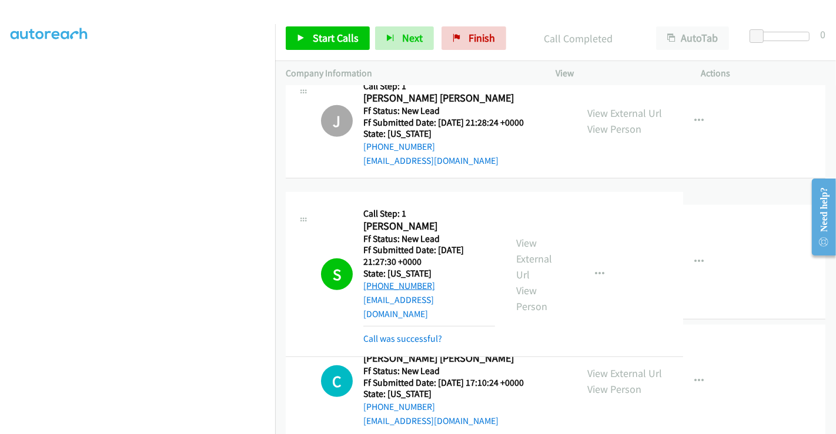
drag, startPoint x: 433, startPoint y: 261, endPoint x: 388, endPoint y: 258, distance: 45.4
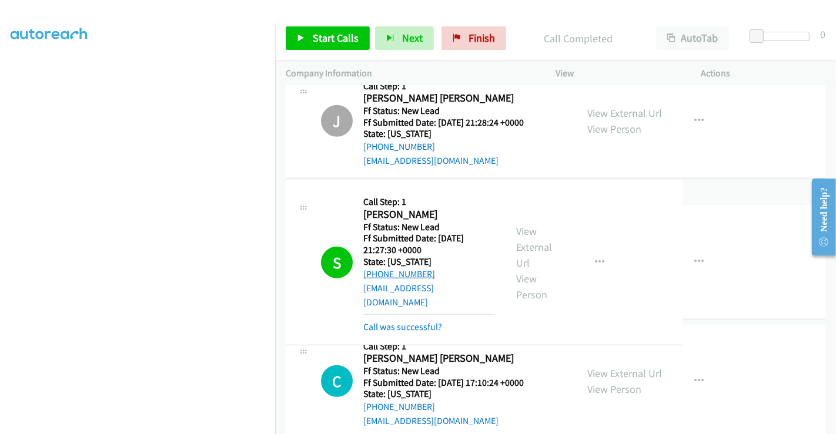
drag, startPoint x: 438, startPoint y: 265, endPoint x: 390, endPoint y: 266, distance: 48.2
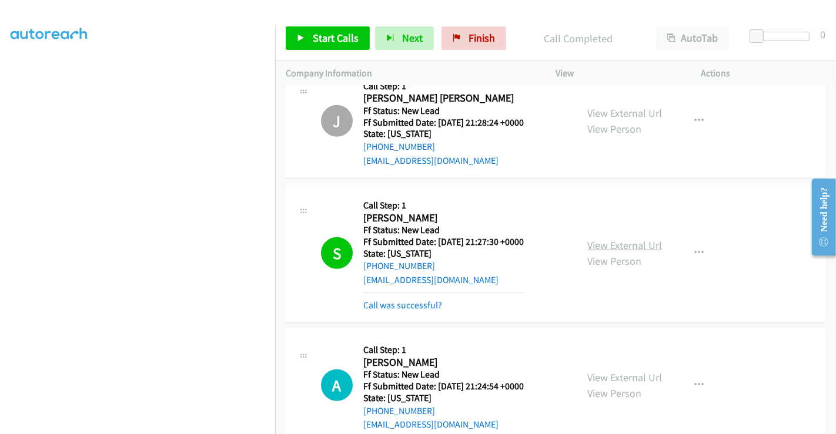
click at [596, 245] on link "View External Url" at bounding box center [624, 246] width 75 height 14
click at [410, 303] on link "Call was successful?" at bounding box center [402, 305] width 79 height 11
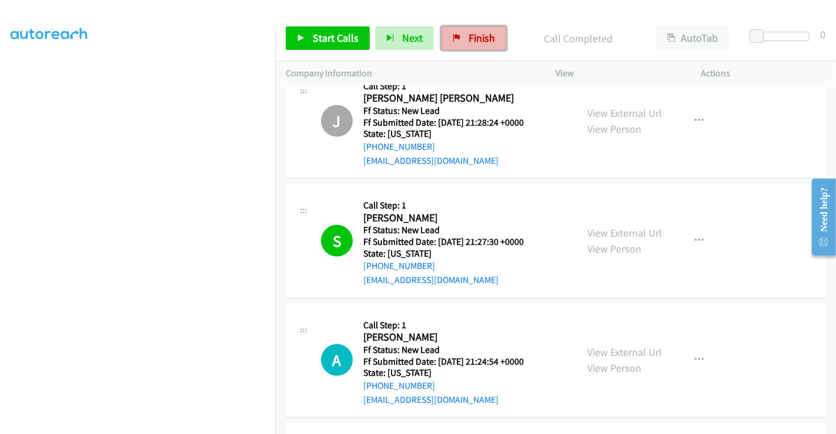
click at [470, 41] on span "Finish" at bounding box center [482, 38] width 26 height 14
